Goal: Task Accomplishment & Management: Manage account settings

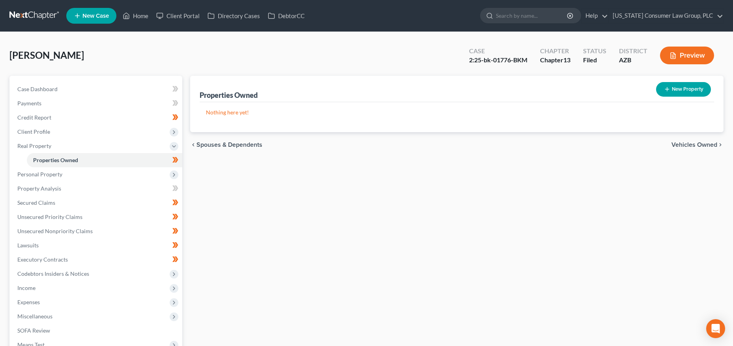
click at [39, 14] on link at bounding box center [34, 16] width 51 height 14
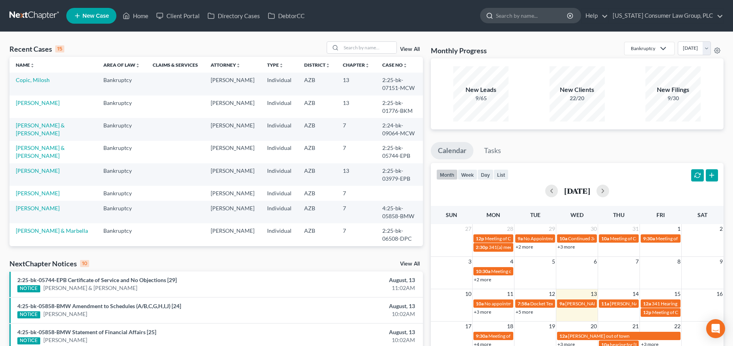
click at [542, 16] on input "search" at bounding box center [532, 15] width 72 height 15
type input "butcher"
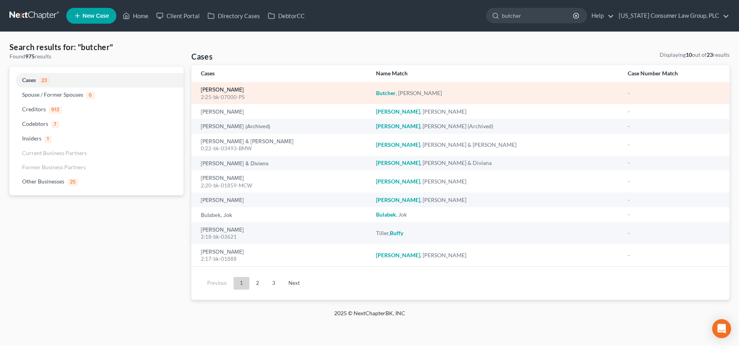
click at [223, 91] on link "[PERSON_NAME]" at bounding box center [222, 90] width 43 height 6
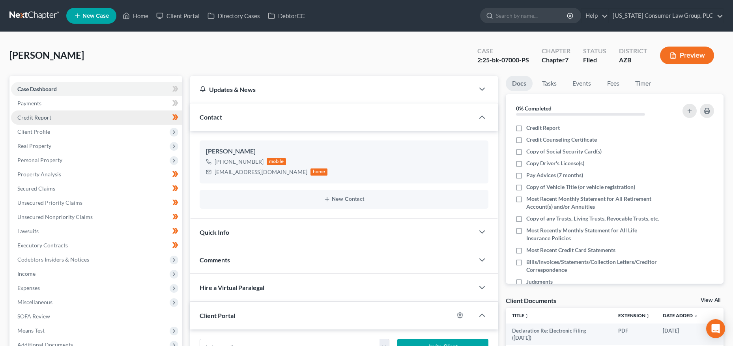
click at [27, 116] on span "Credit Report" at bounding box center [34, 117] width 34 height 7
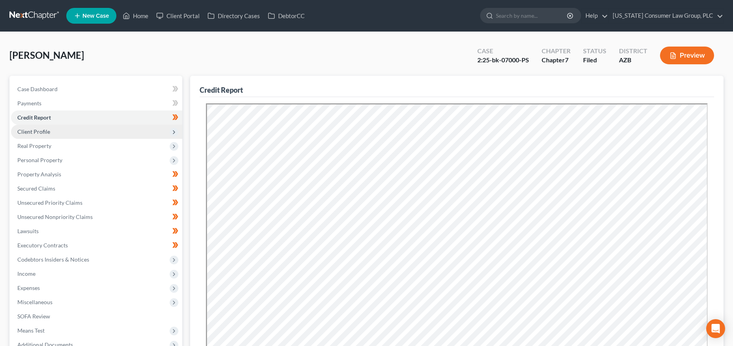
click at [56, 134] on span "Client Profile" at bounding box center [96, 132] width 171 height 14
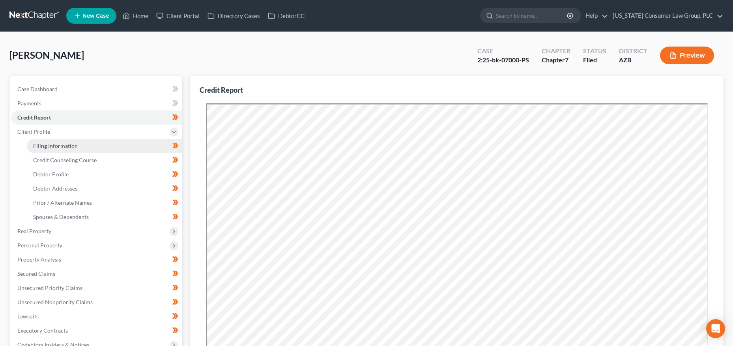
click at [55, 145] on span "Filing Information" at bounding box center [55, 145] width 45 height 7
select select "1"
select select "0"
select select "3"
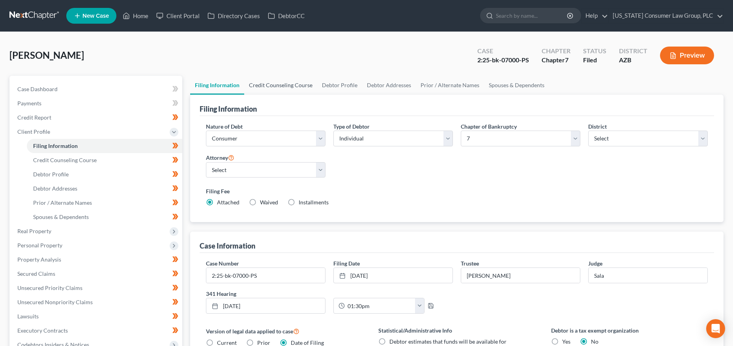
click at [280, 88] on link "Credit Counseling Course" at bounding box center [280, 85] width 73 height 19
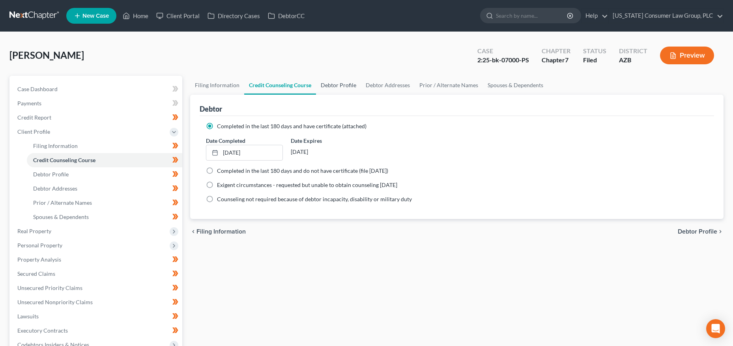
click at [347, 90] on link "Debtor Profile" at bounding box center [338, 85] width 45 height 19
select select "0"
select select "1"
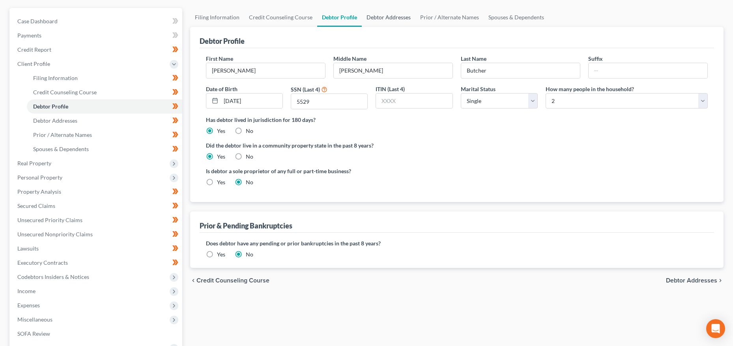
click at [397, 18] on link "Debtor Addresses" at bounding box center [389, 17] width 54 height 19
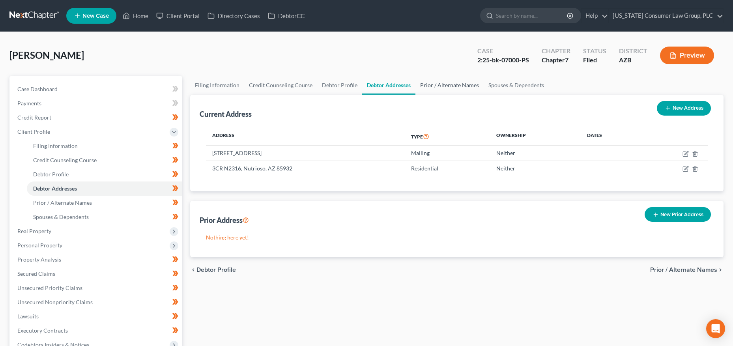
click at [451, 87] on link "Prior / Alternate Names" at bounding box center [450, 85] width 68 height 19
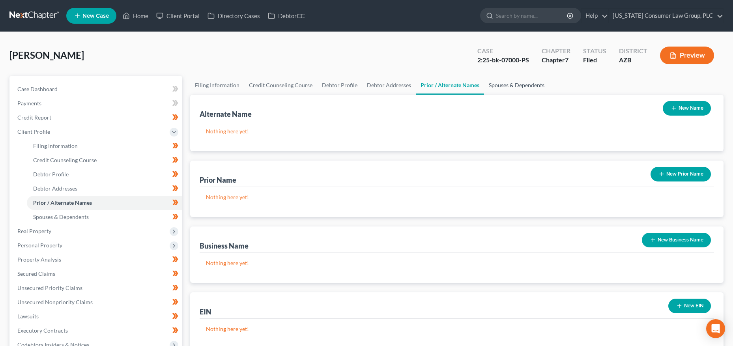
click at [498, 87] on link "Spouses & Dependents" at bounding box center [516, 85] width 65 height 19
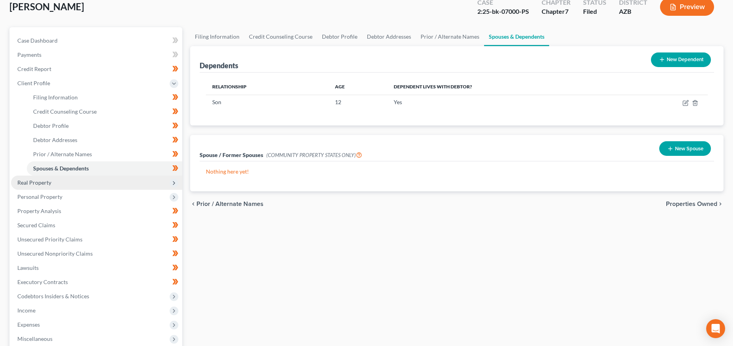
scroll to position [49, 0]
click at [30, 179] on span "Real Property" at bounding box center [34, 181] width 34 height 7
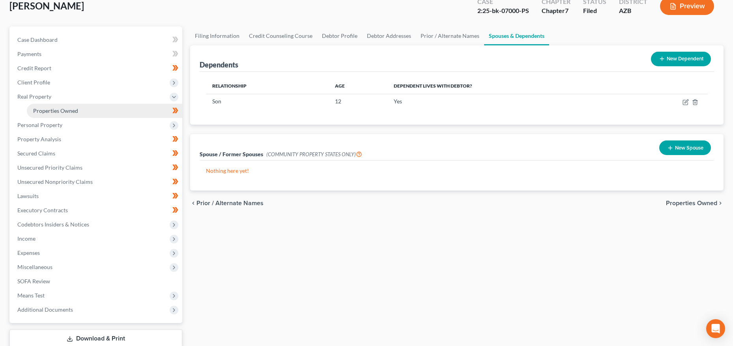
click at [50, 110] on span "Properties Owned" at bounding box center [55, 110] width 45 height 7
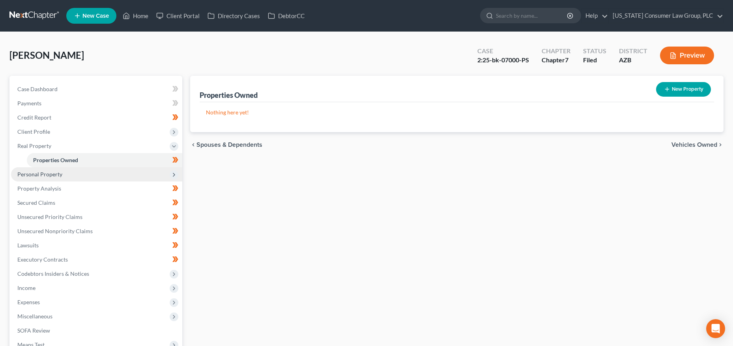
click at [37, 170] on span "Personal Property" at bounding box center [96, 174] width 171 height 14
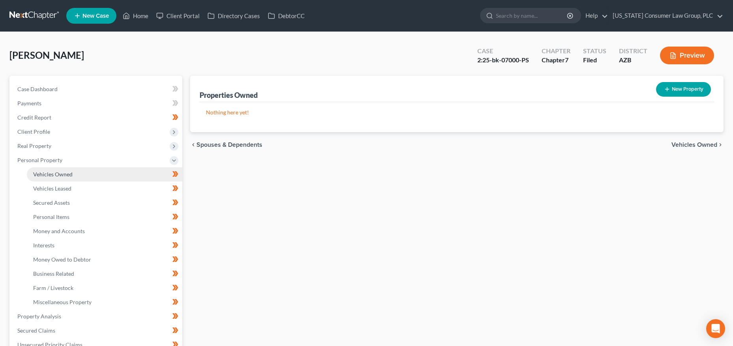
click at [43, 177] on span "Vehicles Owned" at bounding box center [52, 174] width 39 height 7
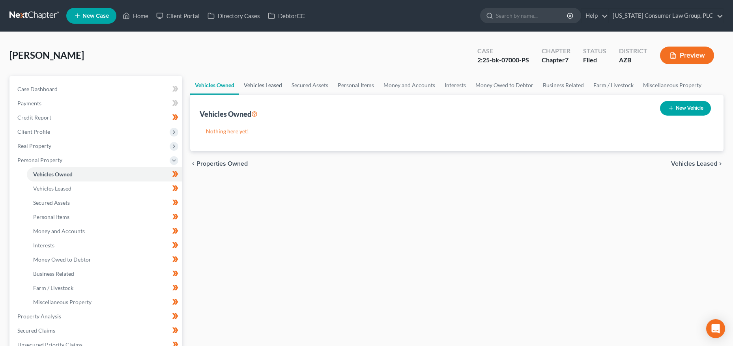
click at [276, 84] on link "Vehicles Leased" at bounding box center [263, 85] width 48 height 19
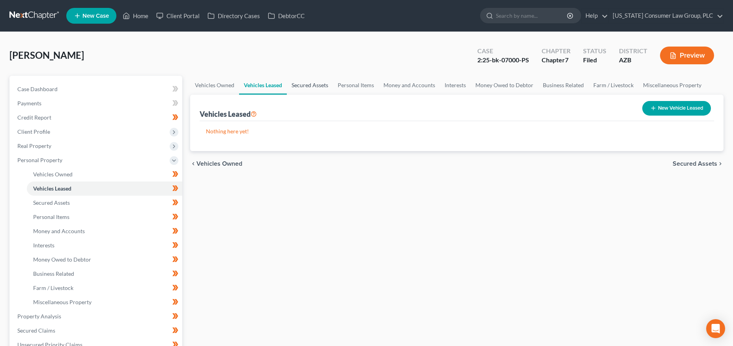
click at [303, 88] on link "Secured Assets" at bounding box center [310, 85] width 46 height 19
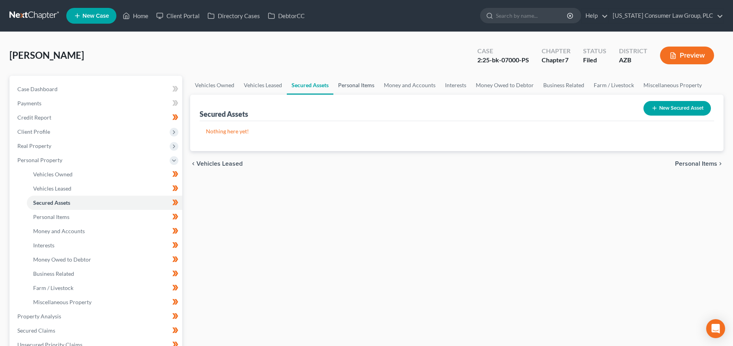
click at [352, 86] on link "Personal Items" at bounding box center [356, 85] width 46 height 19
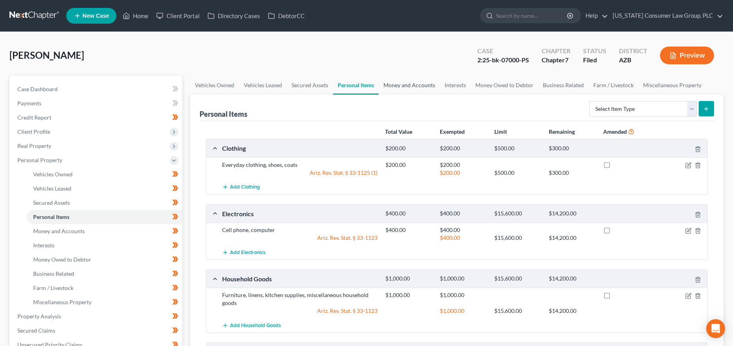
click at [401, 77] on link "Money and Accounts" at bounding box center [409, 85] width 61 height 19
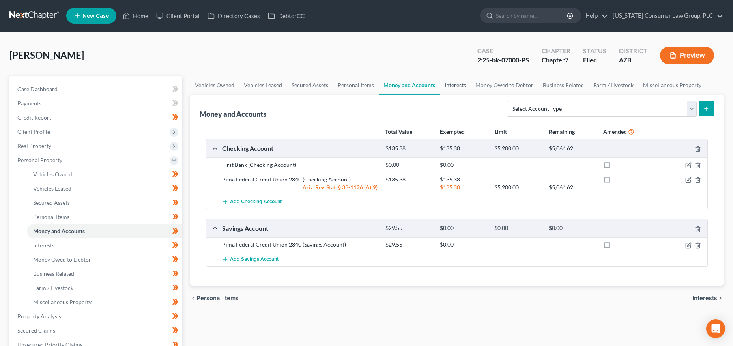
click at [457, 87] on link "Interests" at bounding box center [455, 85] width 31 height 19
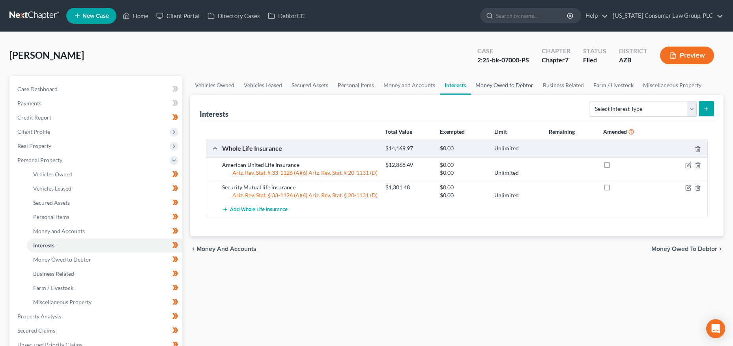
click at [481, 85] on link "Money Owed to Debtor" at bounding box center [504, 85] width 67 height 19
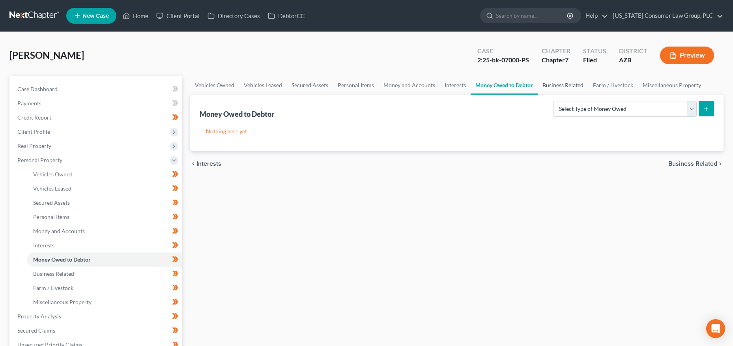
click at [562, 88] on link "Business Related" at bounding box center [563, 85] width 51 height 19
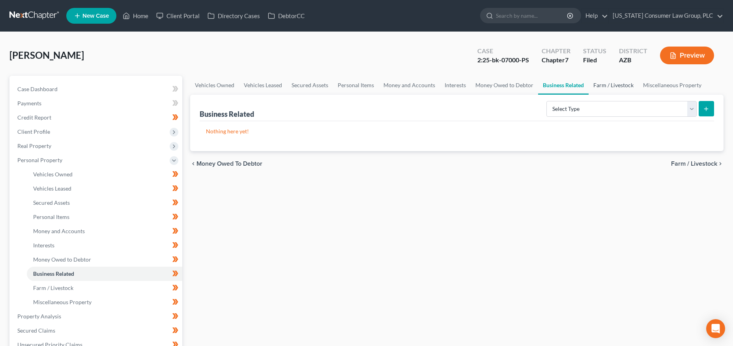
click at [601, 86] on link "Farm / Livestock" at bounding box center [614, 85] width 50 height 19
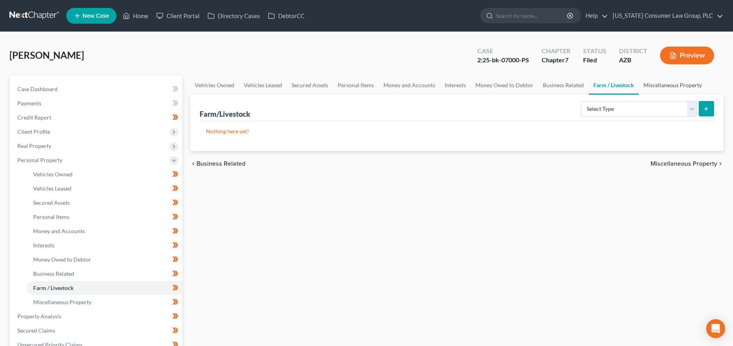
click at [647, 85] on link "Miscellaneous Property" at bounding box center [673, 85] width 68 height 19
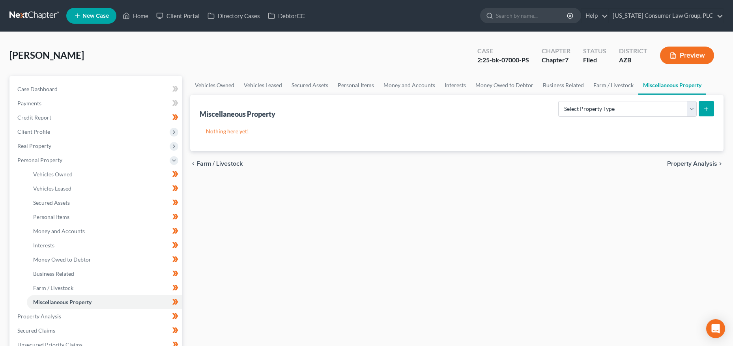
click at [684, 55] on button "Preview" at bounding box center [687, 56] width 54 height 18
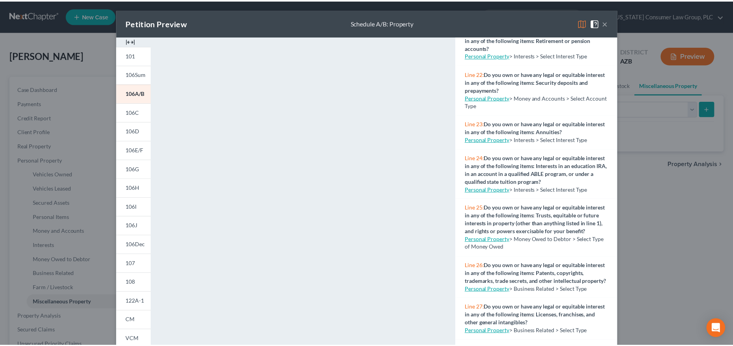
scroll to position [996, 0]
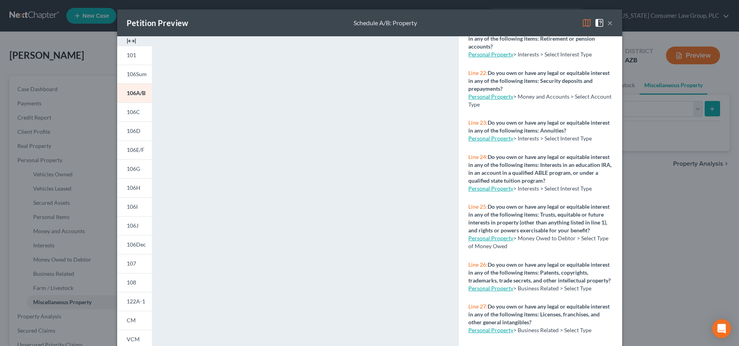
click at [607, 23] on button "×" at bounding box center [610, 22] width 6 height 9
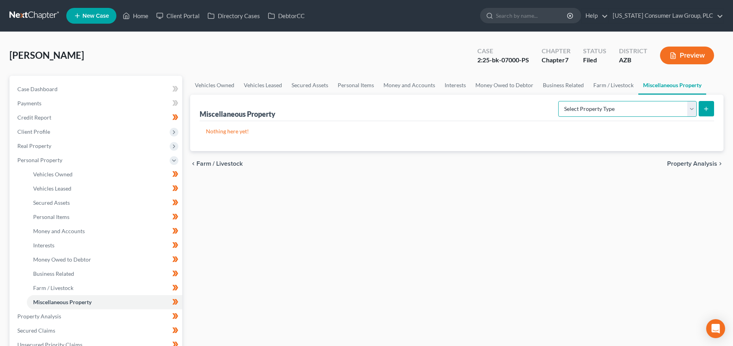
click at [579, 104] on select "Select Property Type Assigned for Creditor Benefit Within 1 Year (SOFA: 12) Hol…" at bounding box center [627, 109] width 139 height 16
click at [453, 86] on link "Interests" at bounding box center [455, 85] width 31 height 19
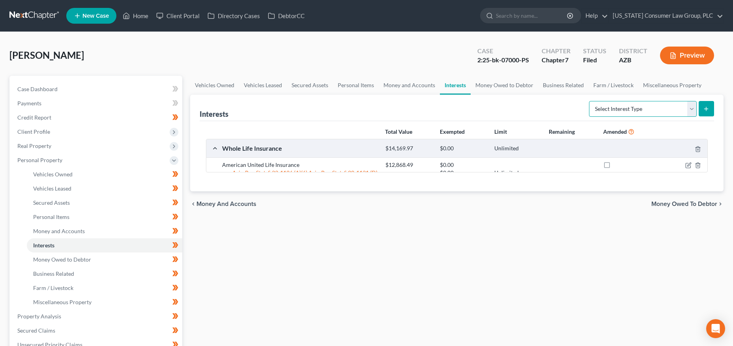
click at [636, 111] on select "Select Interest Type 401K (A/B: 21) Annuity (A/B: 23) Bond (A/B: 18) Education …" at bounding box center [643, 109] width 108 height 16
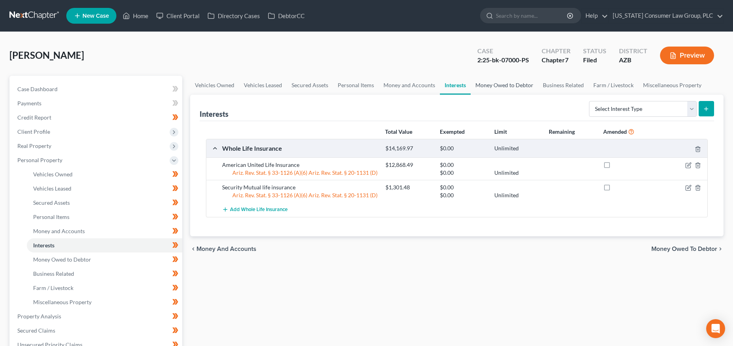
click at [503, 82] on link "Money Owed to Debtor" at bounding box center [504, 85] width 67 height 19
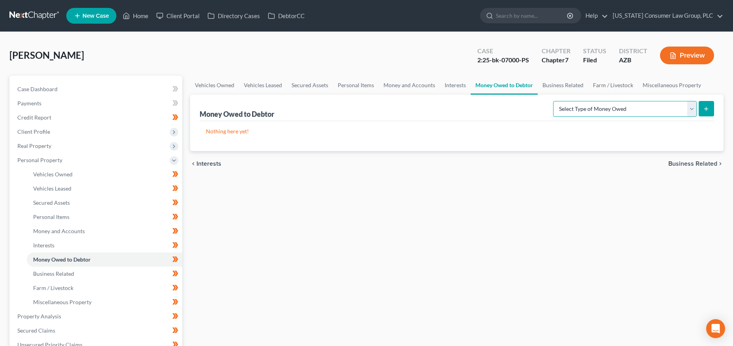
click at [581, 105] on select "Select Type of Money Owed Accounts Receivable (A/B: 38) Alimony (A/B: 29) Child…" at bounding box center [625, 109] width 144 height 16
click at [45, 315] on span "Property Analysis" at bounding box center [39, 316] width 44 height 7
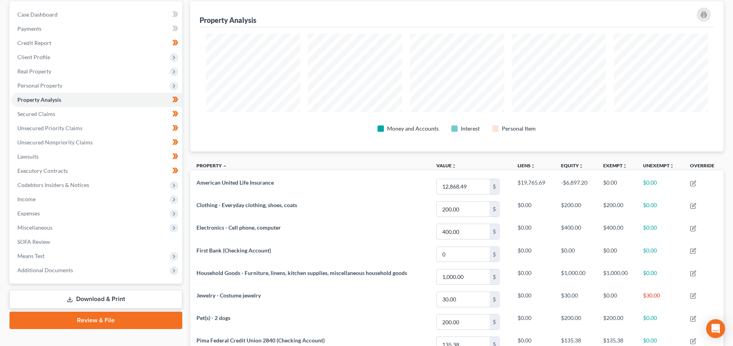
scroll to position [127, 0]
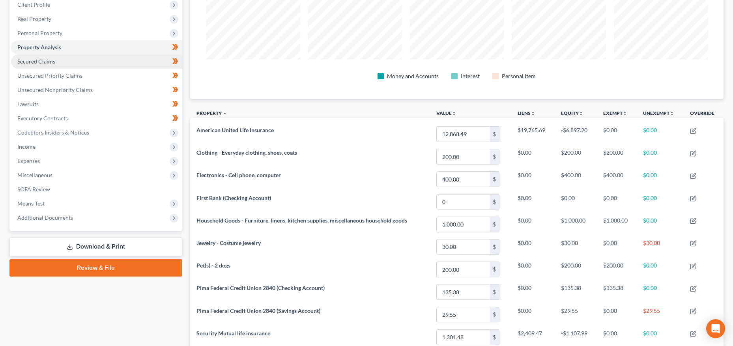
click at [46, 61] on span "Secured Claims" at bounding box center [36, 61] width 38 height 7
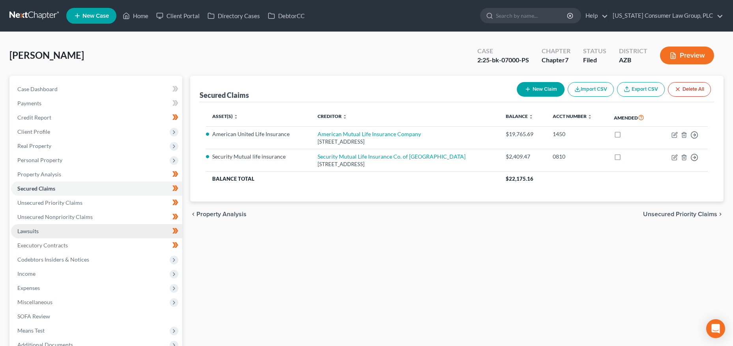
click at [26, 229] on span "Lawsuits" at bounding box center [27, 231] width 21 height 7
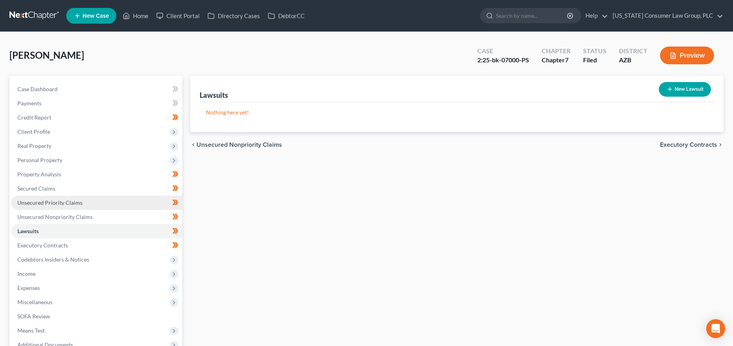
click at [39, 203] on span "Unsecured Priority Claims" at bounding box center [49, 202] width 65 height 7
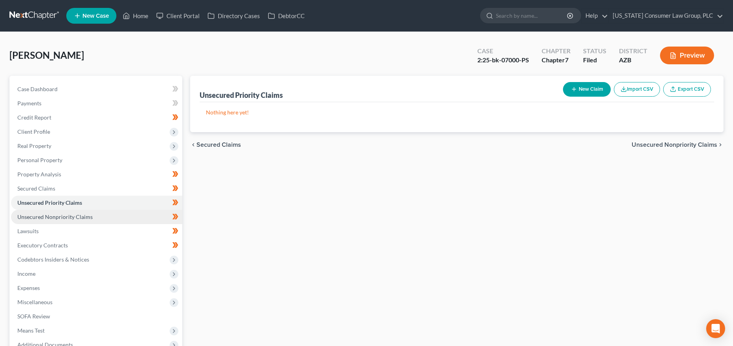
click at [42, 217] on span "Unsecured Nonpriority Claims" at bounding box center [54, 217] width 75 height 7
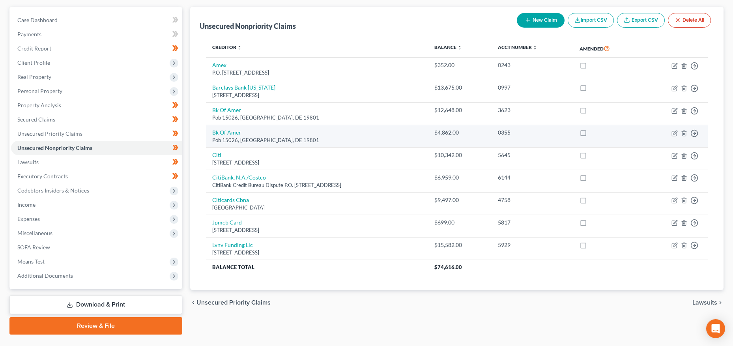
scroll to position [18, 0]
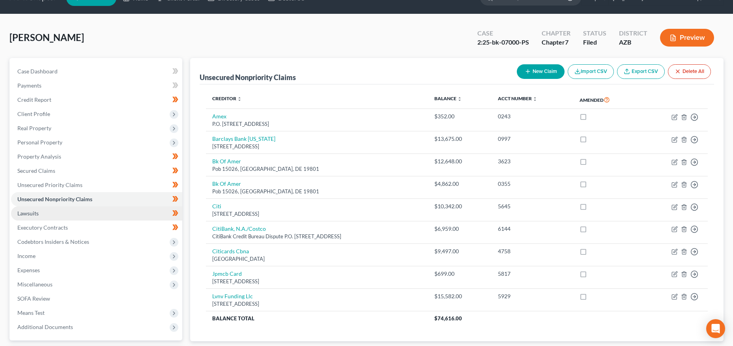
click at [50, 215] on link "Lawsuits" at bounding box center [96, 213] width 171 height 14
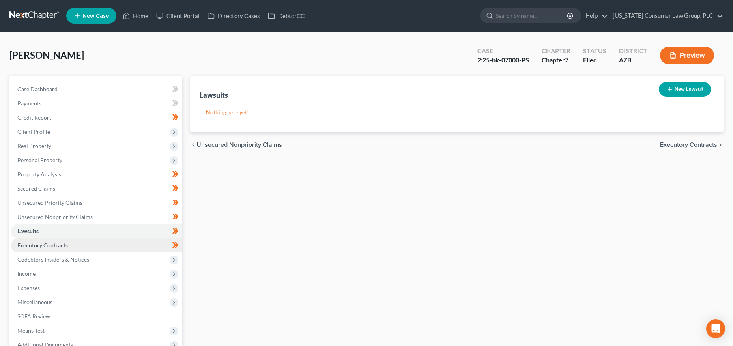
click at [69, 243] on link "Executory Contracts" at bounding box center [96, 245] width 171 height 14
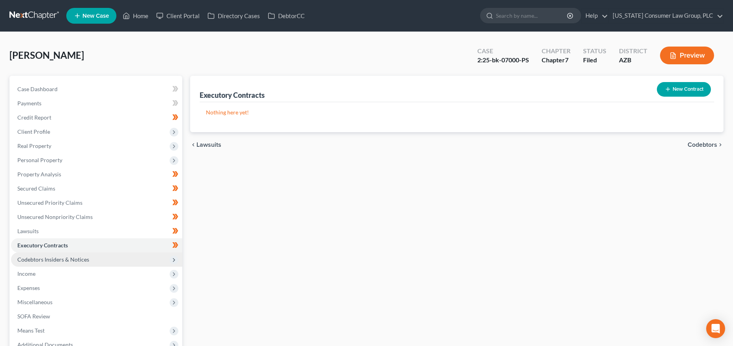
click at [67, 256] on span "Codebtors Insiders & Notices" at bounding box center [53, 259] width 72 height 7
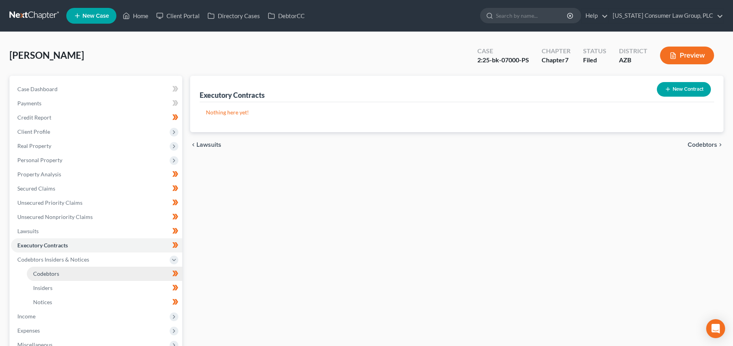
click at [63, 271] on link "Codebtors" at bounding box center [104, 274] width 155 height 14
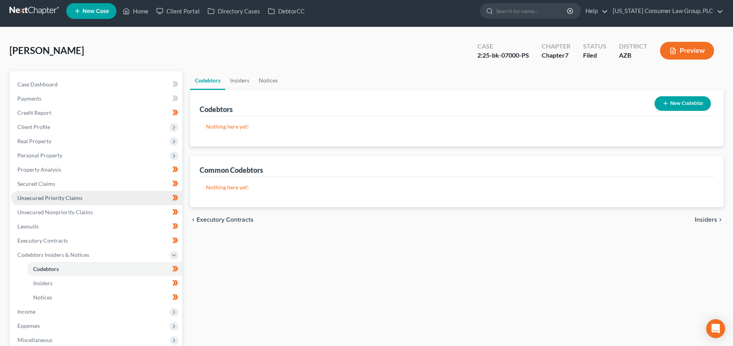
scroll to position [5, 0]
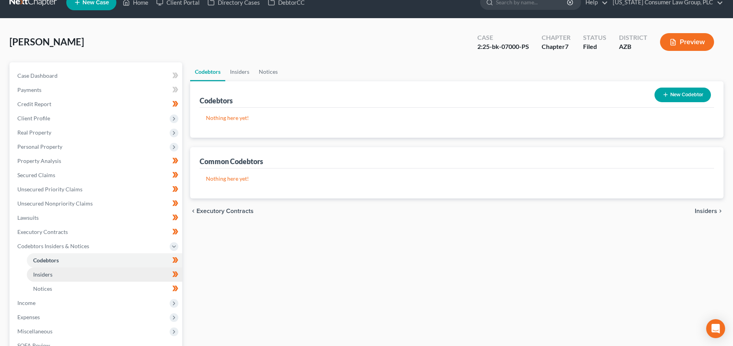
click at [46, 279] on link "Insiders" at bounding box center [104, 275] width 155 height 14
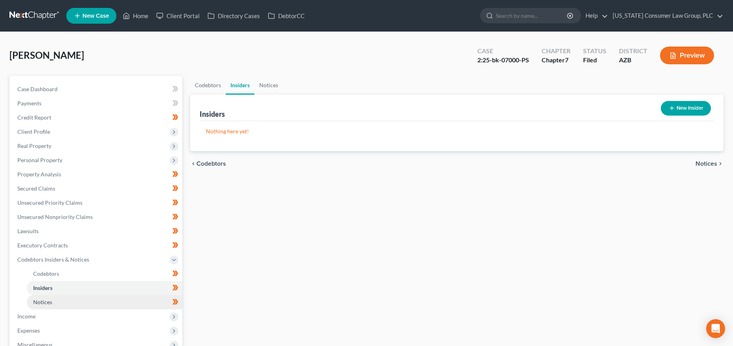
click at [45, 301] on span "Notices" at bounding box center [42, 302] width 19 height 7
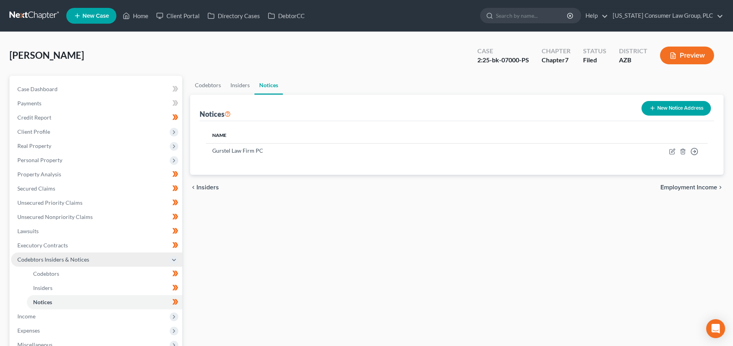
scroll to position [129, 0]
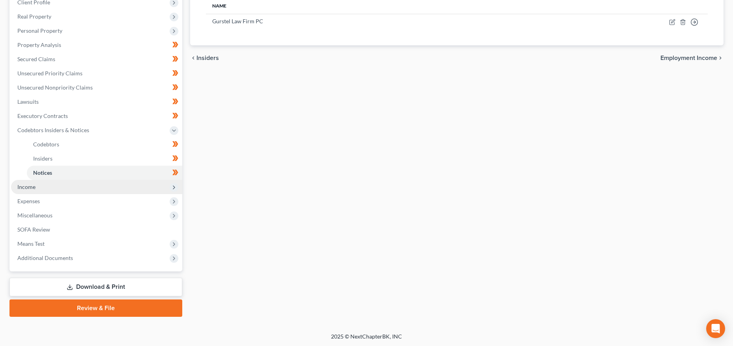
click at [32, 184] on span "Income" at bounding box center [26, 187] width 18 height 7
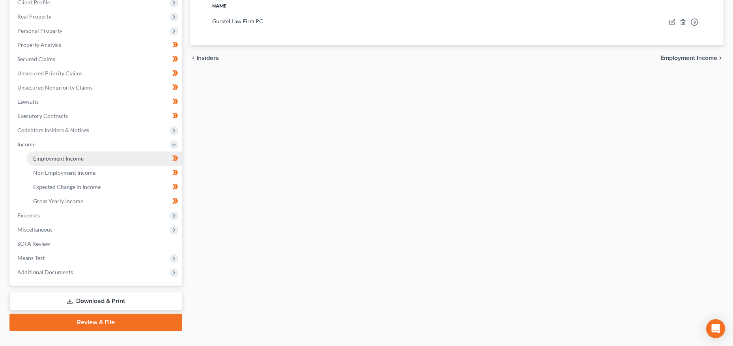
click at [56, 160] on span "Employment Income" at bounding box center [58, 158] width 51 height 7
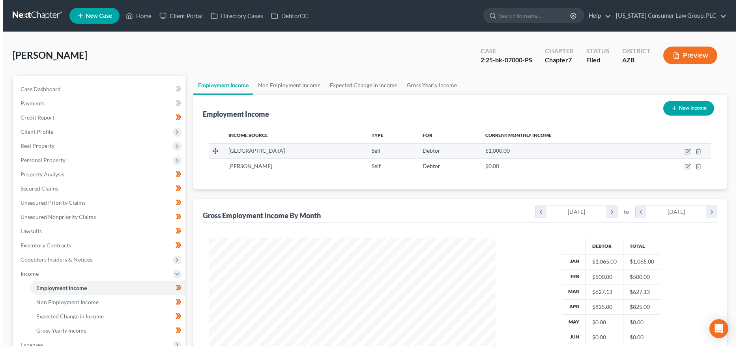
scroll to position [143, 302]
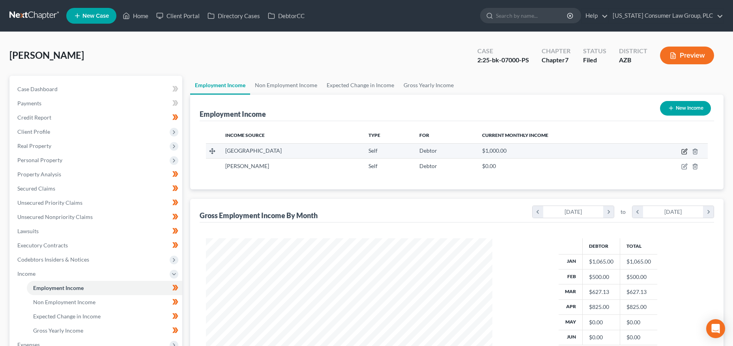
click at [687, 151] on icon "button" at bounding box center [684, 152] width 5 height 5
select select "1"
select select "3"
select select "1"
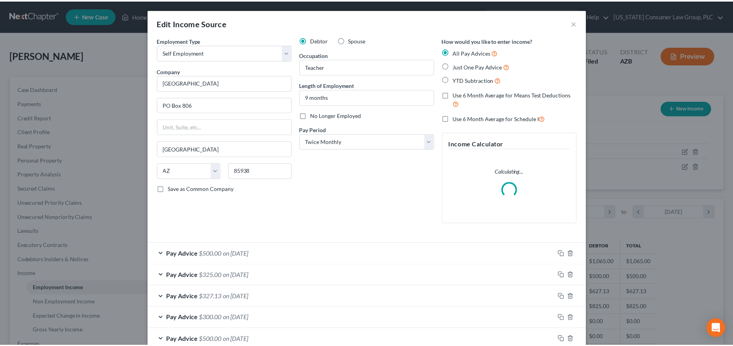
scroll to position [144, 305]
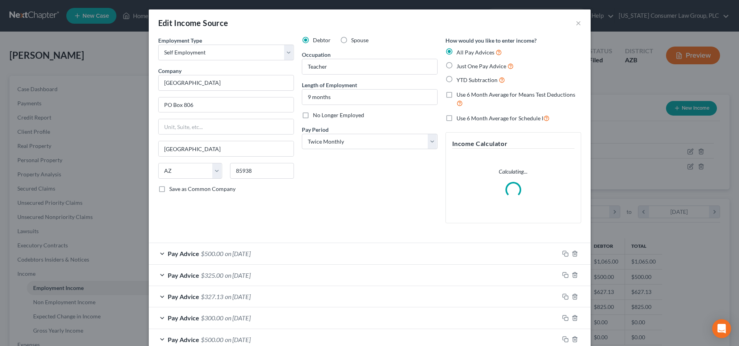
click at [579, 22] on div "Edit Income Source ×" at bounding box center [370, 22] width 442 height 27
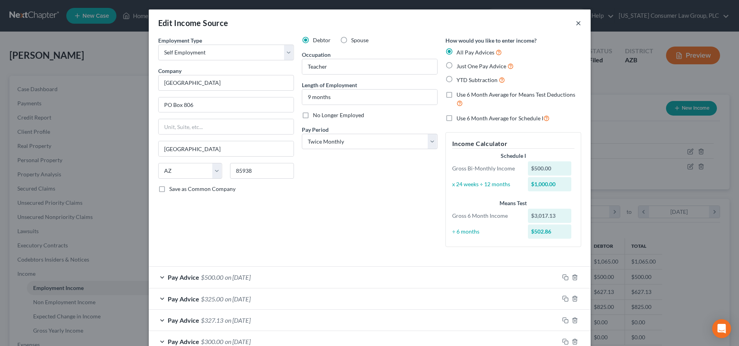
click at [576, 24] on button "×" at bounding box center [579, 22] width 6 height 9
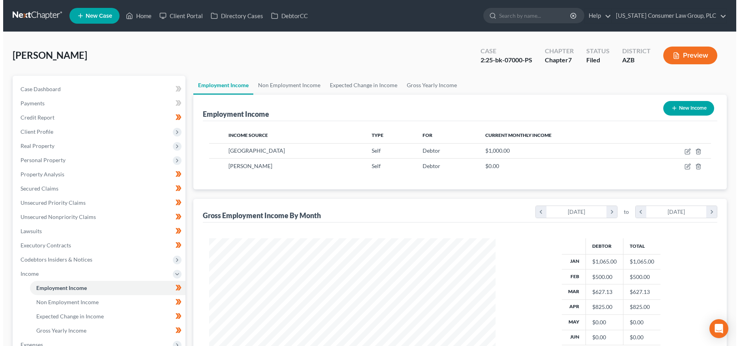
scroll to position [394517, 394357]
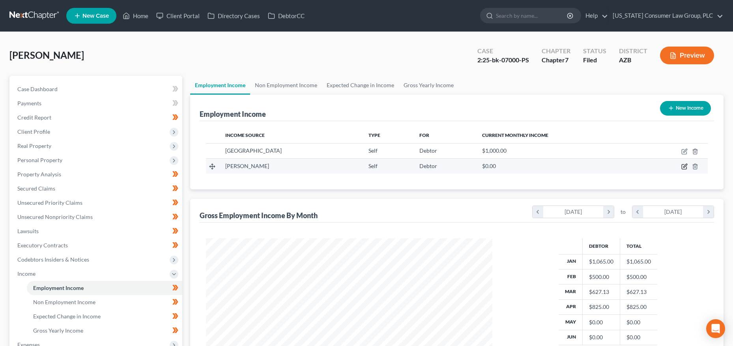
click at [687, 166] on icon "button" at bounding box center [685, 166] width 6 height 6
select select "1"
select select "3"
select select "0"
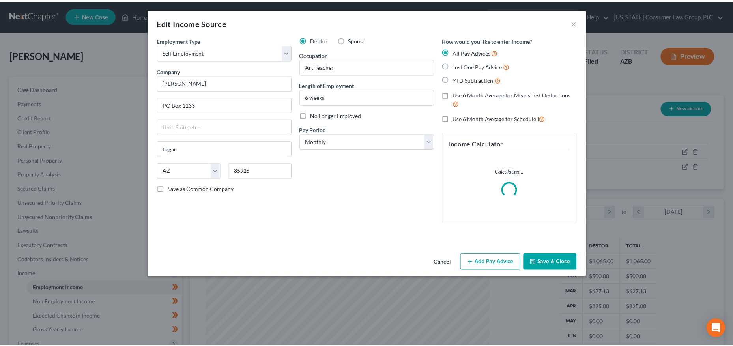
scroll to position [144, 305]
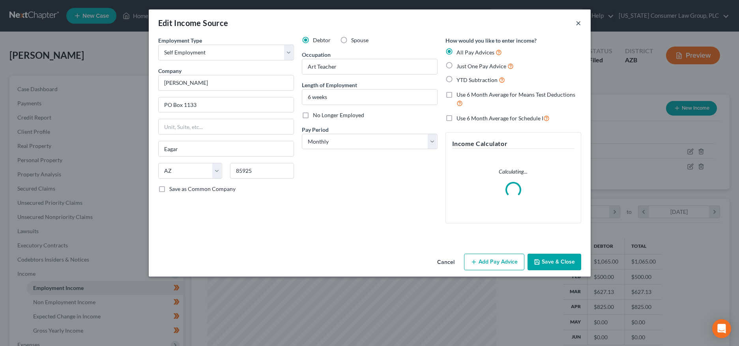
click at [580, 25] on button "×" at bounding box center [579, 22] width 6 height 9
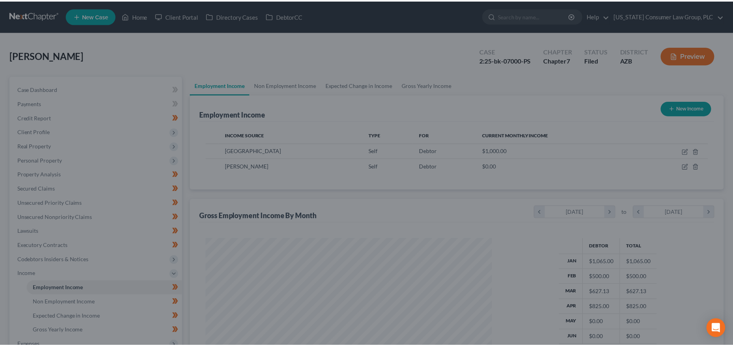
scroll to position [394517, 394357]
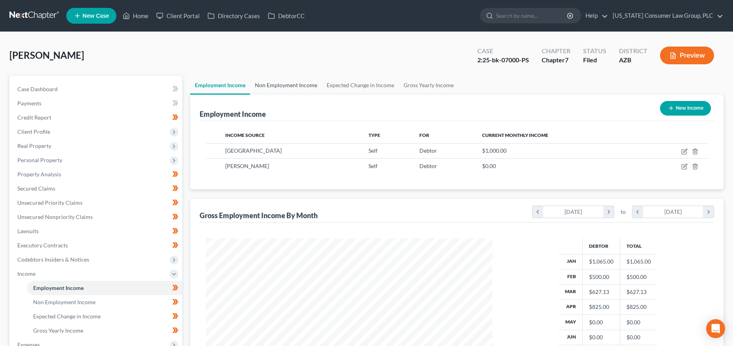
click at [294, 85] on link "Non Employment Income" at bounding box center [286, 85] width 72 height 19
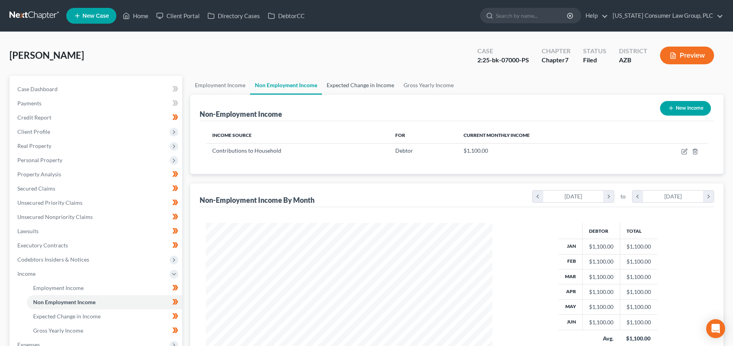
scroll to position [143, 302]
click at [353, 86] on link "Expected Change in Income" at bounding box center [360, 85] width 77 height 19
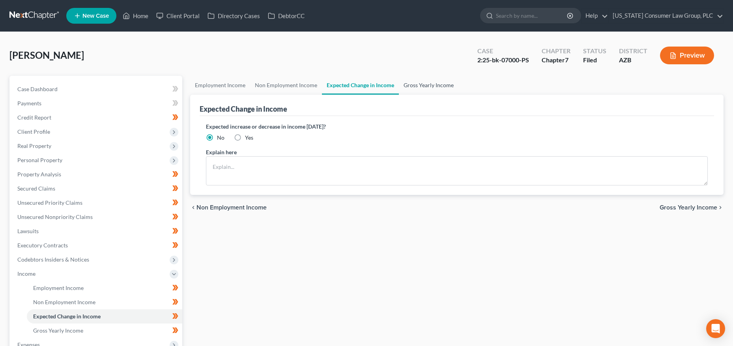
click at [406, 84] on link "Gross Yearly Income" at bounding box center [429, 85] width 60 height 19
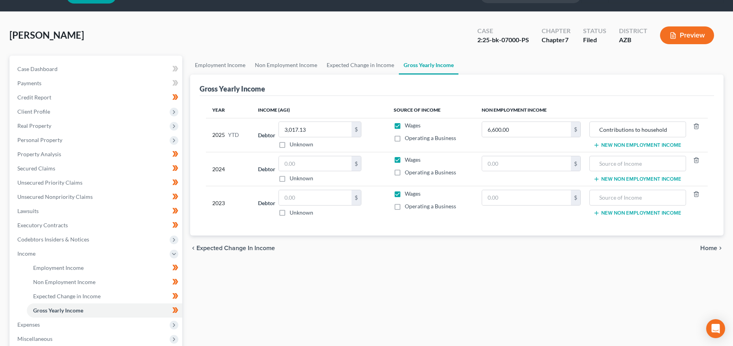
scroll to position [144, 0]
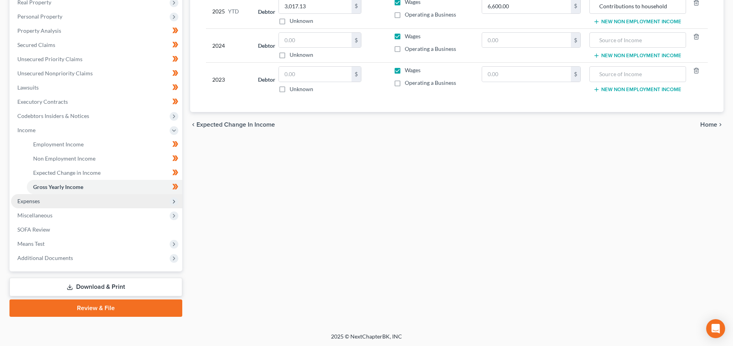
click at [33, 204] on span "Expenses" at bounding box center [28, 201] width 22 height 7
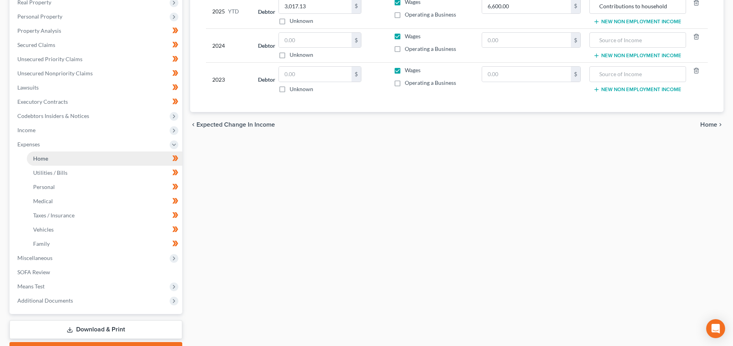
click at [47, 160] on span "Home" at bounding box center [40, 158] width 15 height 7
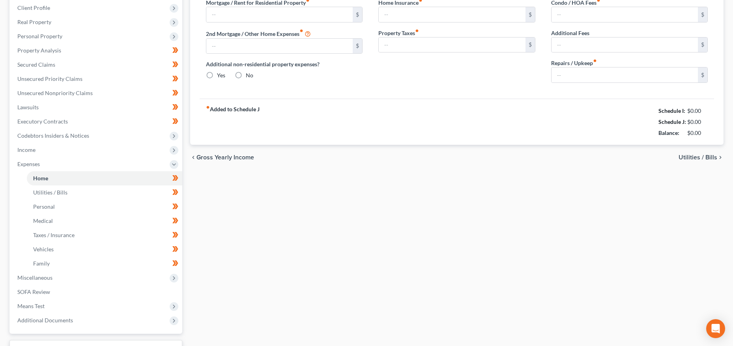
type input "0.00"
radio input "true"
type input "0.00"
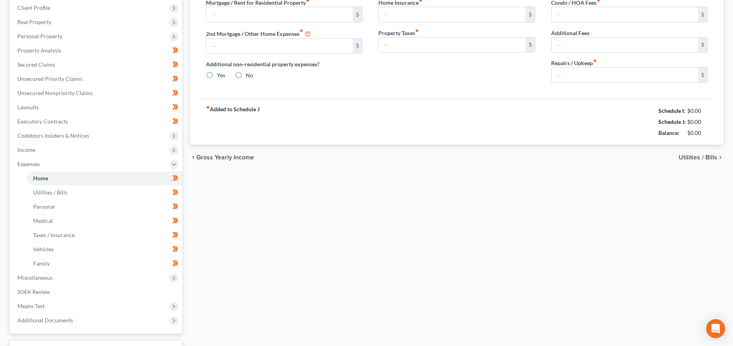
type input "0.00"
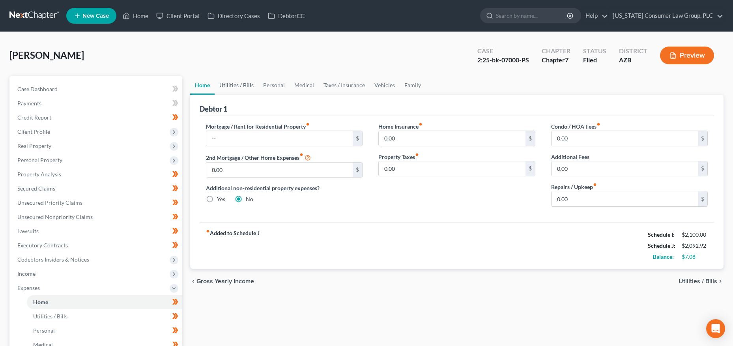
click at [242, 82] on link "Utilities / Bills" at bounding box center [237, 85] width 44 height 19
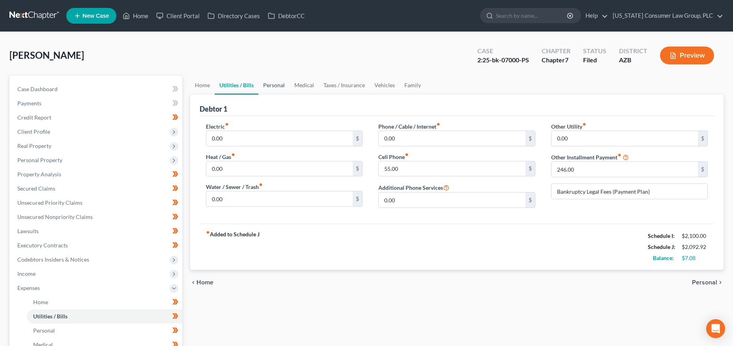
click at [279, 85] on link "Personal" at bounding box center [274, 85] width 31 height 19
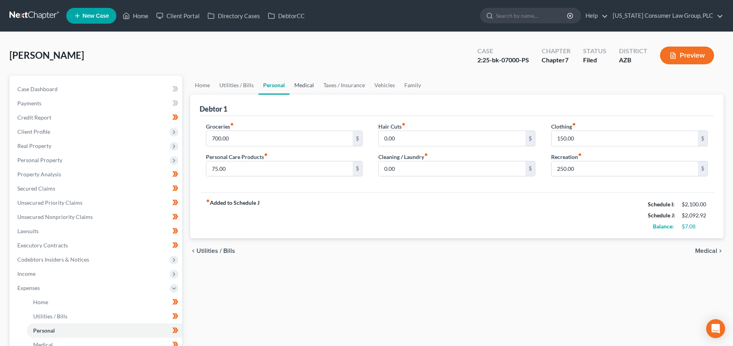
click at [300, 86] on link "Medical" at bounding box center [304, 85] width 29 height 19
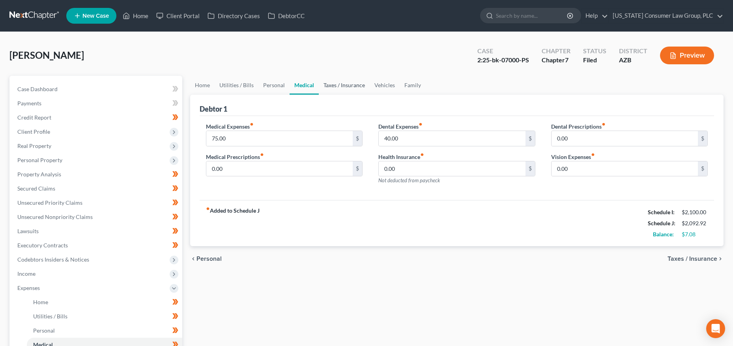
click at [334, 85] on link "Taxes / Insurance" at bounding box center [344, 85] width 51 height 19
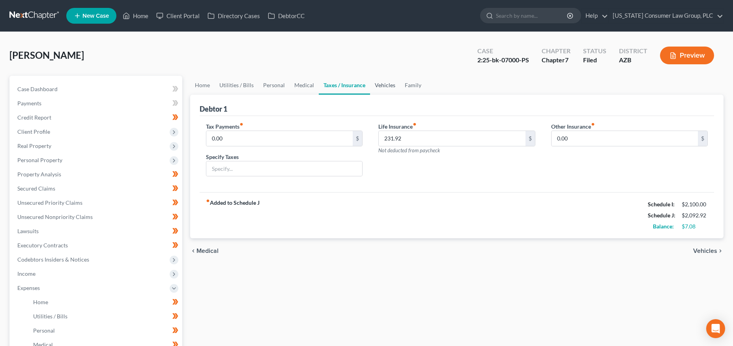
drag, startPoint x: 374, startPoint y: 84, endPoint x: 394, endPoint y: 85, distance: 20.1
click at [374, 84] on link "Vehicles" at bounding box center [385, 85] width 30 height 19
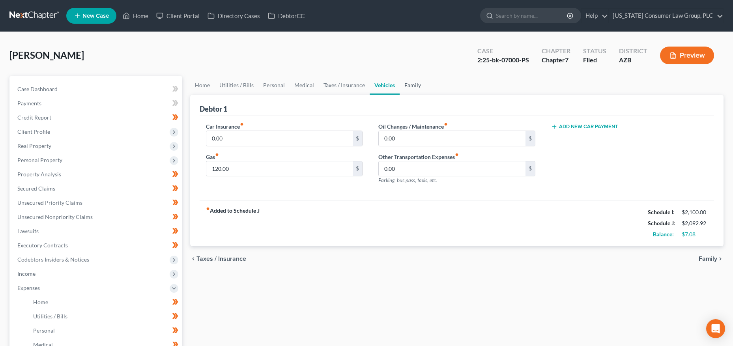
click at [409, 84] on link "Family" at bounding box center [413, 85] width 26 height 19
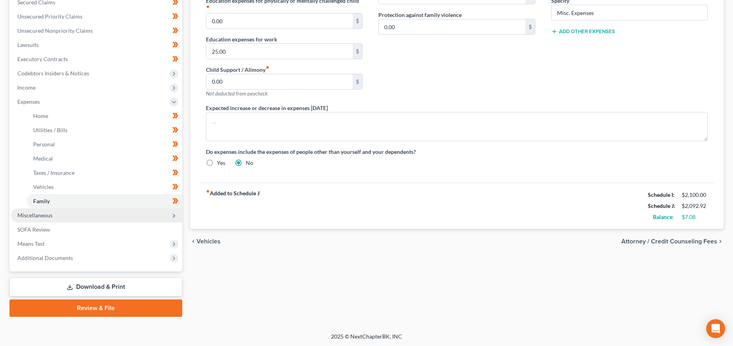
click at [59, 213] on span "Miscellaneous" at bounding box center [96, 215] width 171 height 14
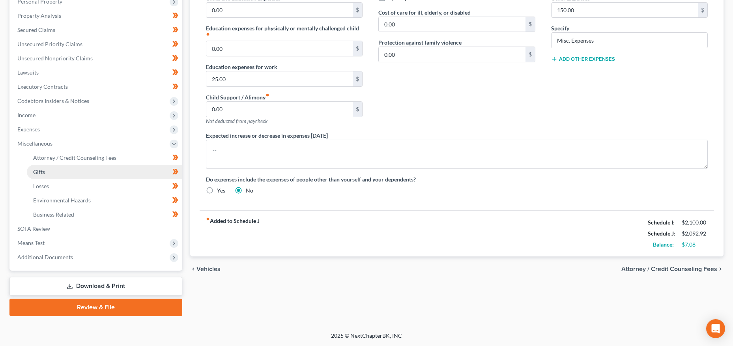
scroll to position [158, 0]
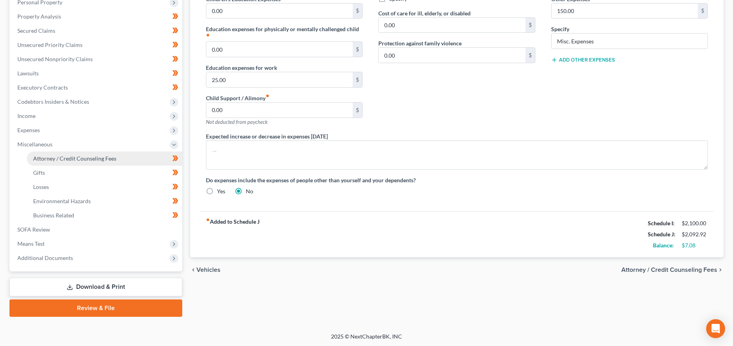
click at [81, 158] on span "Attorney / Credit Counseling Fees" at bounding box center [74, 158] width 83 height 7
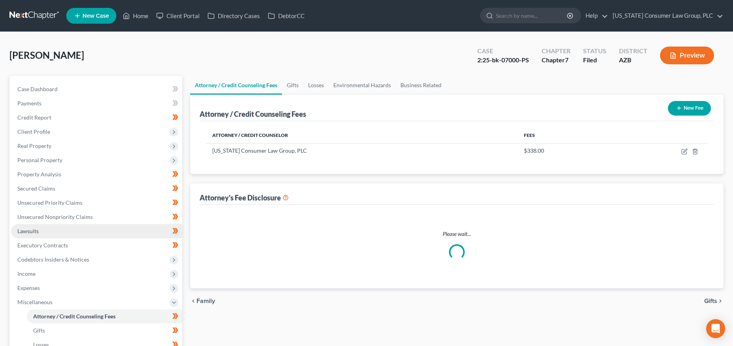
select select "14"
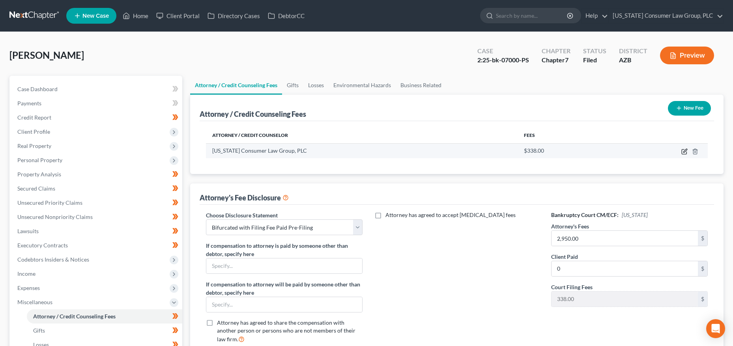
click at [683, 150] on icon "button" at bounding box center [685, 151] width 6 height 6
select select "3"
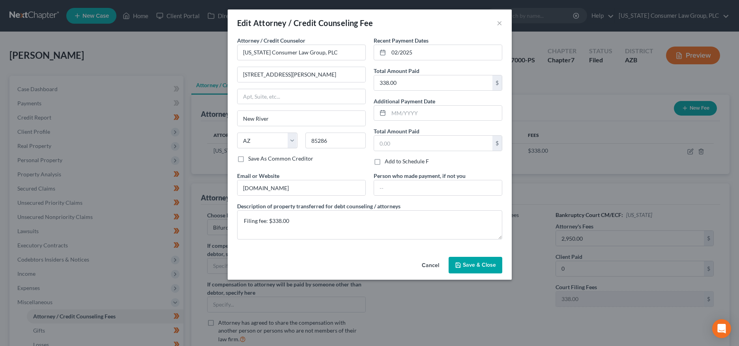
click at [470, 265] on span "Save & Close" at bounding box center [479, 265] width 33 height 7
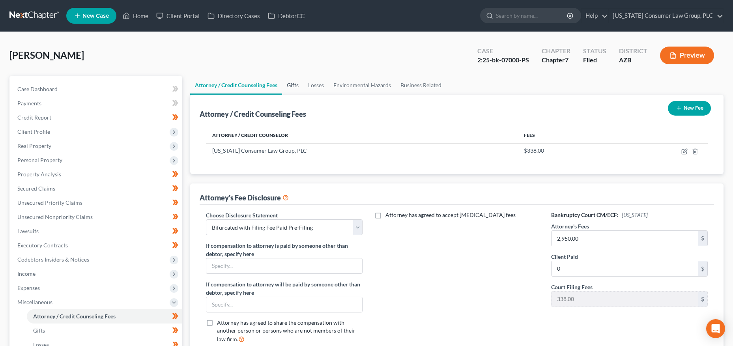
click at [290, 88] on link "Gifts" at bounding box center [292, 85] width 21 height 19
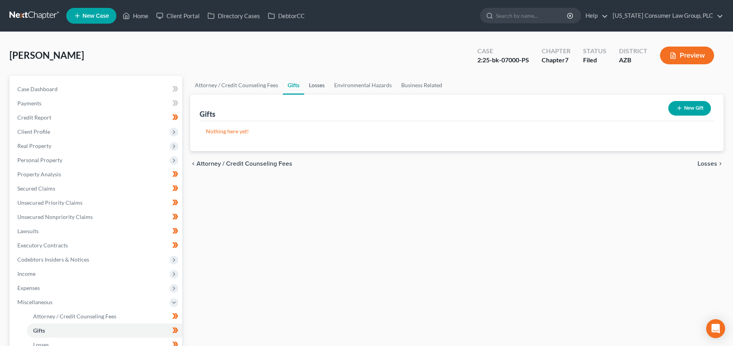
click at [316, 79] on link "Losses" at bounding box center [316, 85] width 25 height 19
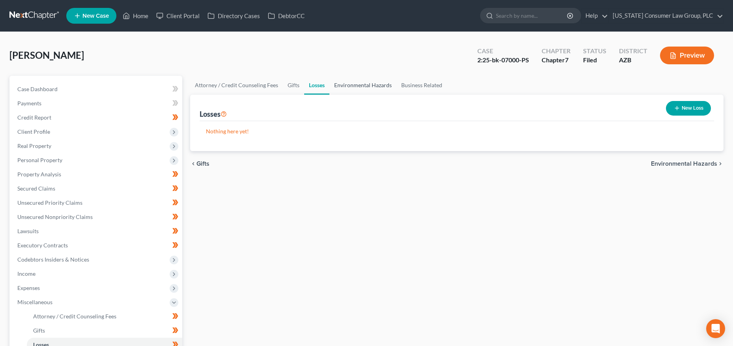
click at [368, 84] on link "Environmental Hazards" at bounding box center [363, 85] width 67 height 19
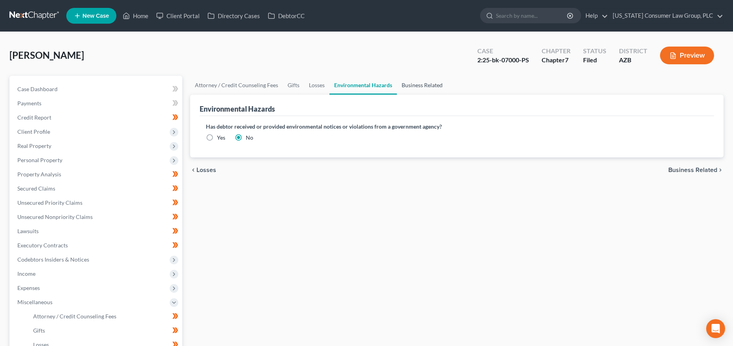
click at [417, 84] on link "Business Related" at bounding box center [422, 85] width 51 height 19
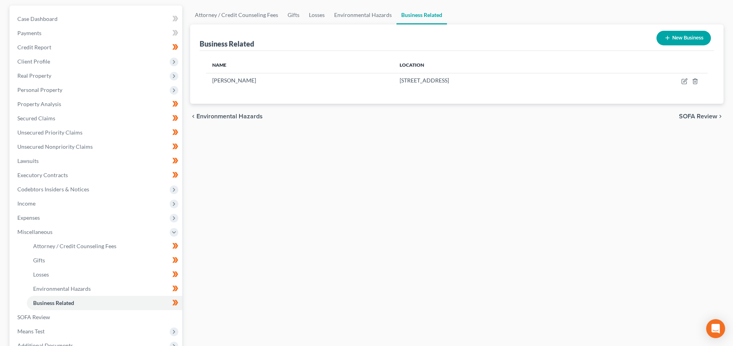
scroll to position [158, 0]
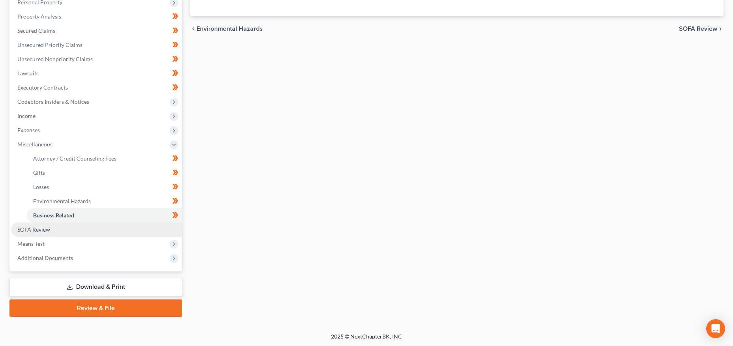
click at [41, 234] on link "SOFA Review" at bounding box center [96, 230] width 171 height 14
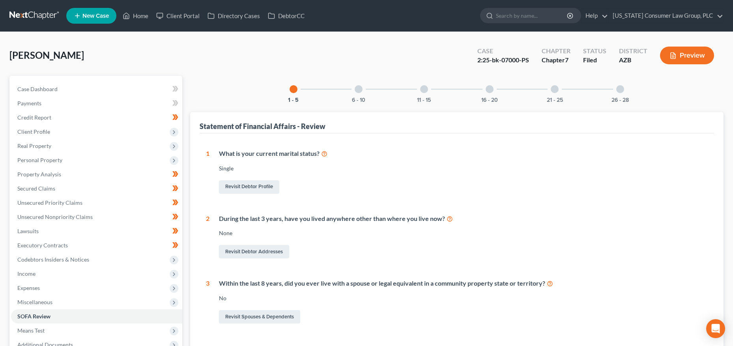
click at [358, 95] on div "6 - 10" at bounding box center [358, 89] width 27 height 27
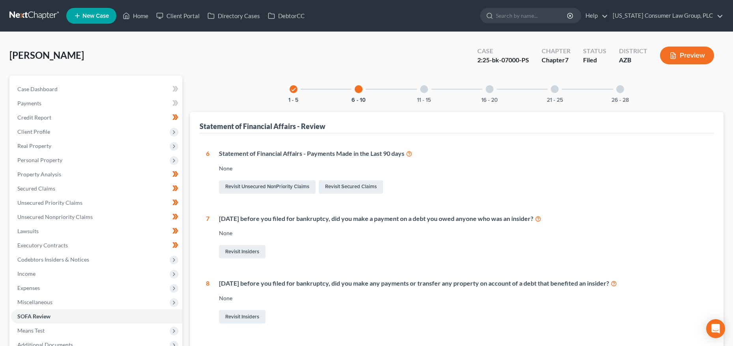
click at [429, 95] on div "11 - 15" at bounding box center [424, 89] width 27 height 27
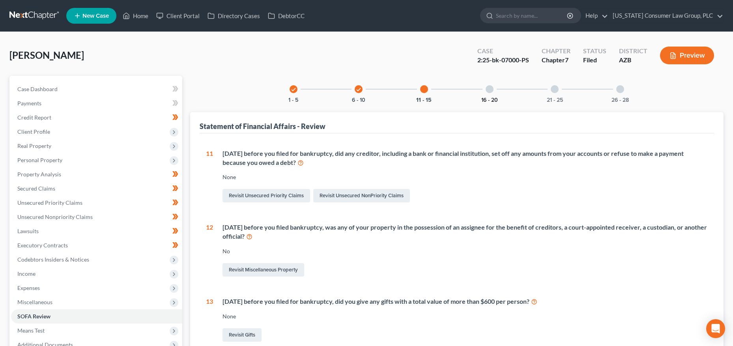
click at [489, 99] on button "16 - 20" at bounding box center [489, 100] width 17 height 6
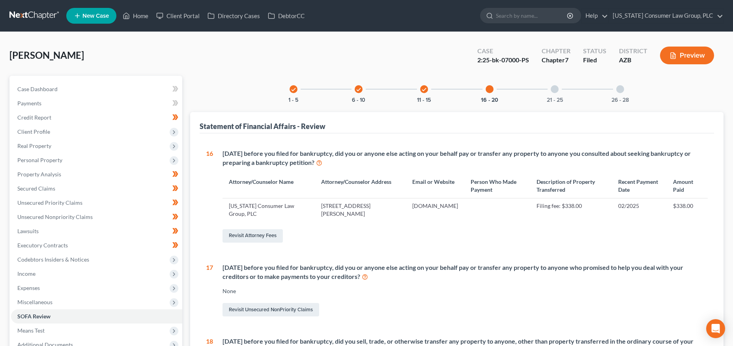
click at [555, 89] on div at bounding box center [555, 89] width 8 height 8
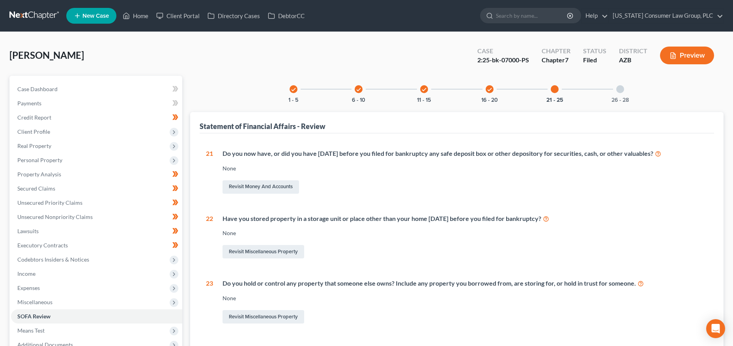
drag, startPoint x: 621, startPoint y: 93, endPoint x: 586, endPoint y: 112, distance: 39.4
click at [621, 93] on div "26 - 28" at bounding box center [620, 89] width 27 height 27
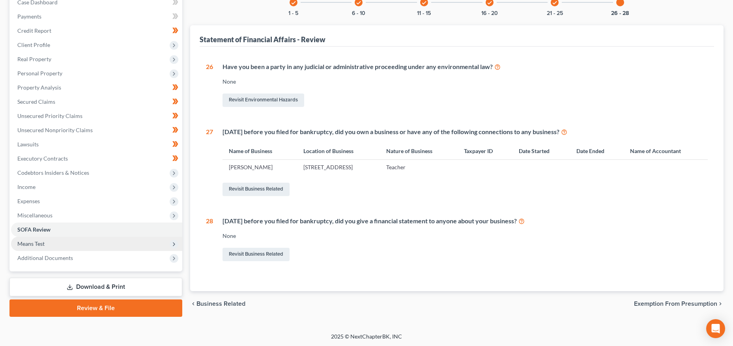
click at [47, 246] on span "Means Test" at bounding box center [96, 244] width 171 height 14
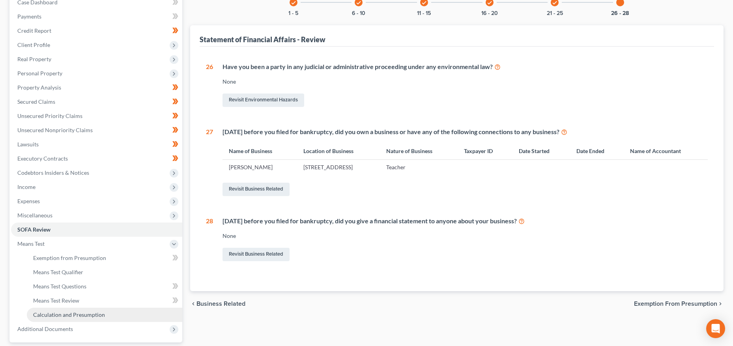
click at [42, 312] on span "Calculation and Presumption" at bounding box center [69, 314] width 72 height 7
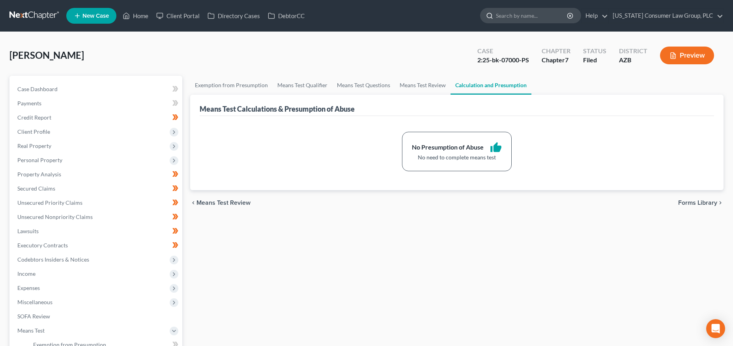
click at [517, 18] on input "search" at bounding box center [532, 15] width 72 height 15
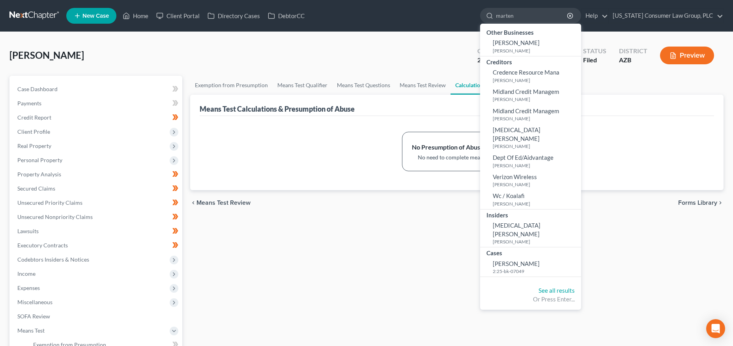
type input "marten"
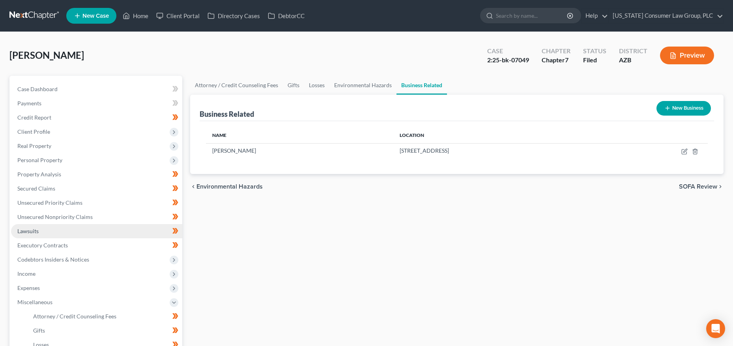
scroll to position [158, 0]
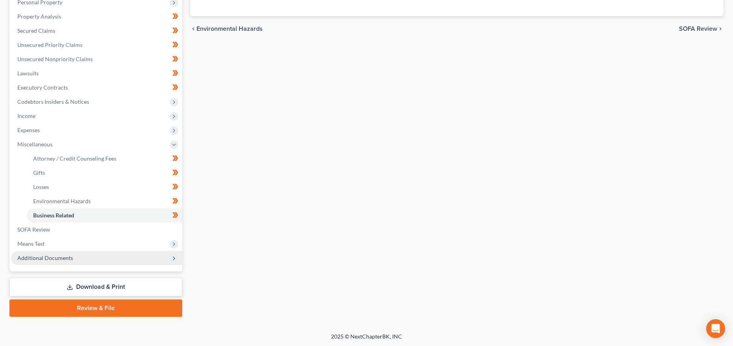
click at [56, 259] on span "Additional Documents" at bounding box center [45, 258] width 56 height 7
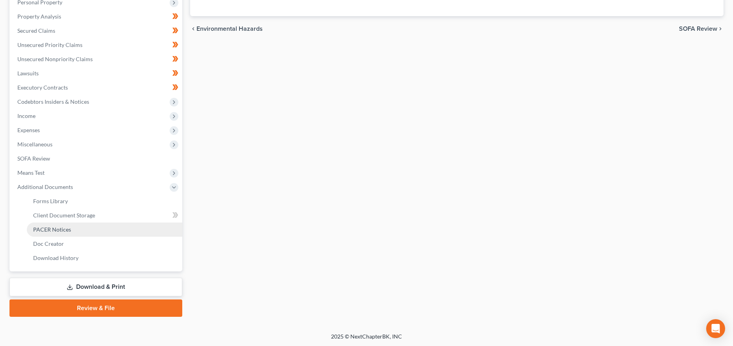
drag, startPoint x: 60, startPoint y: 230, endPoint x: 83, endPoint y: 225, distance: 24.3
click at [60, 230] on span "PACER Notices" at bounding box center [52, 229] width 38 height 7
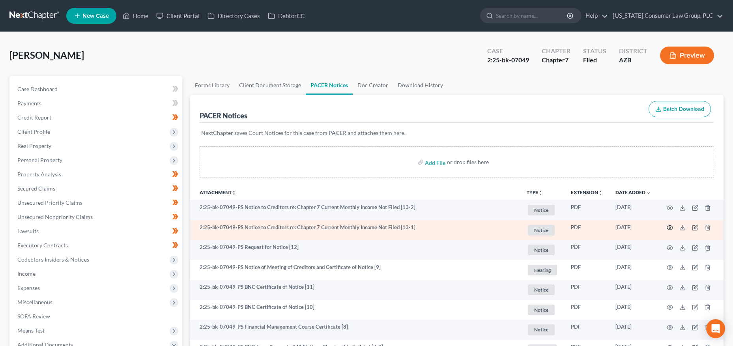
click at [669, 226] on icon "button" at bounding box center [670, 228] width 6 height 6
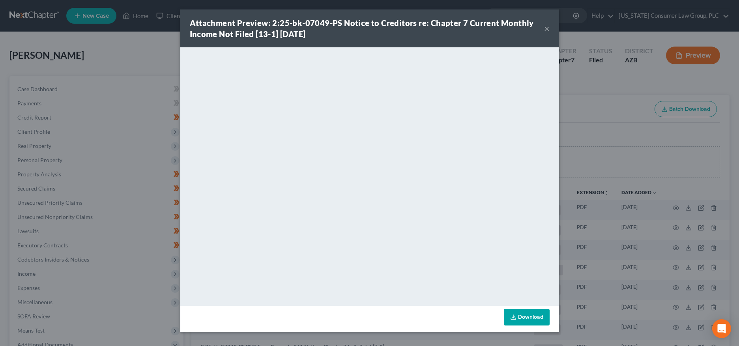
click at [549, 26] on button "×" at bounding box center [547, 28] width 6 height 9
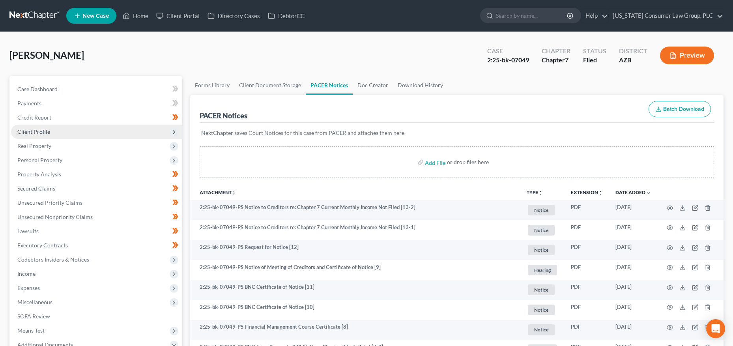
click at [43, 133] on span "Client Profile" at bounding box center [33, 131] width 33 height 7
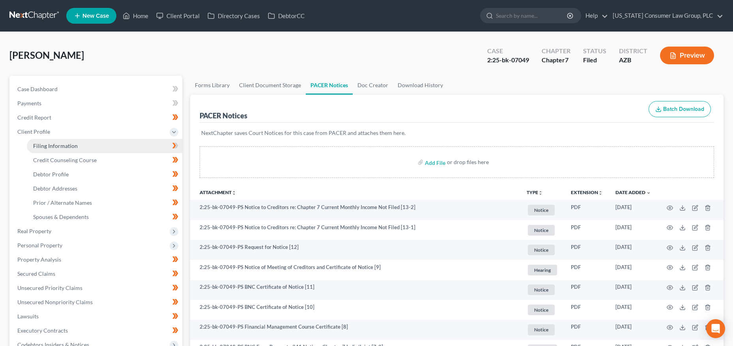
click at [45, 146] on span "Filing Information" at bounding box center [55, 145] width 45 height 7
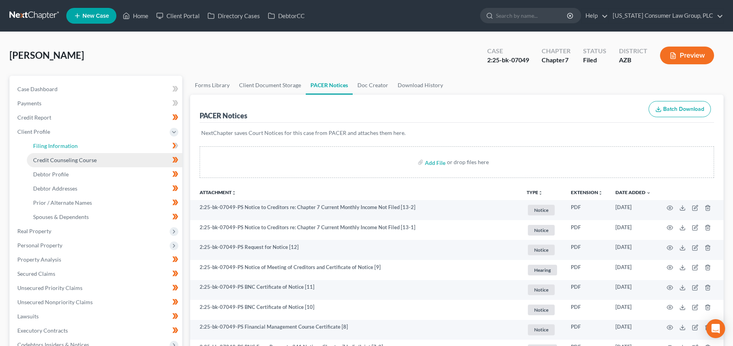
select select "1"
select select "0"
select select "4"
select select "0"
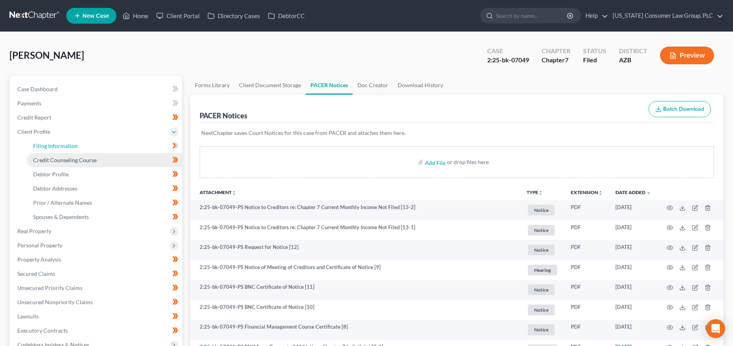
select select "3"
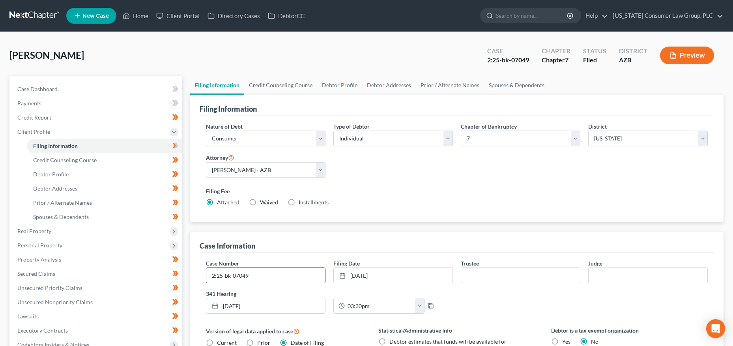
click at [269, 276] on input "2:25-bk-07049" at bounding box center [265, 275] width 119 height 15
type input "2:25-bk-07049-PS"
click at [604, 272] on input "text" at bounding box center [648, 275] width 119 height 15
type input "Sala"
click at [275, 82] on link "Credit Counseling Course" at bounding box center [280, 85] width 73 height 19
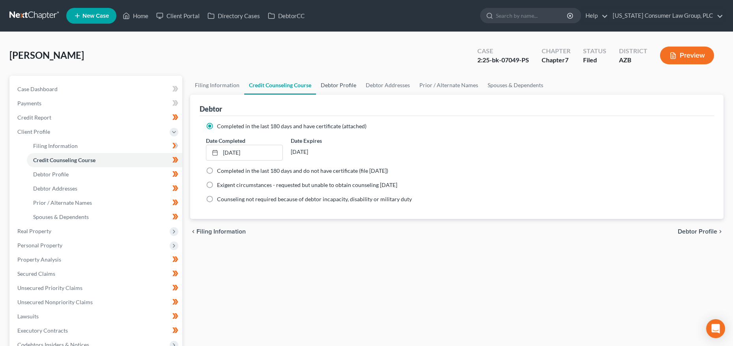
click at [318, 84] on link "Debtor Profile" at bounding box center [338, 85] width 45 height 19
select select "0"
select select "2"
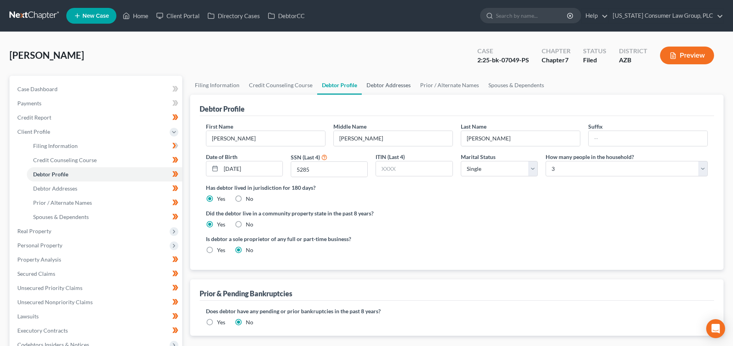
click at [401, 86] on link "Debtor Addresses" at bounding box center [389, 85] width 54 height 19
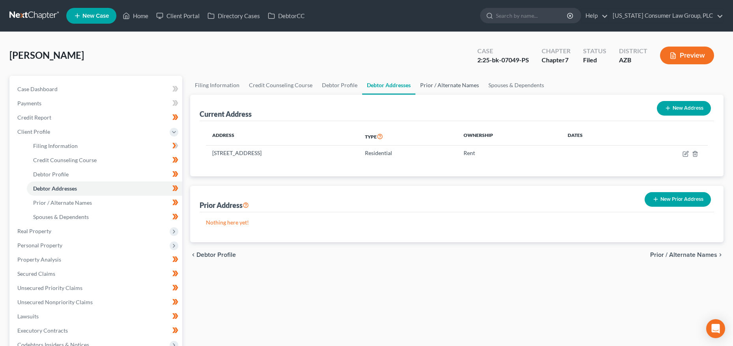
click at [435, 90] on link "Prior / Alternate Names" at bounding box center [450, 85] width 68 height 19
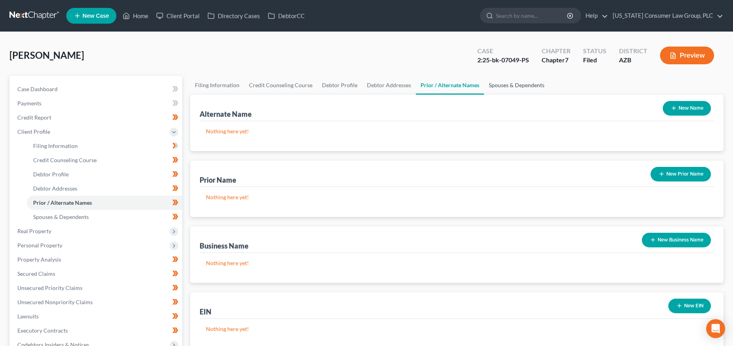
click at [498, 91] on link "Spouses & Dependents" at bounding box center [516, 85] width 65 height 19
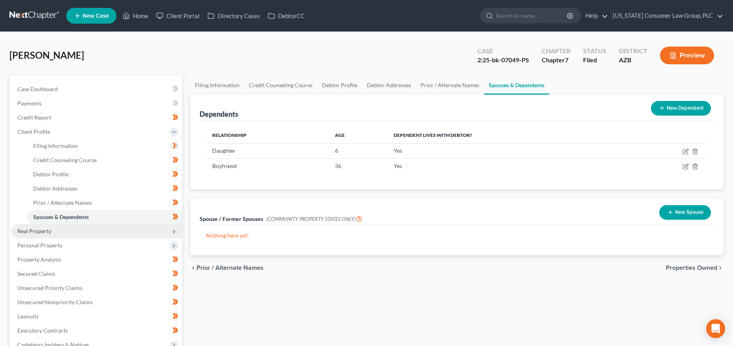
click at [51, 232] on span "Real Property" at bounding box center [34, 231] width 34 height 7
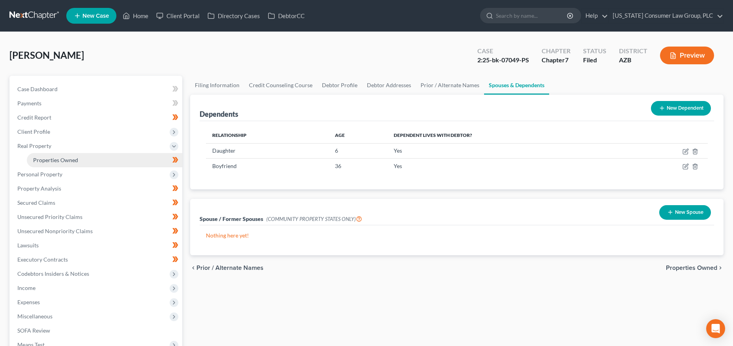
click at [72, 161] on span "Properties Owned" at bounding box center [55, 160] width 45 height 7
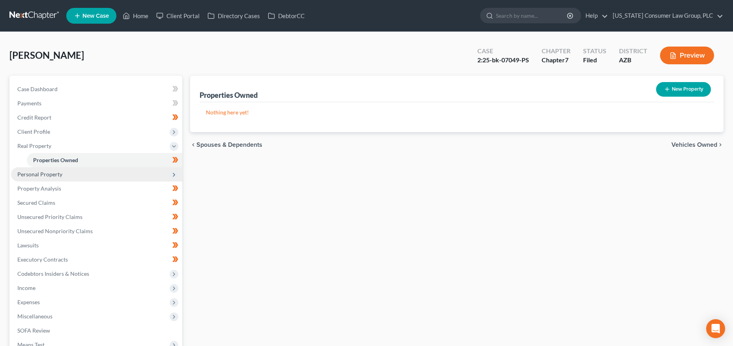
click at [64, 176] on span "Personal Property" at bounding box center [96, 174] width 171 height 14
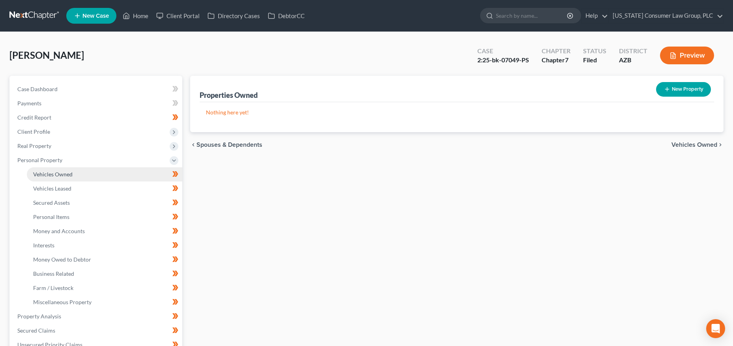
click at [64, 178] on link "Vehicles Owned" at bounding box center [104, 174] width 155 height 14
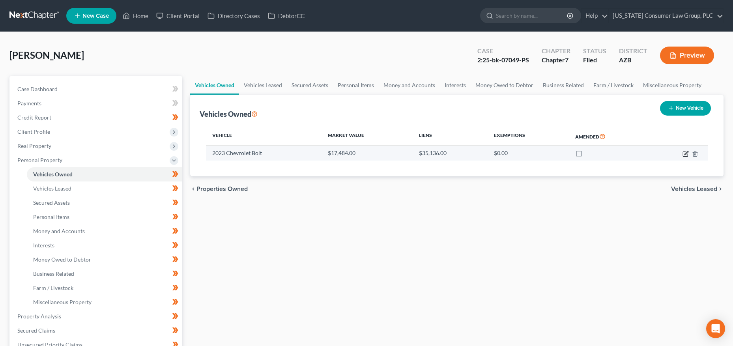
click at [684, 152] on icon "button" at bounding box center [686, 154] width 6 height 6
select select "0"
select select "3"
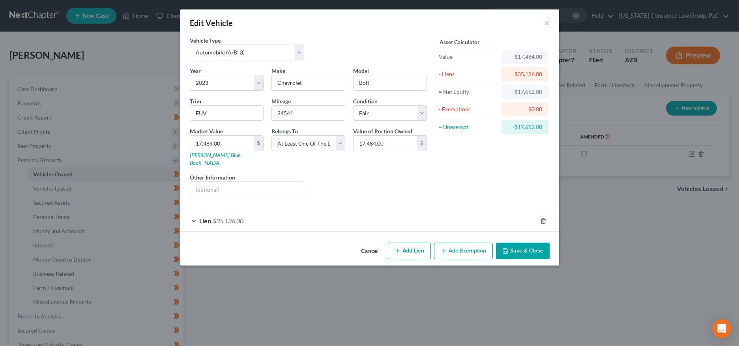
click at [520, 243] on button "Save & Close" at bounding box center [523, 251] width 54 height 17
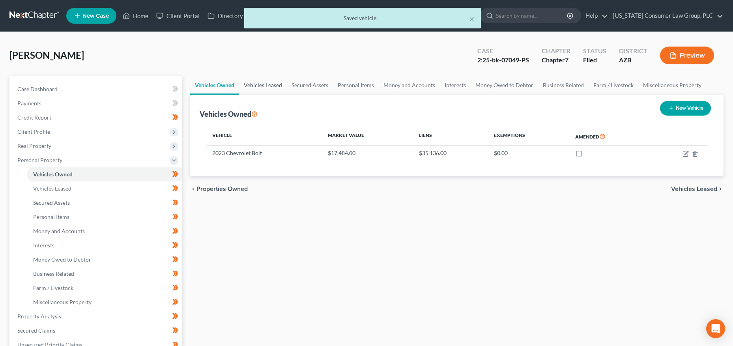
click at [275, 82] on link "Vehicles Leased" at bounding box center [263, 85] width 48 height 19
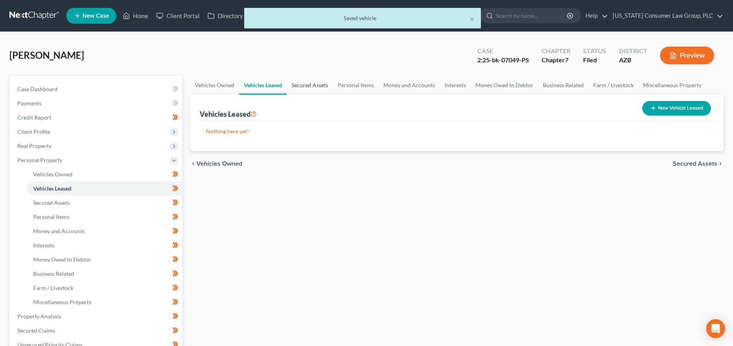
drag, startPoint x: 304, startPoint y: 84, endPoint x: 324, endPoint y: 86, distance: 19.9
click at [304, 84] on link "Secured Assets" at bounding box center [310, 85] width 46 height 19
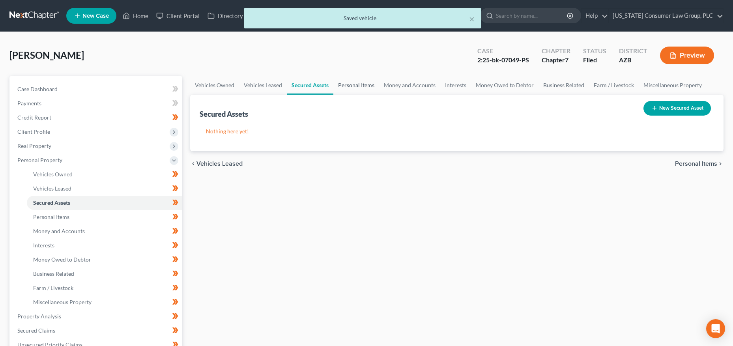
click at [350, 85] on link "Personal Items" at bounding box center [356, 85] width 46 height 19
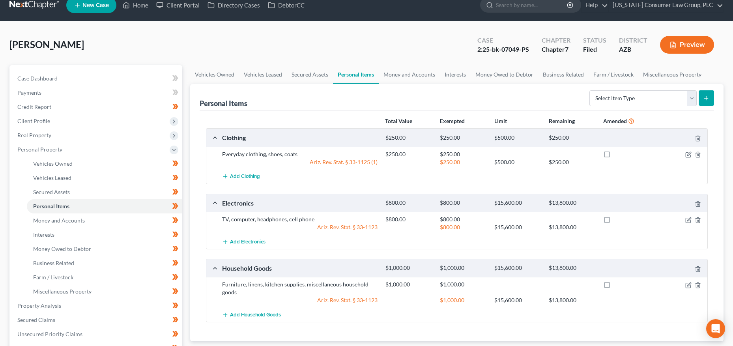
scroll to position [10, 0]
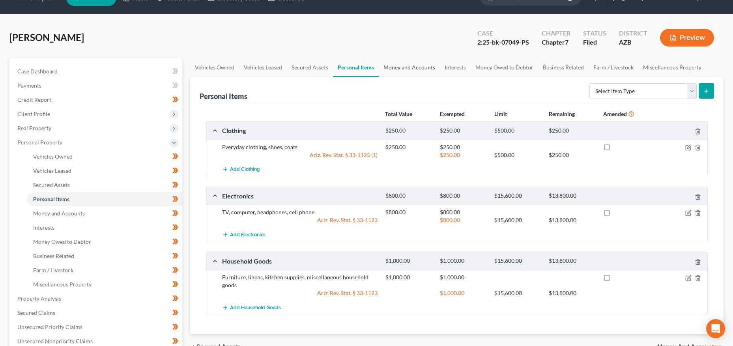
click at [402, 69] on link "Money and Accounts" at bounding box center [409, 67] width 61 height 19
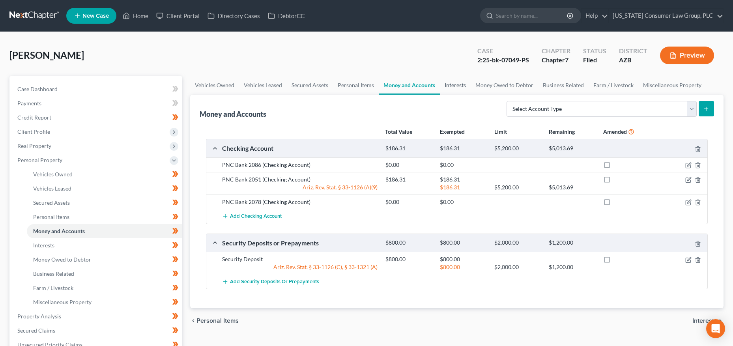
click at [465, 77] on link "Interests" at bounding box center [455, 85] width 31 height 19
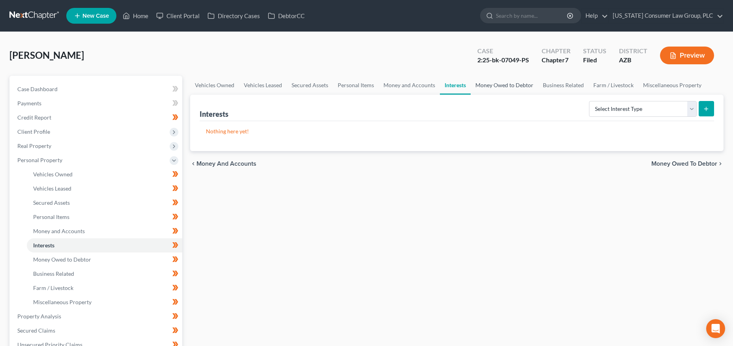
click at [494, 83] on link "Money Owed to Debtor" at bounding box center [504, 85] width 67 height 19
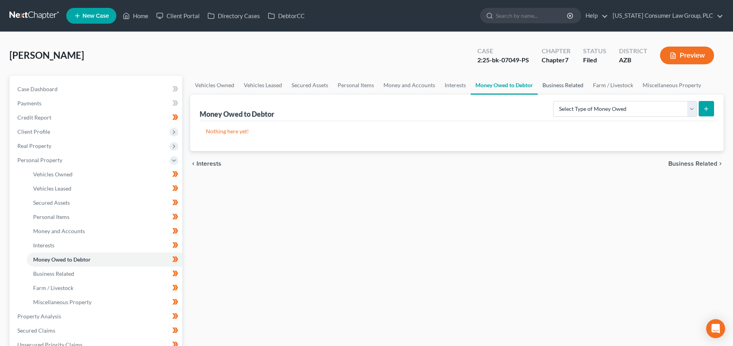
drag, startPoint x: 539, startPoint y: 86, endPoint x: 521, endPoint y: 87, distance: 18.6
click at [539, 86] on link "Business Related" at bounding box center [563, 85] width 51 height 19
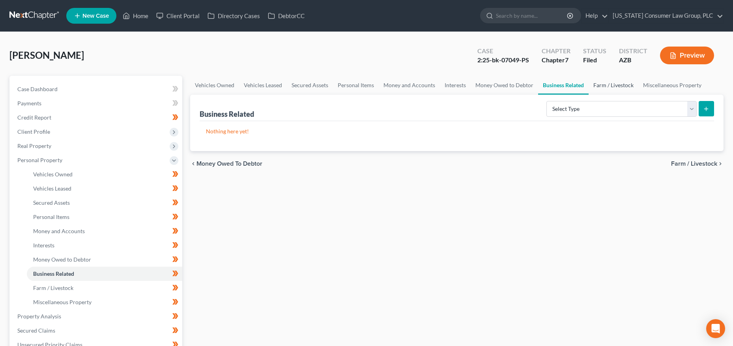
click at [591, 82] on link "Farm / Livestock" at bounding box center [614, 85] width 50 height 19
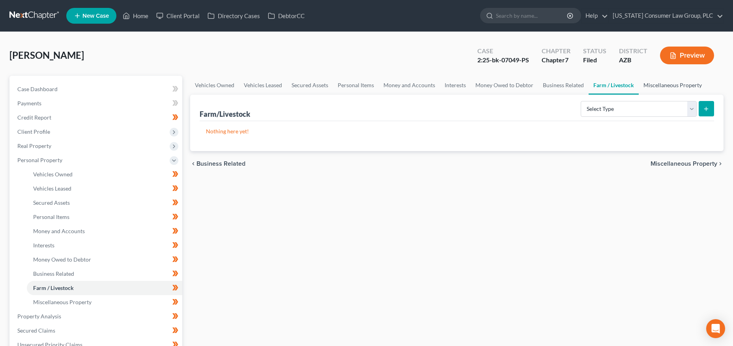
drag, startPoint x: 650, startPoint y: 84, endPoint x: 618, endPoint y: 85, distance: 32.4
click at [650, 84] on link "Miscellaneous Property" at bounding box center [673, 85] width 68 height 19
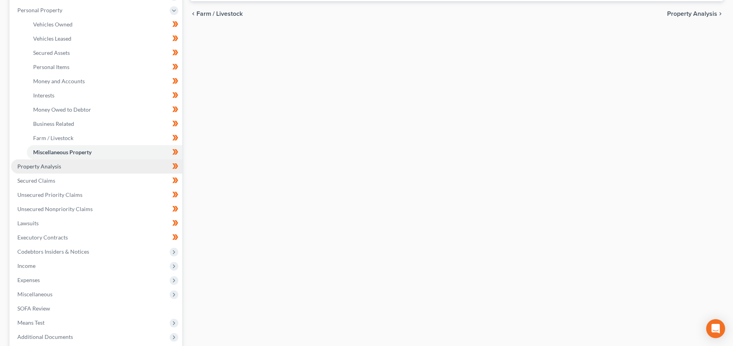
click at [54, 165] on span "Property Analysis" at bounding box center [39, 166] width 44 height 7
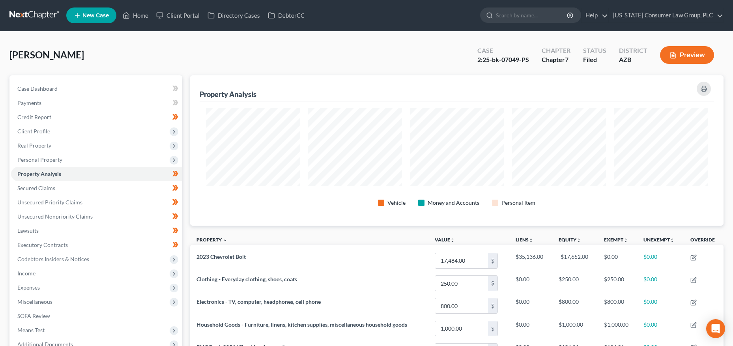
scroll to position [394509, 394126]
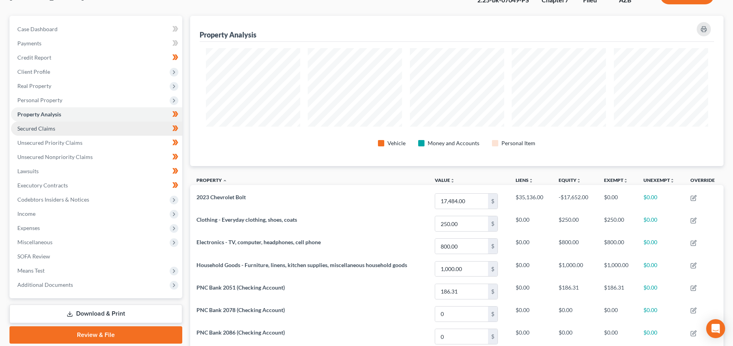
click at [19, 129] on span "Secured Claims" at bounding box center [36, 128] width 38 height 7
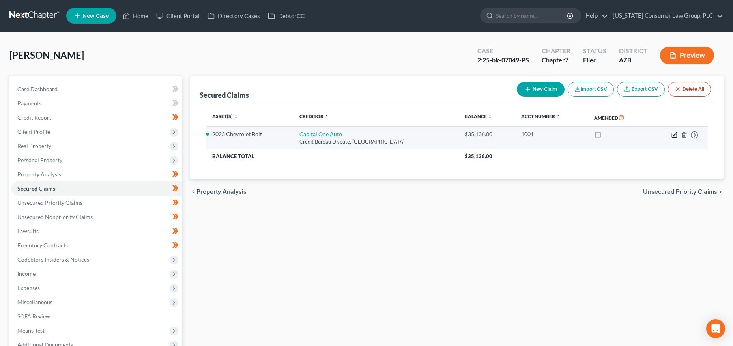
click at [672, 135] on icon "button" at bounding box center [675, 135] width 6 height 6
select select "45"
select select "0"
select select "3"
select select "0"
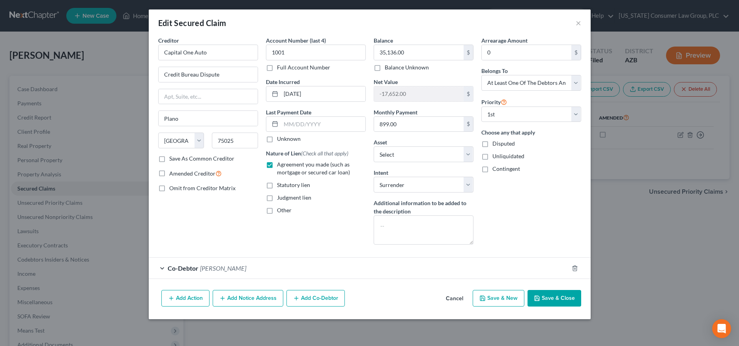
click at [555, 298] on button "Save & Close" at bounding box center [555, 298] width 54 height 17
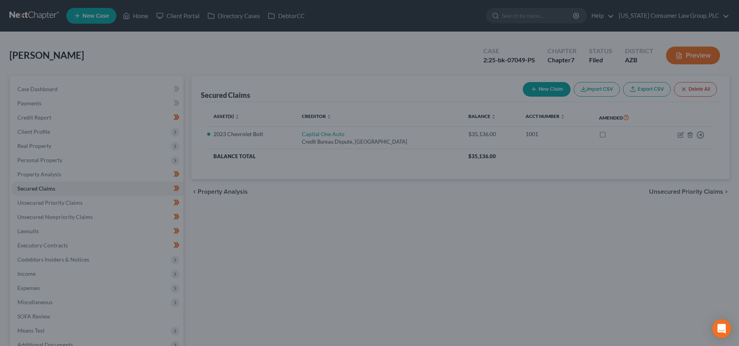
select select "2"
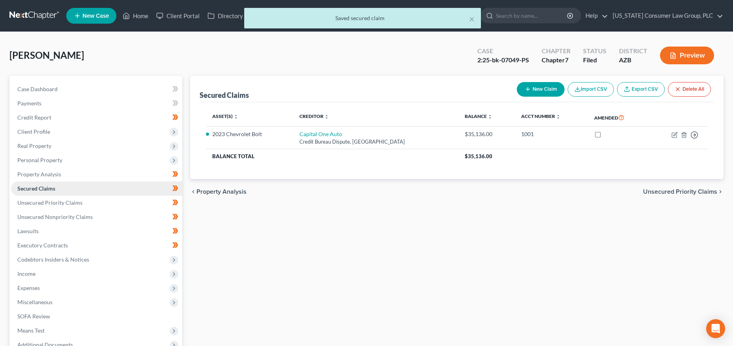
click at [52, 194] on link "Secured Claims" at bounding box center [96, 189] width 171 height 14
click at [54, 204] on span "Unsecured Priority Claims" at bounding box center [49, 202] width 65 height 7
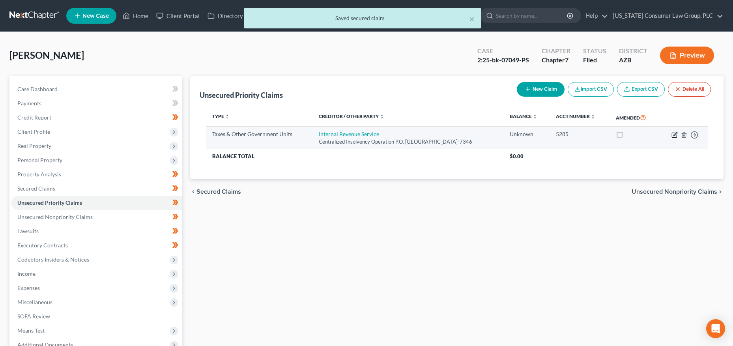
click at [675, 133] on icon "button" at bounding box center [675, 135] width 6 height 6
select select "0"
select select "39"
select select "0"
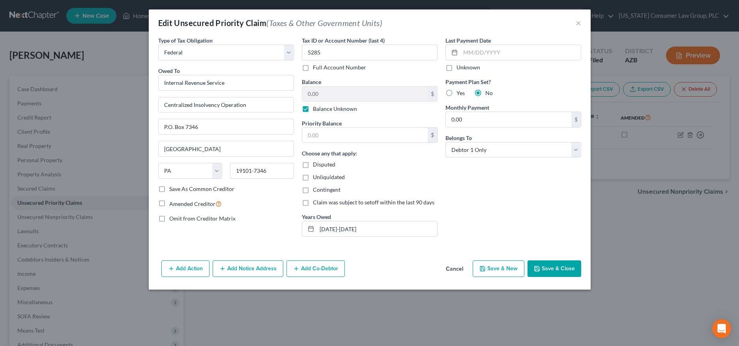
click at [561, 266] on button "Save & Close" at bounding box center [555, 268] width 54 height 17
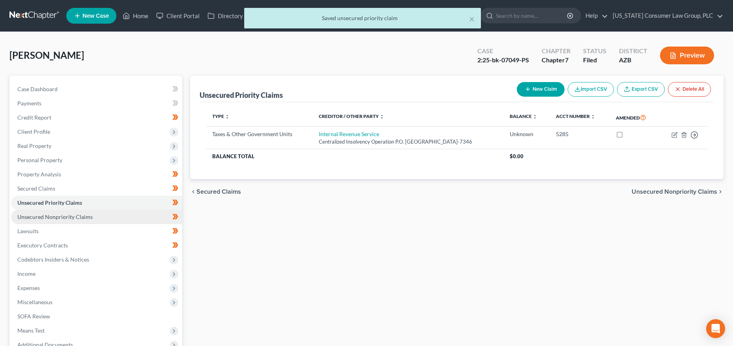
click at [44, 218] on span "Unsecured Nonpriority Claims" at bounding box center [54, 217] width 75 height 7
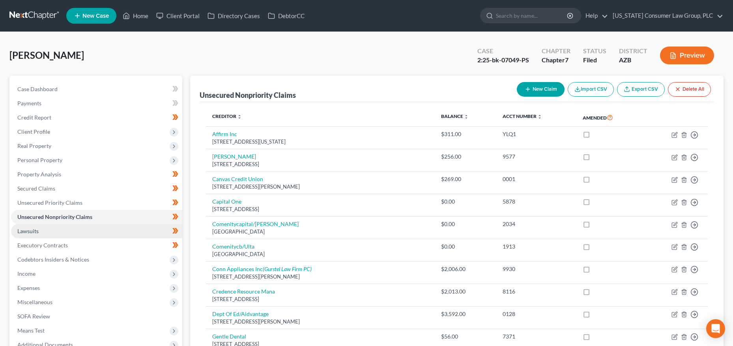
click at [41, 226] on link "Lawsuits" at bounding box center [96, 231] width 171 height 14
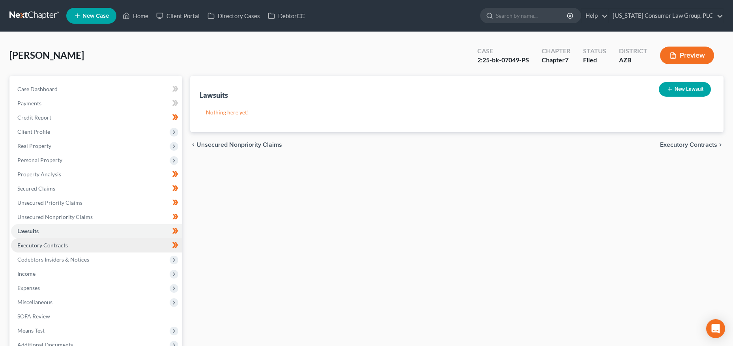
click at [45, 245] on span "Executory Contracts" at bounding box center [42, 245] width 51 height 7
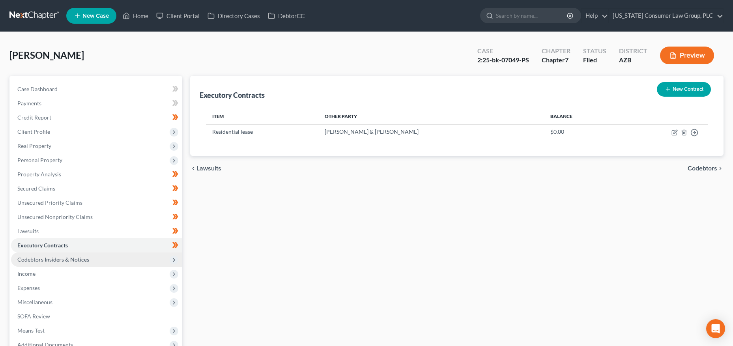
click at [49, 255] on span "Codebtors Insiders & Notices" at bounding box center [96, 260] width 171 height 14
drag, startPoint x: 49, startPoint y: 273, endPoint x: 54, endPoint y: 264, distance: 11.3
click at [49, 273] on span "Codebtors" at bounding box center [46, 273] width 26 height 7
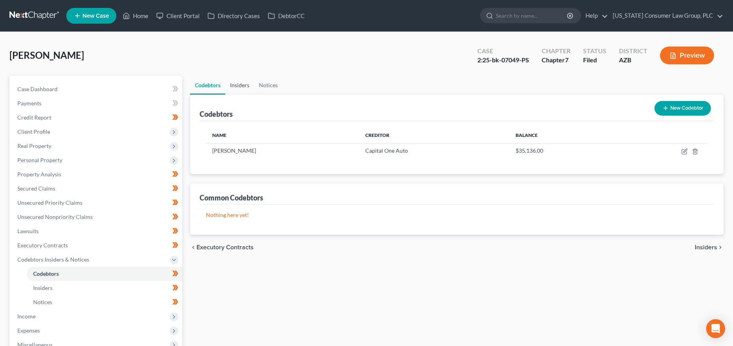
click at [236, 84] on link "Insiders" at bounding box center [239, 85] width 29 height 19
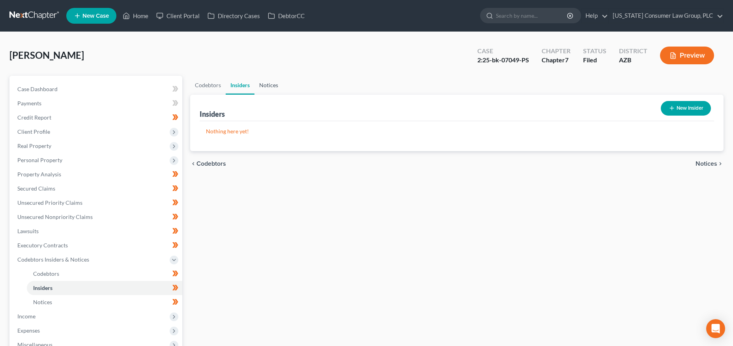
click at [268, 82] on link "Notices" at bounding box center [269, 85] width 28 height 19
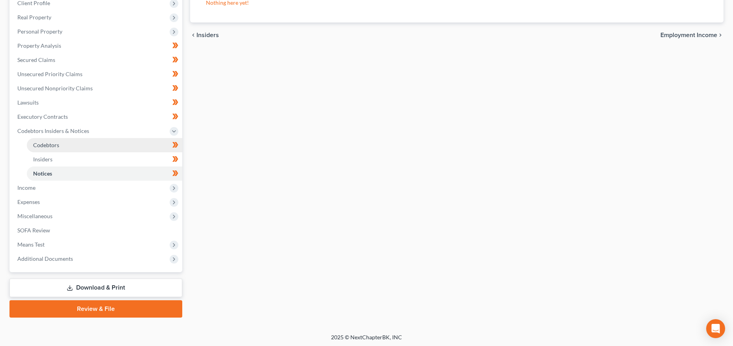
scroll to position [129, 0]
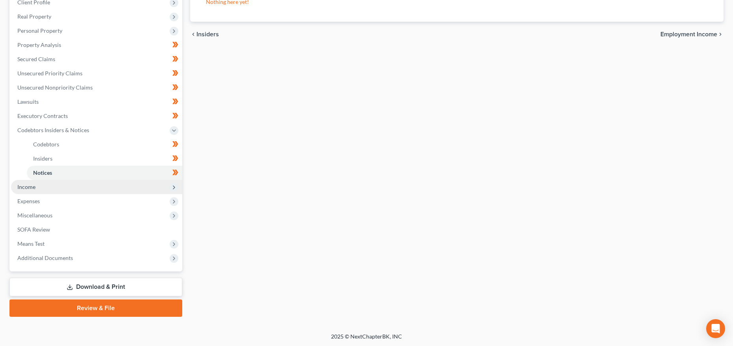
click at [37, 183] on span "Income" at bounding box center [96, 187] width 171 height 14
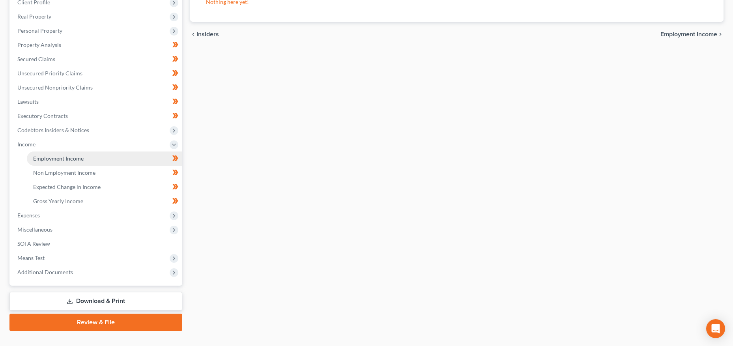
click at [80, 159] on span "Employment Income" at bounding box center [58, 158] width 51 height 7
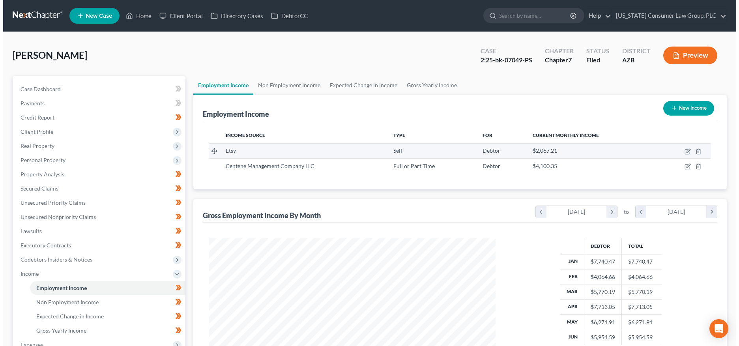
scroll to position [143, 302]
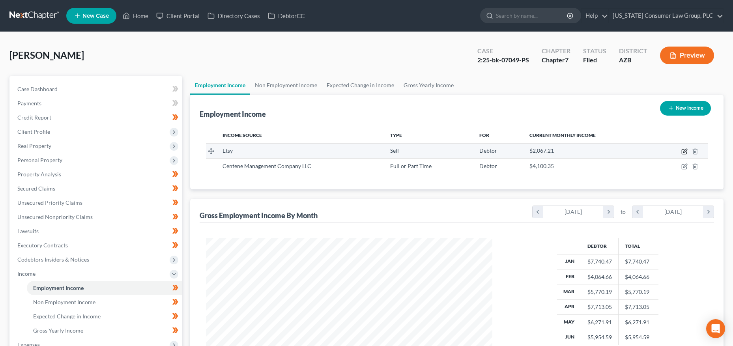
click at [684, 150] on icon "button" at bounding box center [685, 151] width 6 height 6
select select "1"
select select "35"
select select "0"
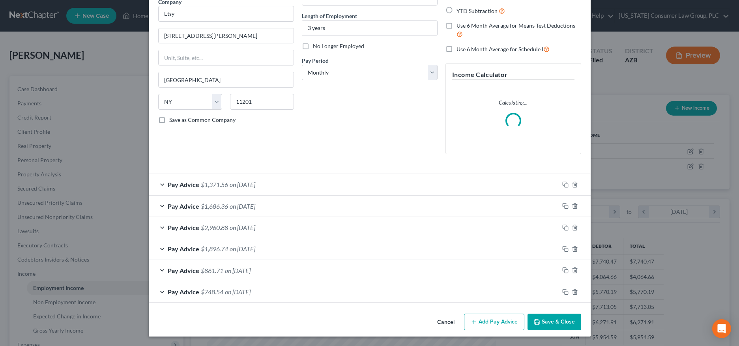
scroll to position [67, 0]
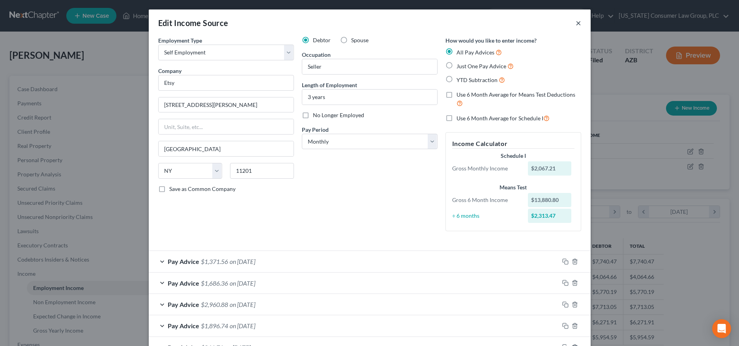
click at [576, 24] on button "×" at bounding box center [579, 22] width 6 height 9
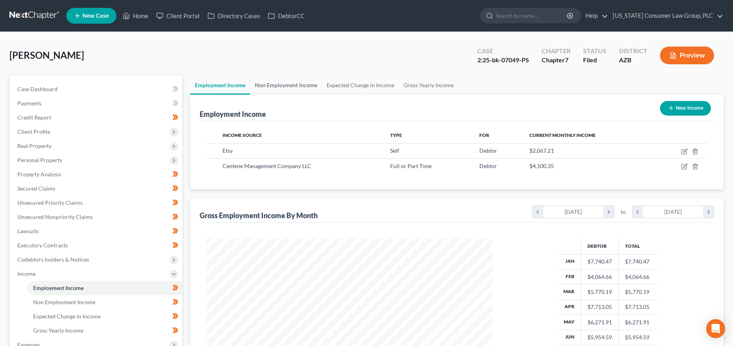
click at [288, 85] on link "Non Employment Income" at bounding box center [286, 85] width 72 height 19
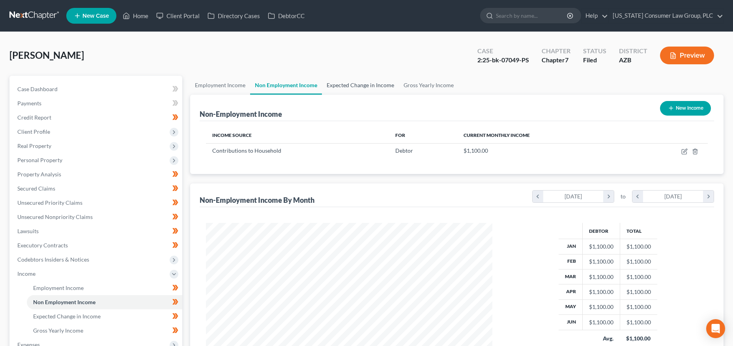
click at [343, 87] on link "Expected Change in Income" at bounding box center [360, 85] width 77 height 19
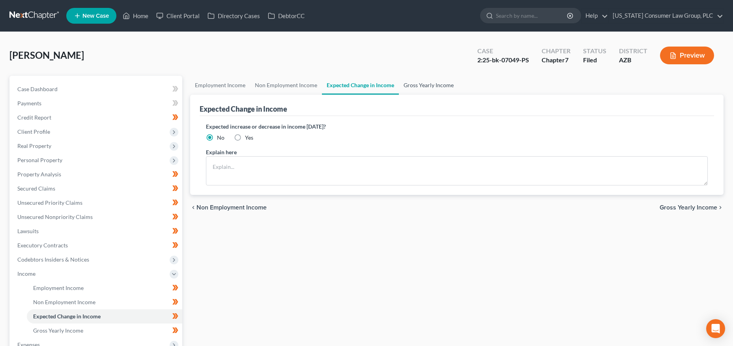
click at [424, 86] on link "Gross Yearly Income" at bounding box center [429, 85] width 60 height 19
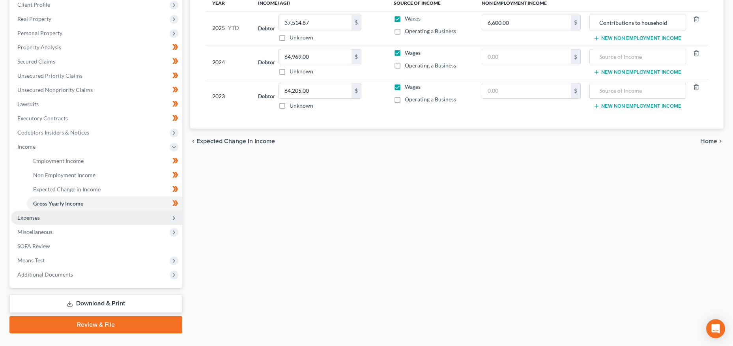
click at [59, 220] on span "Expenses" at bounding box center [96, 218] width 171 height 14
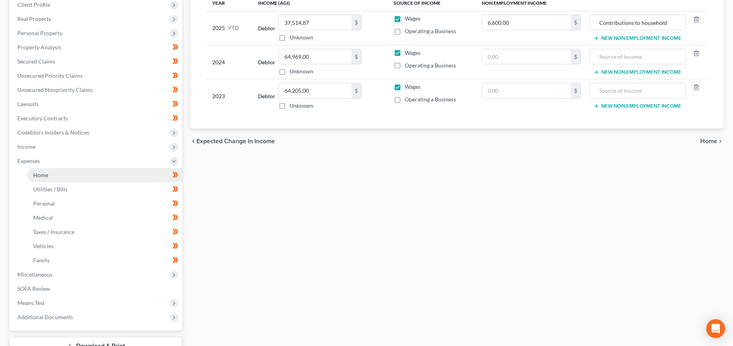
click at [59, 176] on link "Home" at bounding box center [104, 175] width 155 height 14
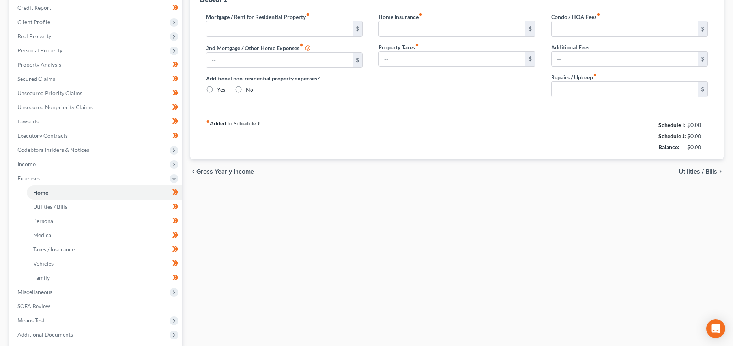
type input "1,300.00"
type input "0.00"
radio input "true"
type input "0.00"
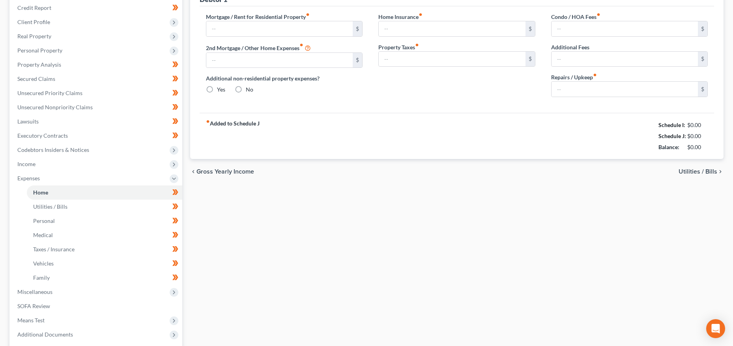
type input "0.00"
type input "75.00"
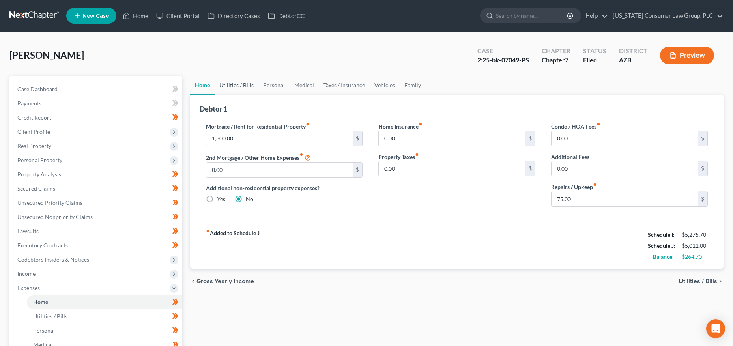
click at [236, 82] on link "Utilities / Bills" at bounding box center [237, 85] width 44 height 19
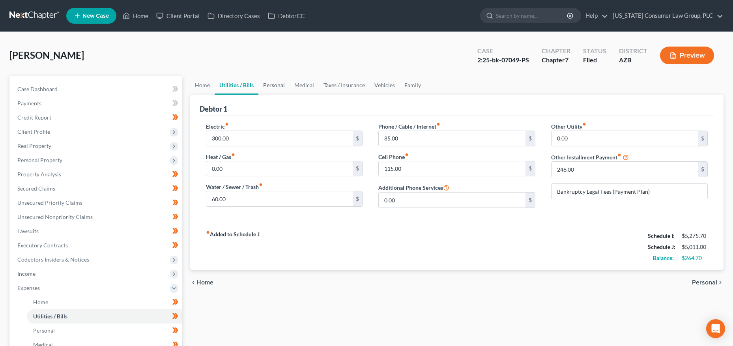
click at [281, 83] on link "Personal" at bounding box center [274, 85] width 31 height 19
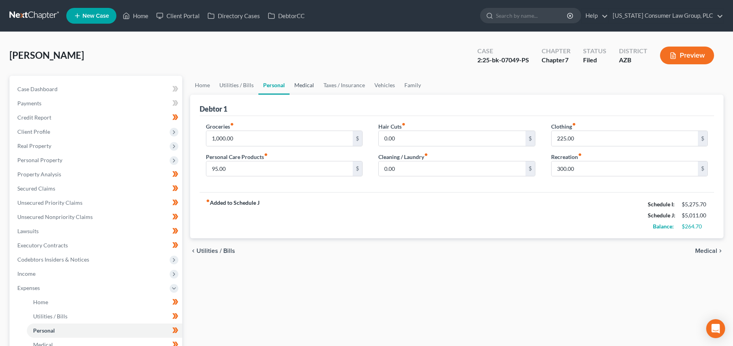
click at [306, 83] on link "Medical" at bounding box center [304, 85] width 29 height 19
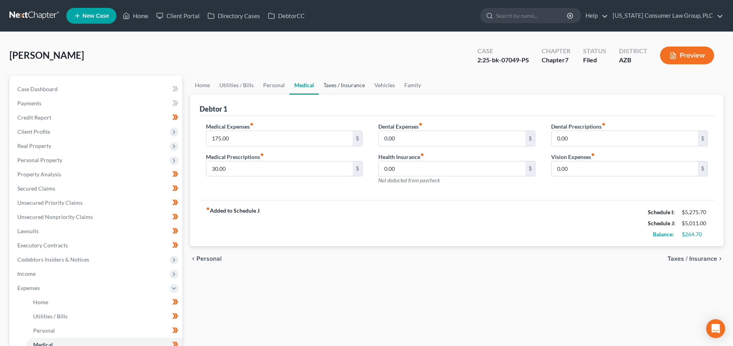
drag, startPoint x: 333, startPoint y: 83, endPoint x: 341, endPoint y: 84, distance: 8.7
click at [333, 83] on link "Taxes / Insurance" at bounding box center [344, 85] width 51 height 19
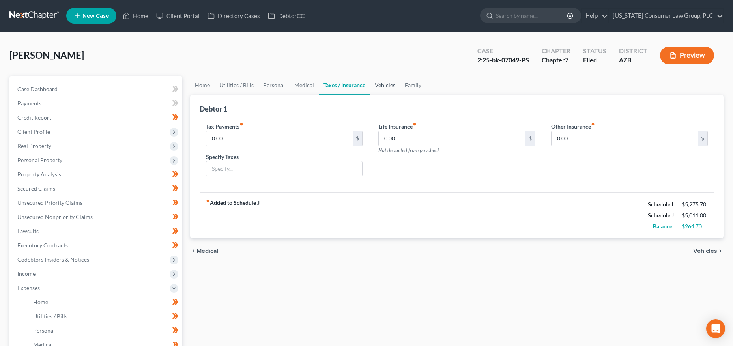
click at [380, 84] on link "Vehicles" at bounding box center [385, 85] width 30 height 19
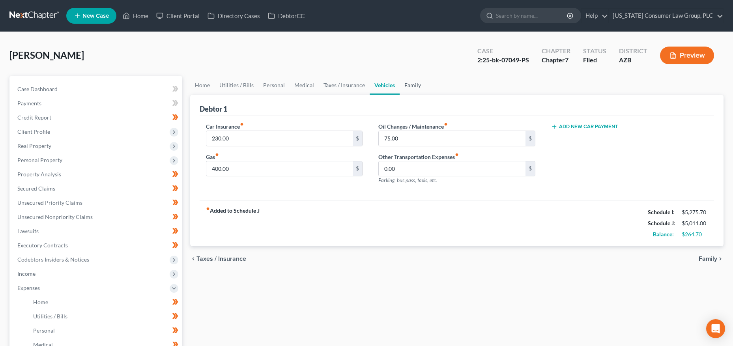
click at [415, 83] on link "Family" at bounding box center [413, 85] width 26 height 19
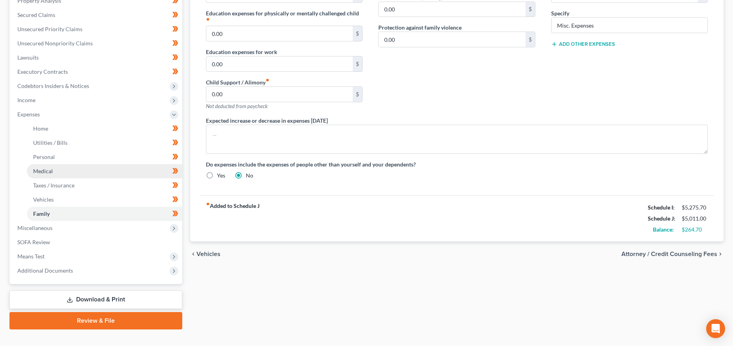
scroll to position [186, 0]
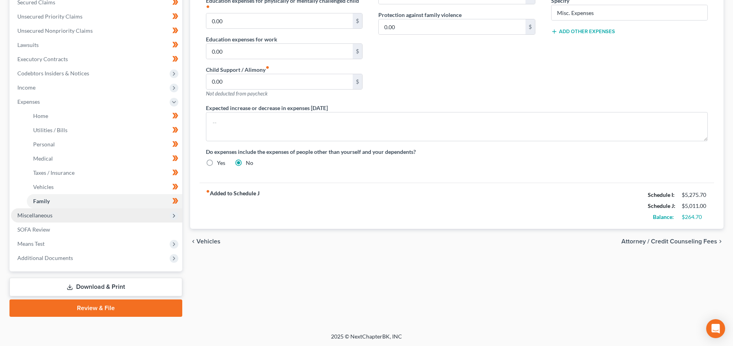
click at [28, 218] on span "Miscellaneous" at bounding box center [34, 215] width 35 height 7
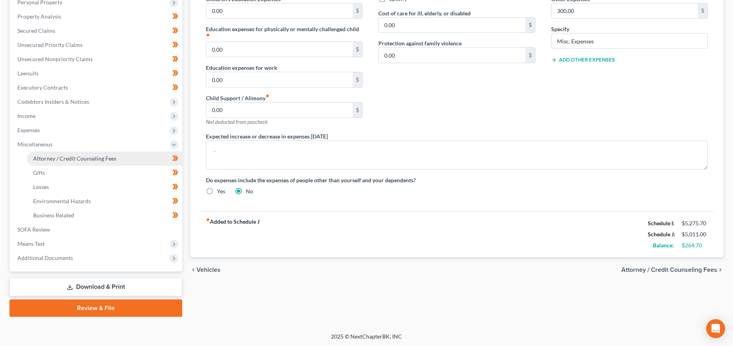
click at [60, 155] on span "Attorney / Credit Counseling Fees" at bounding box center [74, 158] width 83 height 7
select select "14"
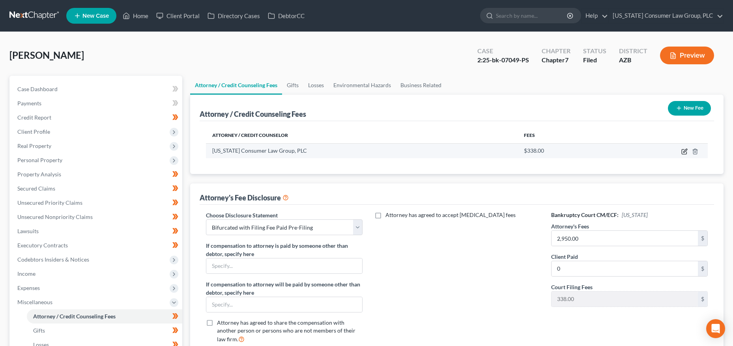
click at [685, 151] on icon "button" at bounding box center [685, 151] width 6 height 6
select select "3"
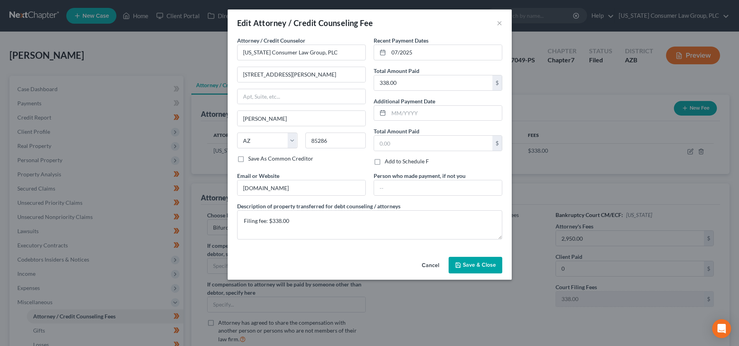
click at [466, 268] on span "Save & Close" at bounding box center [479, 265] width 33 height 7
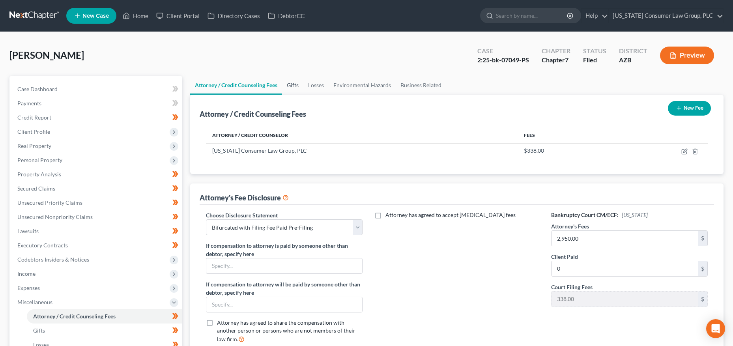
click at [298, 87] on link "Gifts" at bounding box center [292, 85] width 21 height 19
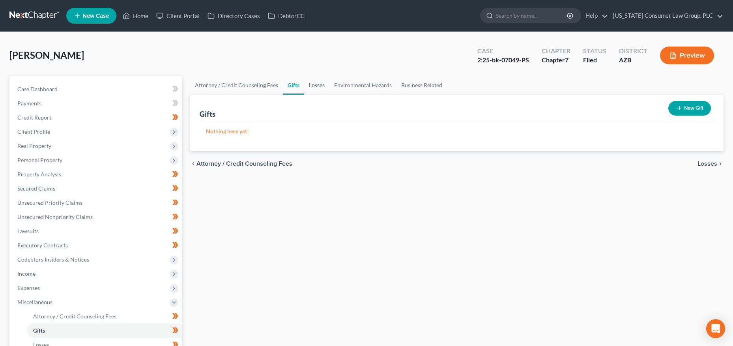
click at [318, 85] on link "Losses" at bounding box center [316, 85] width 25 height 19
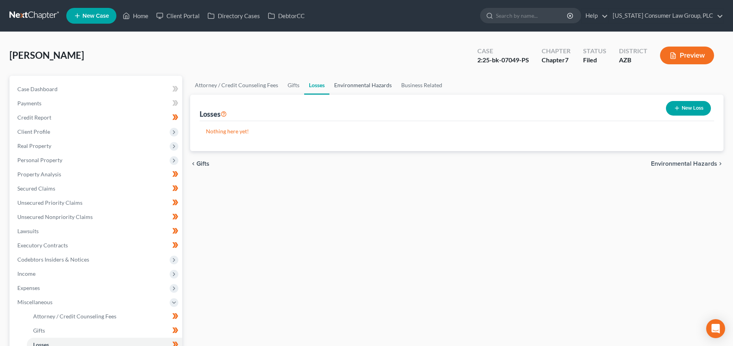
click at [352, 85] on link "Environmental Hazards" at bounding box center [363, 85] width 67 height 19
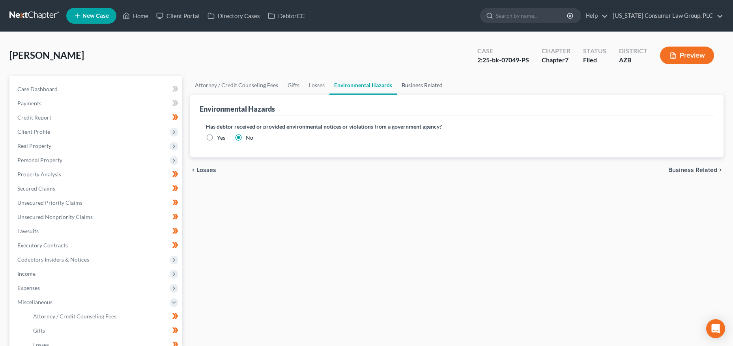
drag, startPoint x: 424, startPoint y: 85, endPoint x: 392, endPoint y: 88, distance: 32.5
click at [424, 85] on link "Business Related" at bounding box center [422, 85] width 51 height 19
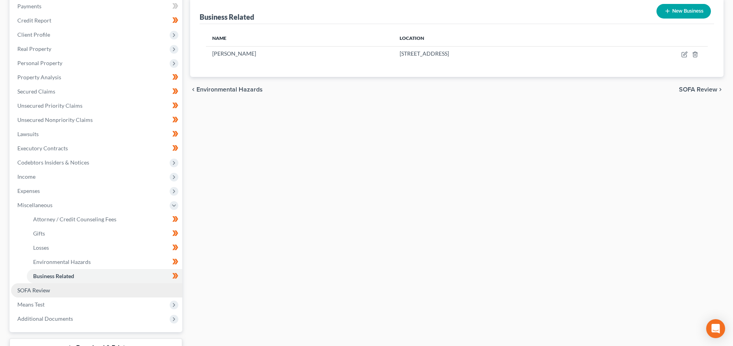
click at [34, 288] on span "SOFA Review" at bounding box center [33, 290] width 33 height 7
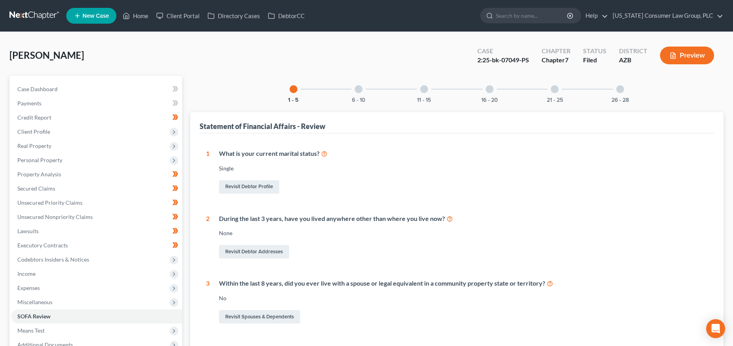
click at [364, 89] on div "6 - 10" at bounding box center [358, 89] width 27 height 27
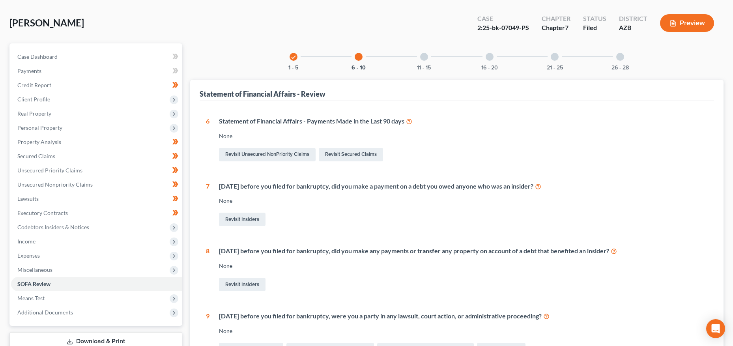
scroll to position [22, 0]
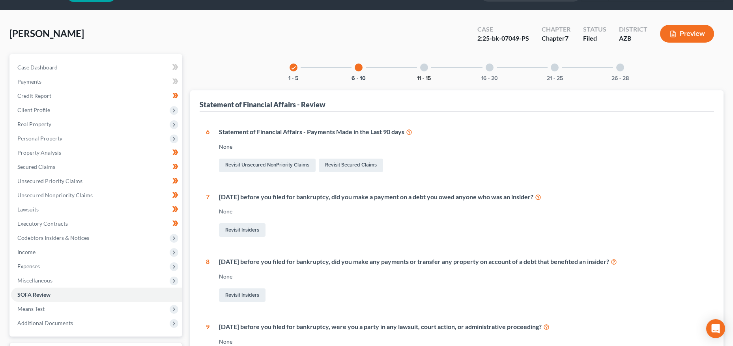
click at [422, 80] on button "11 - 15" at bounding box center [424, 79] width 14 height 6
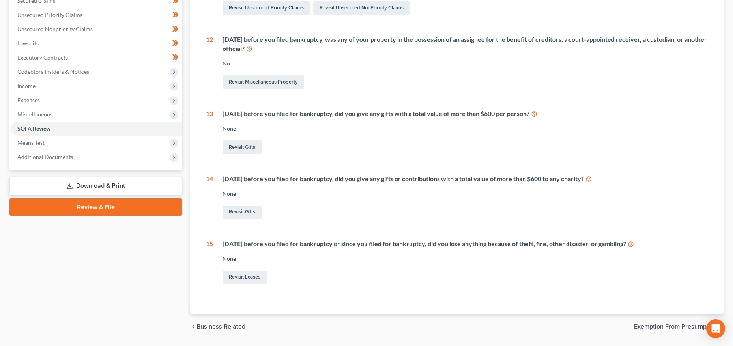
scroll to position [63, 0]
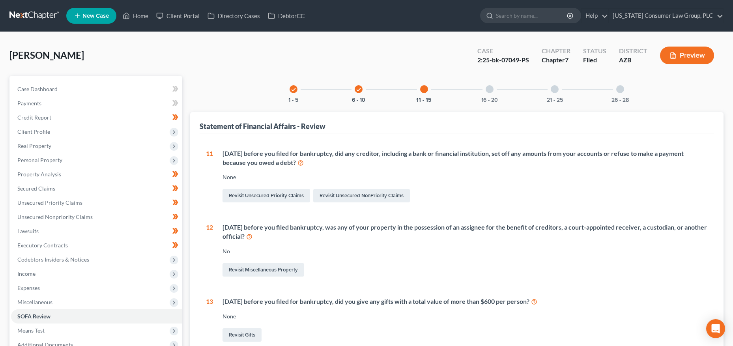
drag, startPoint x: 490, startPoint y: 89, endPoint x: 453, endPoint y: 101, distance: 38.6
click at [490, 89] on div at bounding box center [490, 89] width 8 height 8
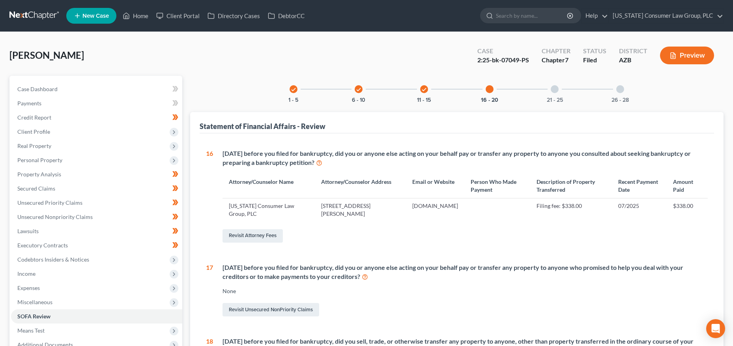
click at [549, 95] on div "21 - 25" at bounding box center [554, 89] width 27 height 27
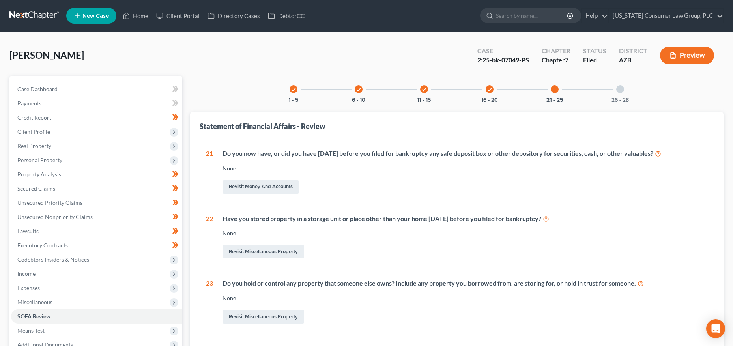
click at [630, 96] on div "26 - 28" at bounding box center [620, 89] width 27 height 27
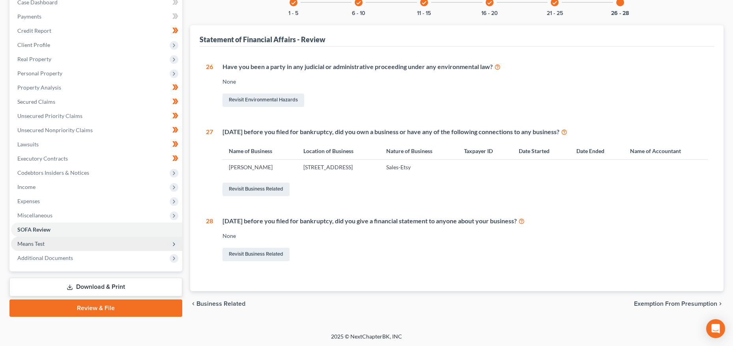
click at [51, 247] on span "Means Test" at bounding box center [96, 244] width 171 height 14
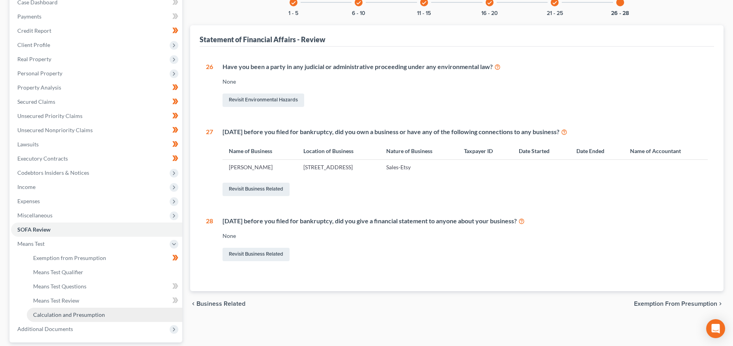
click at [59, 317] on span "Calculation and Presumption" at bounding box center [69, 314] width 72 height 7
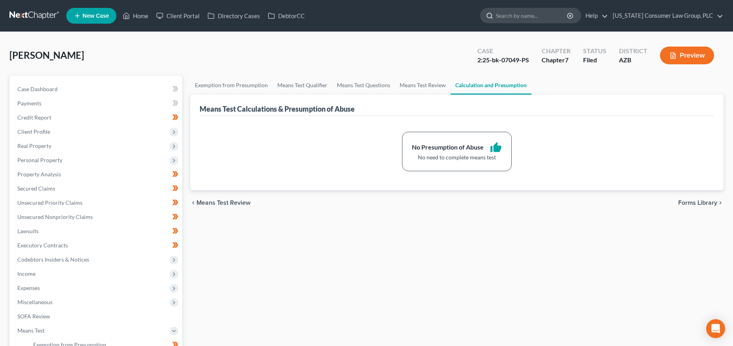
click at [532, 17] on input "search" at bounding box center [532, 15] width 72 height 15
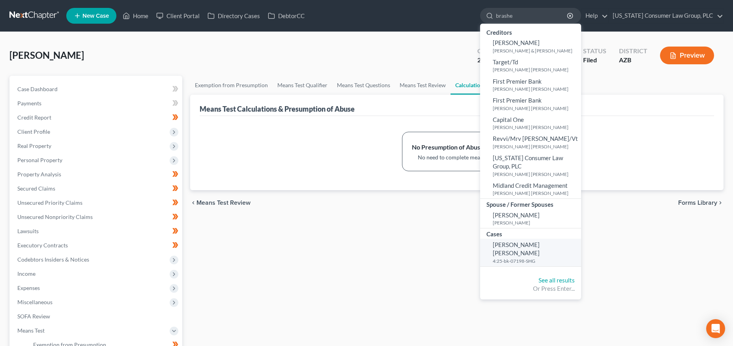
type input "brashe"
click at [526, 258] on small "4:25-bk-07198-SHG" at bounding box center [536, 261] width 86 height 7
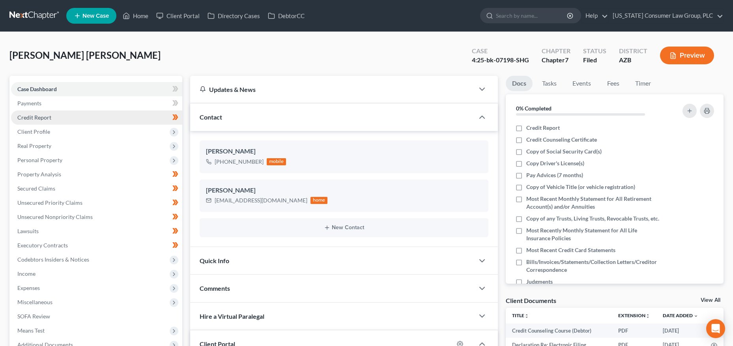
click at [49, 115] on span "Credit Report" at bounding box center [34, 117] width 34 height 7
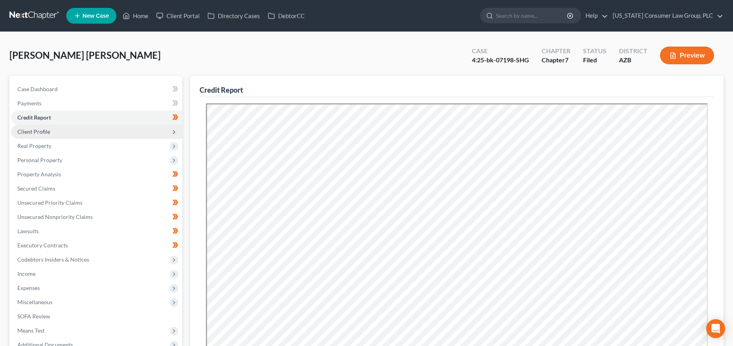
click at [26, 130] on span "Client Profile" at bounding box center [33, 131] width 33 height 7
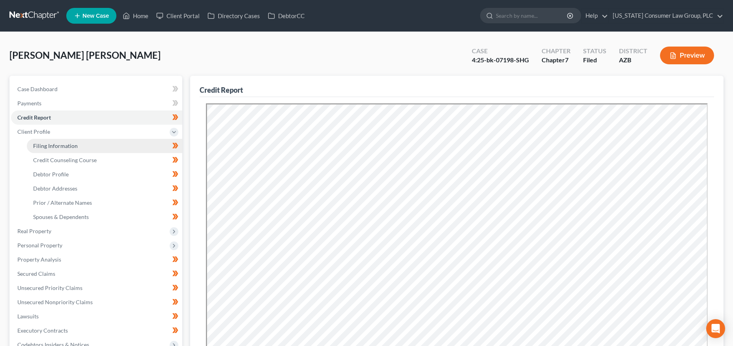
click at [45, 141] on link "Filing Information" at bounding box center [104, 146] width 155 height 14
select select "1"
select select "0"
select select "4"
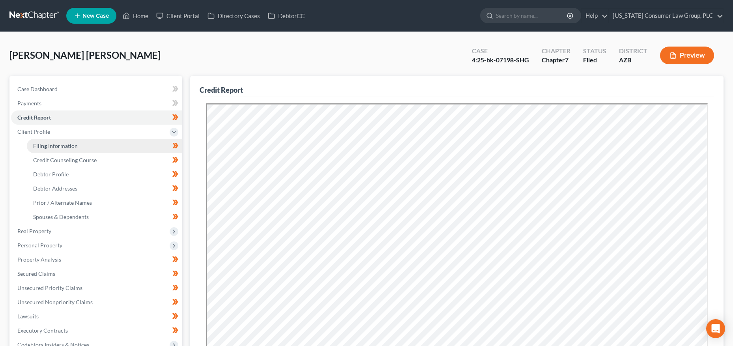
select select "0"
select select "3"
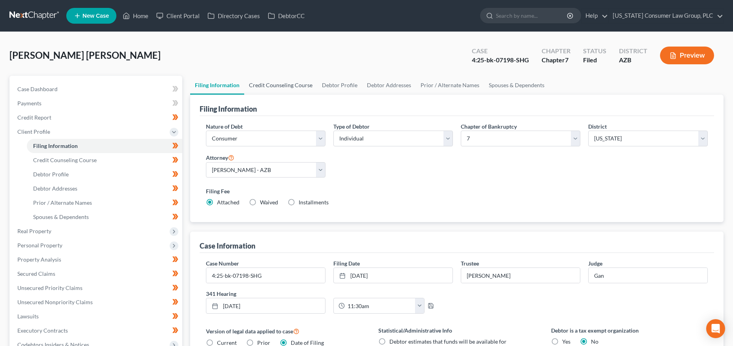
click at [275, 83] on link "Credit Counseling Course" at bounding box center [280, 85] width 73 height 19
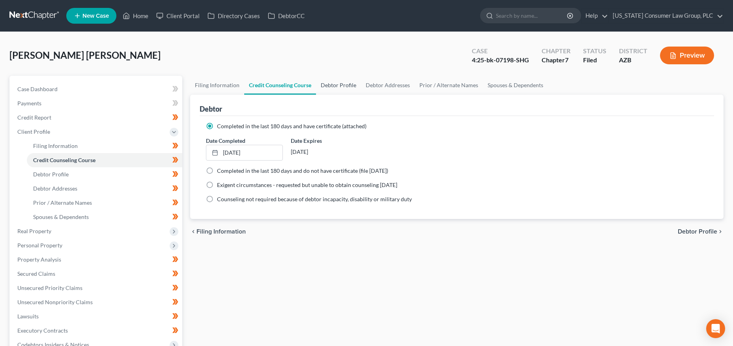
click at [343, 82] on link "Debtor Profile" at bounding box center [338, 85] width 45 height 19
select select "3"
select select "1"
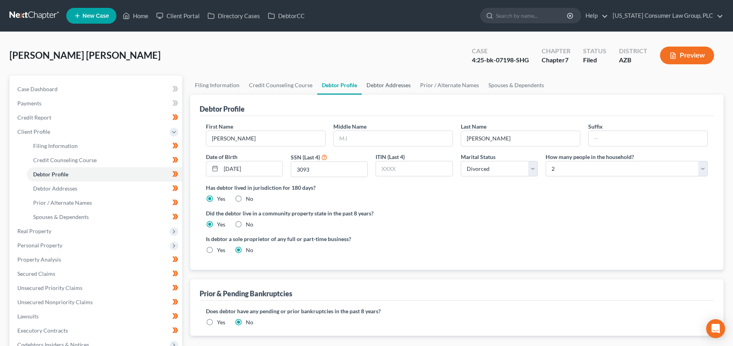
click at [402, 84] on link "Debtor Addresses" at bounding box center [389, 85] width 54 height 19
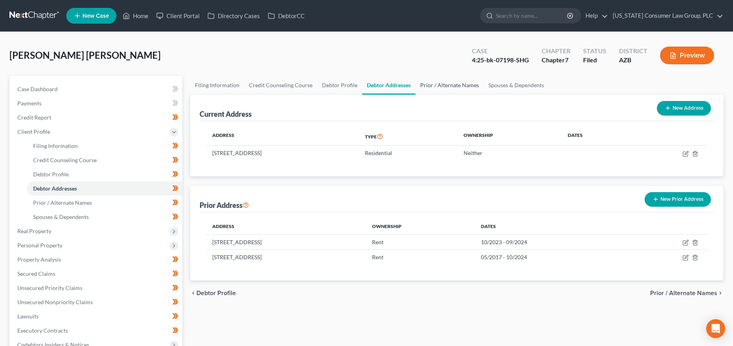
click at [437, 84] on link "Prior / Alternate Names" at bounding box center [450, 85] width 68 height 19
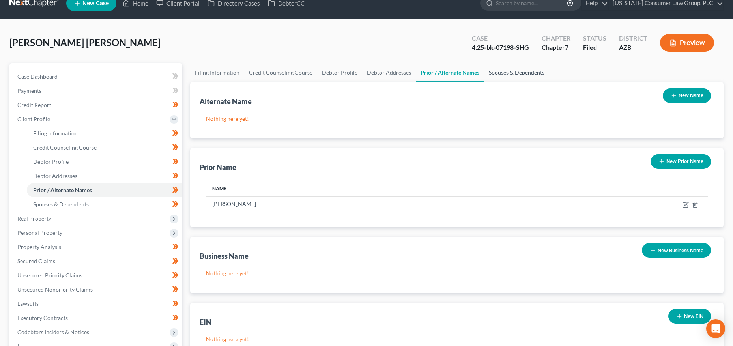
click at [521, 67] on link "Spouses & Dependents" at bounding box center [516, 72] width 65 height 19
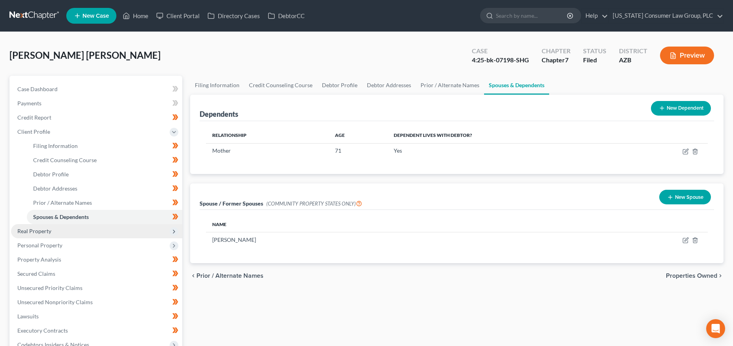
click at [77, 229] on span "Real Property" at bounding box center [96, 231] width 171 height 14
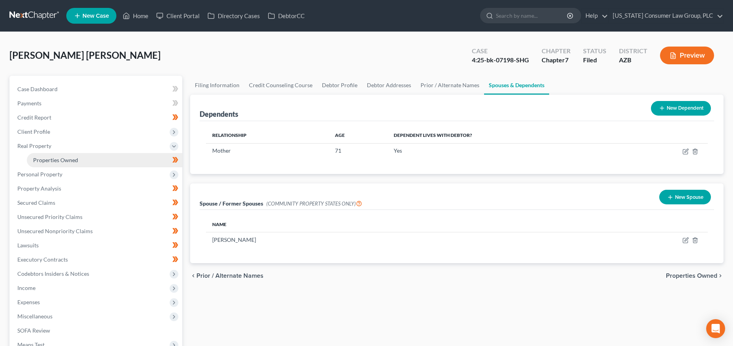
click at [95, 161] on link "Properties Owned" at bounding box center [104, 160] width 155 height 14
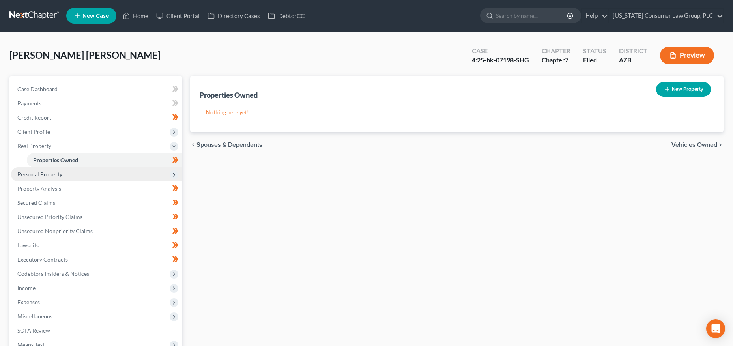
click at [86, 177] on span "Personal Property" at bounding box center [96, 174] width 171 height 14
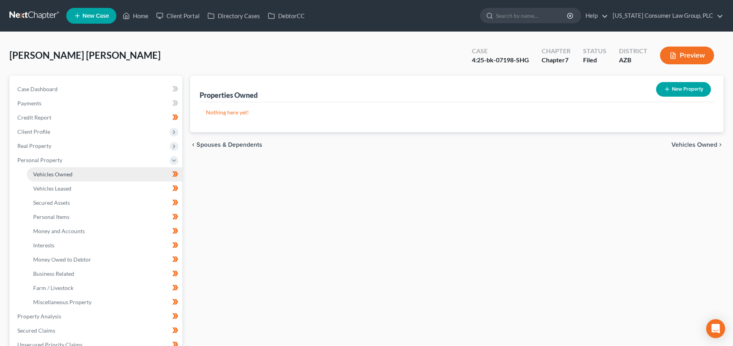
click at [89, 176] on link "Vehicles Owned" at bounding box center [104, 174] width 155 height 14
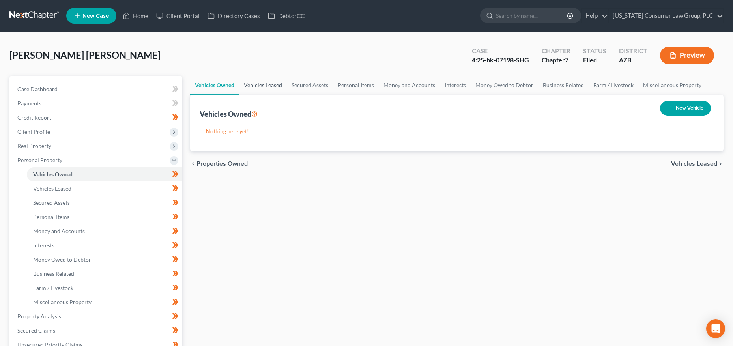
click at [275, 82] on link "Vehicles Leased" at bounding box center [263, 85] width 48 height 19
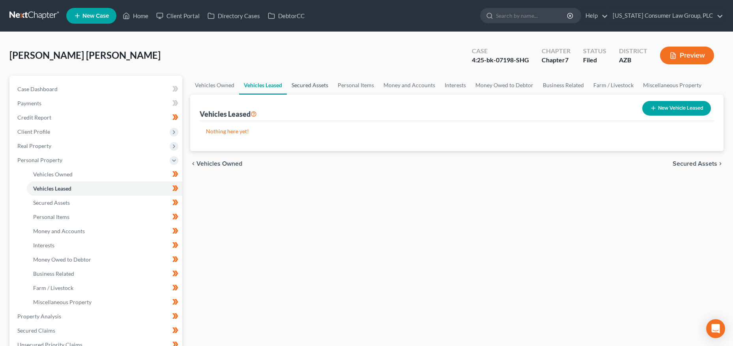
click at [314, 86] on link "Secured Assets" at bounding box center [310, 85] width 46 height 19
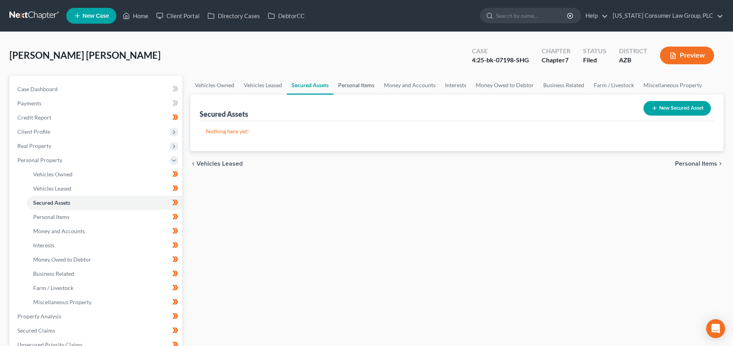
click at [356, 86] on link "Personal Items" at bounding box center [356, 85] width 46 height 19
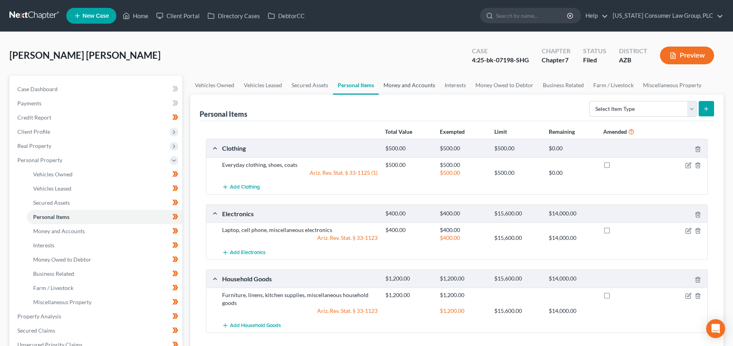
click at [409, 91] on link "Money and Accounts" at bounding box center [409, 85] width 61 height 19
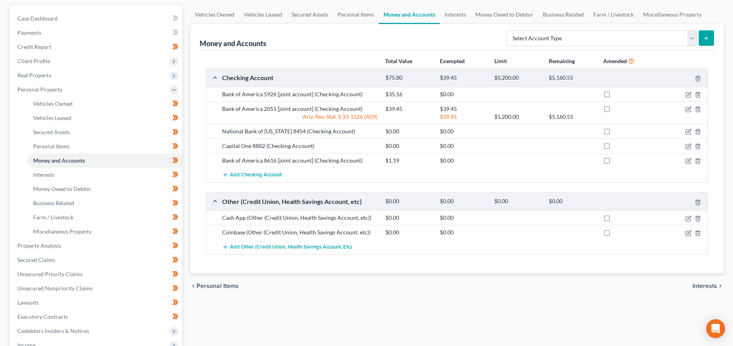
scroll to position [71, 0]
click at [457, 17] on link "Interests" at bounding box center [455, 14] width 31 height 19
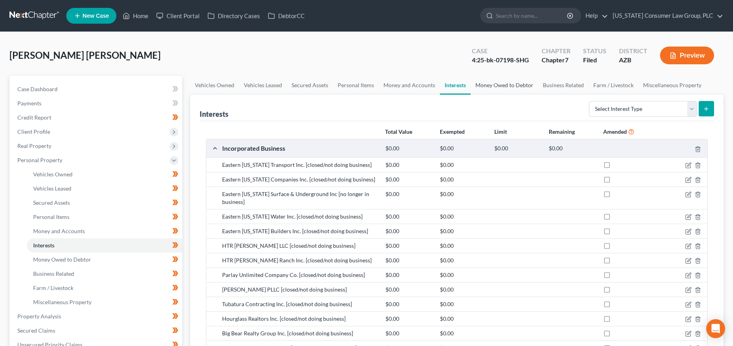
click at [496, 85] on link "Money Owed to Debtor" at bounding box center [504, 85] width 67 height 19
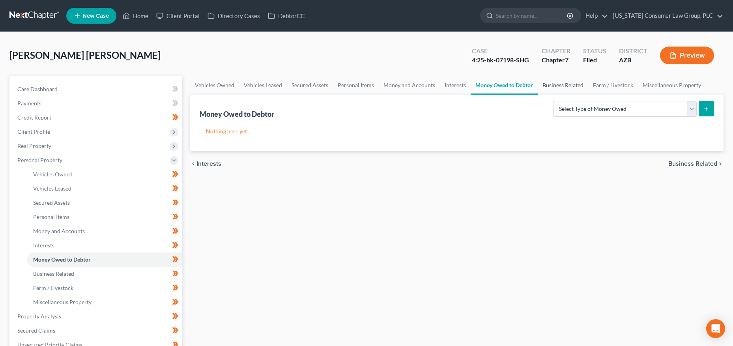
click at [567, 86] on link "Business Related" at bounding box center [563, 85] width 51 height 19
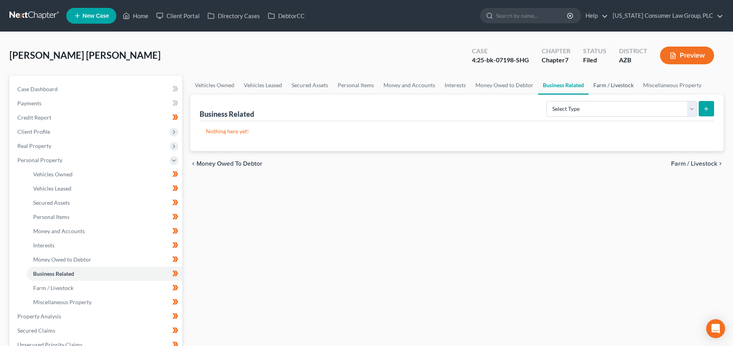
click at [613, 81] on link "Farm / Livestock" at bounding box center [614, 85] width 50 height 19
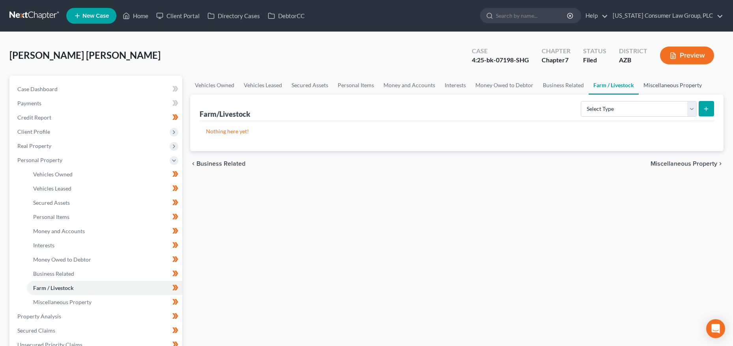
click at [651, 84] on link "Miscellaneous Property" at bounding box center [673, 85] width 68 height 19
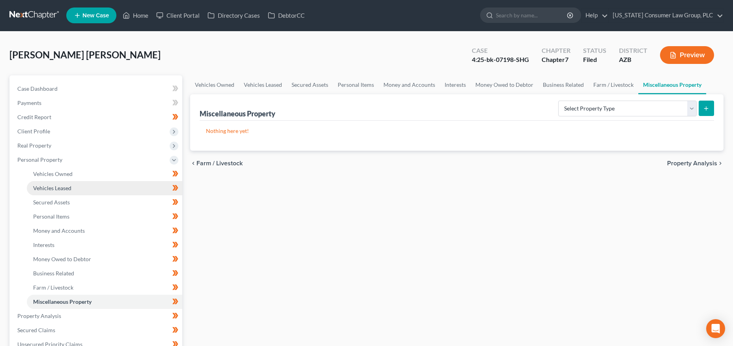
scroll to position [154, 0]
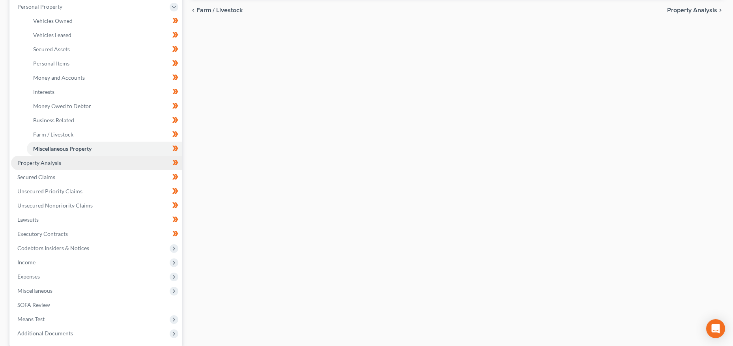
click at [56, 163] on span "Property Analysis" at bounding box center [39, 162] width 44 height 7
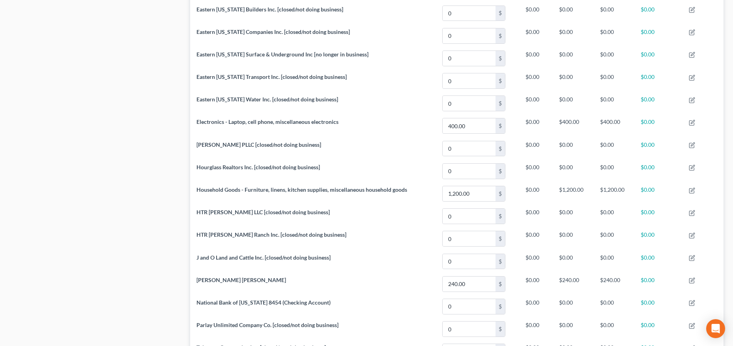
scroll to position [5, 0]
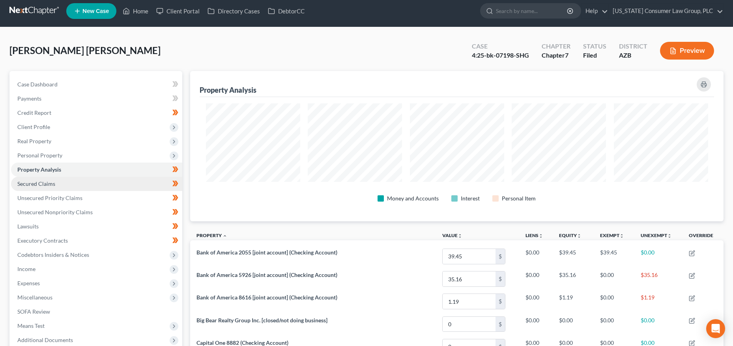
click at [38, 184] on span "Secured Claims" at bounding box center [36, 183] width 38 height 7
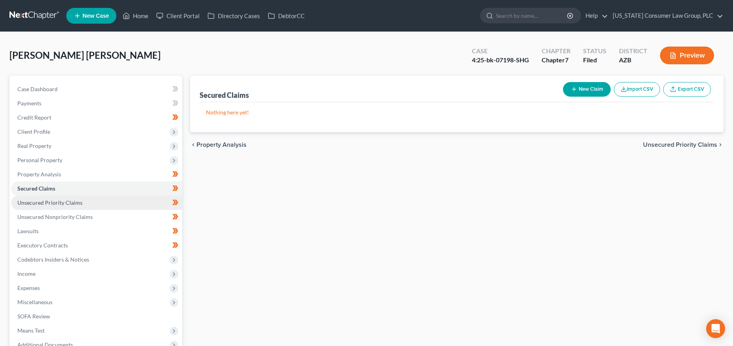
click at [60, 199] on span "Unsecured Priority Claims" at bounding box center [49, 202] width 65 height 7
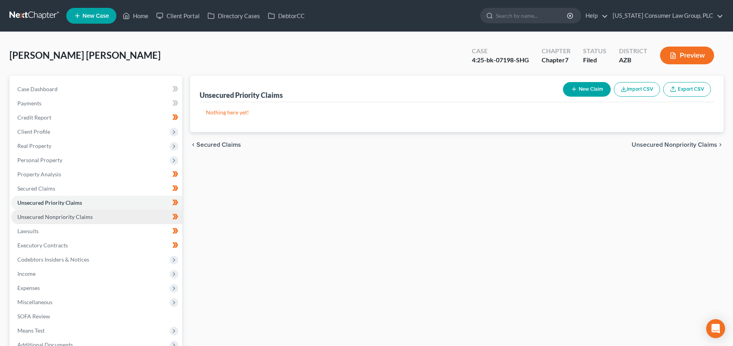
click at [58, 214] on span "Unsecured Nonpriority Claims" at bounding box center [54, 217] width 75 height 7
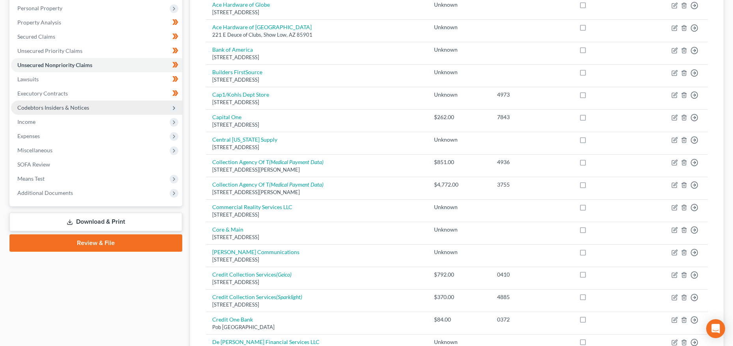
scroll to position [151, 0]
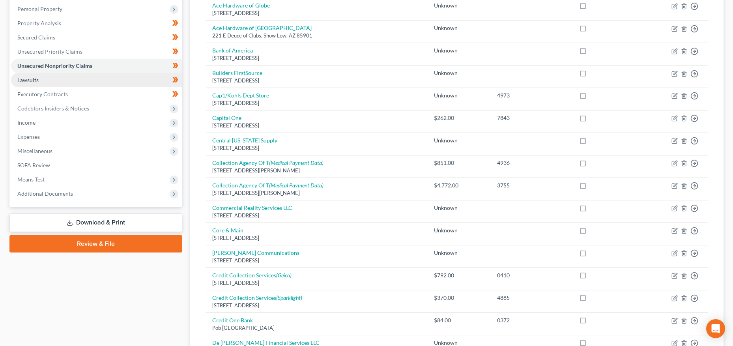
click at [37, 80] on span "Lawsuits" at bounding box center [27, 80] width 21 height 7
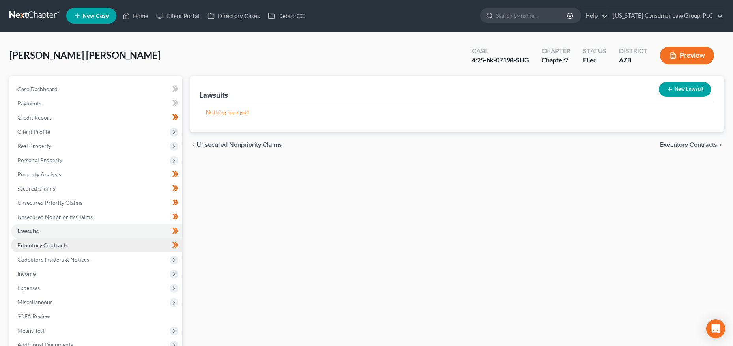
click at [37, 244] on span "Executory Contracts" at bounding box center [42, 245] width 51 height 7
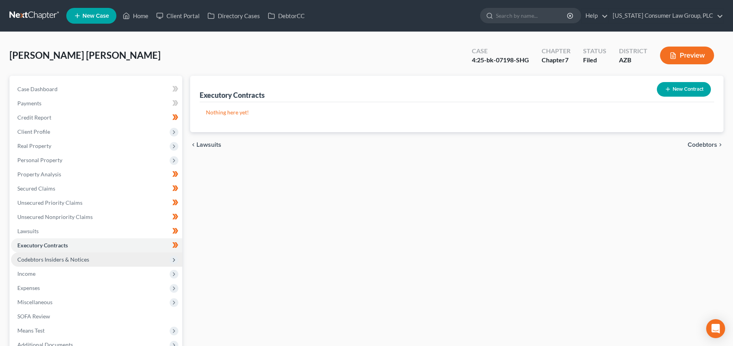
drag, startPoint x: 39, startPoint y: 255, endPoint x: 42, endPoint y: 249, distance: 6.2
click at [39, 255] on span "Codebtors Insiders & Notices" at bounding box center [96, 260] width 171 height 14
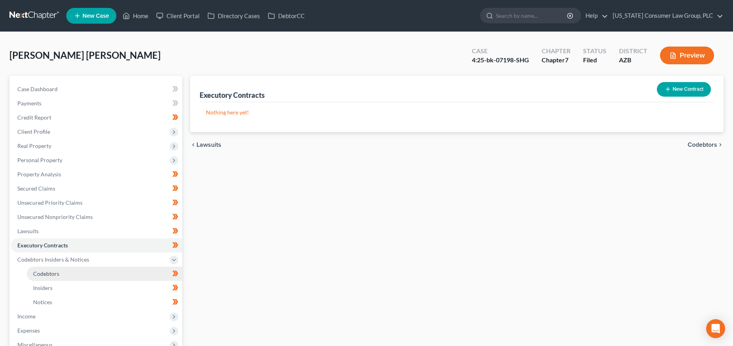
click at [66, 275] on link "Codebtors" at bounding box center [104, 274] width 155 height 14
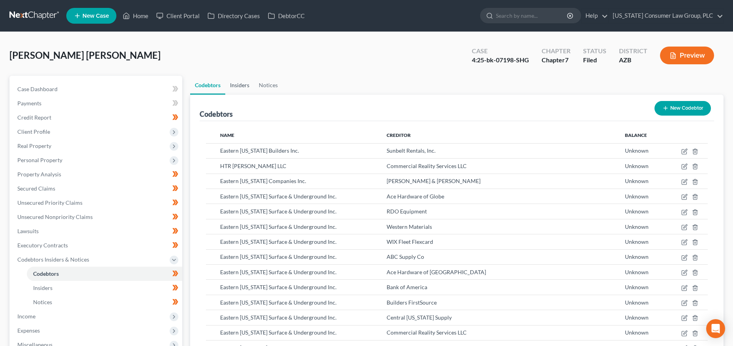
click at [240, 86] on link "Insiders" at bounding box center [239, 85] width 29 height 19
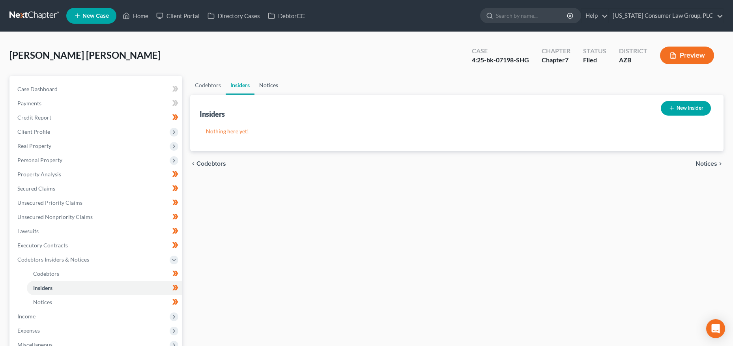
click at [269, 84] on link "Notices" at bounding box center [269, 85] width 28 height 19
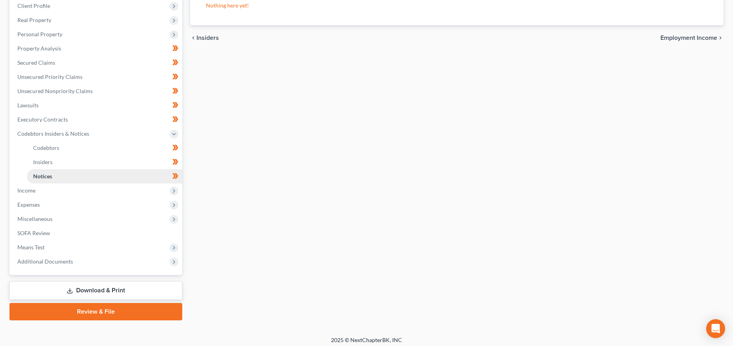
scroll to position [129, 0]
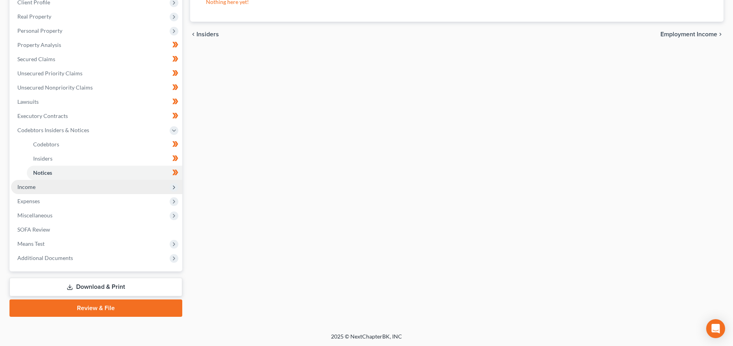
click at [43, 186] on span "Income" at bounding box center [96, 187] width 171 height 14
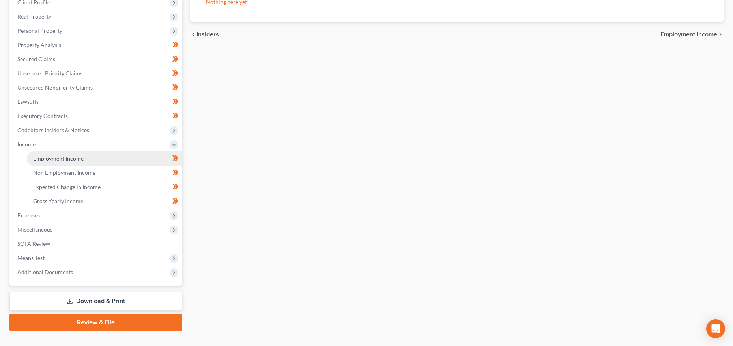
click at [66, 155] on span "Employment Income" at bounding box center [58, 158] width 51 height 7
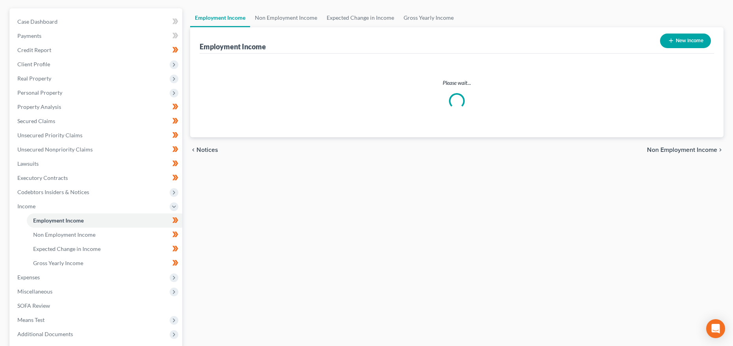
scroll to position [4, 0]
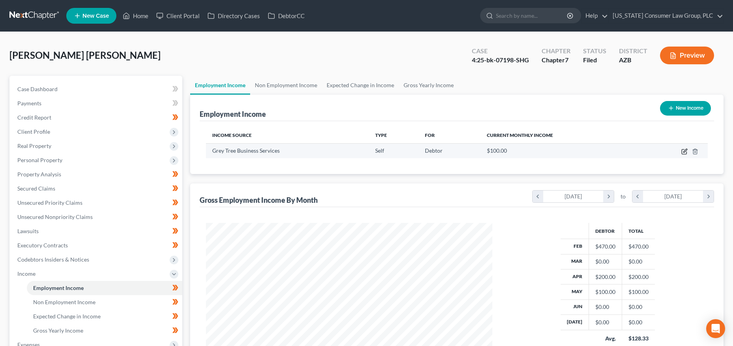
click at [684, 151] on icon "button" at bounding box center [686, 151] width 4 height 4
select select "1"
select select "0"
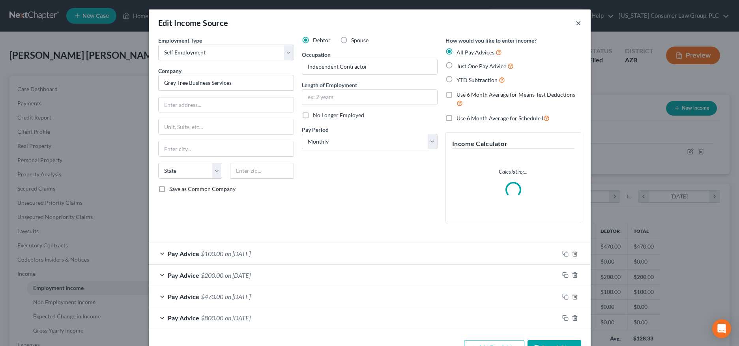
click at [577, 24] on button "×" at bounding box center [579, 22] width 6 height 9
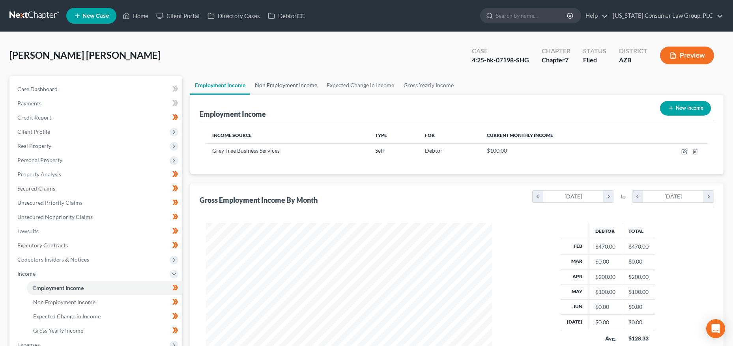
click at [273, 85] on link "Non Employment Income" at bounding box center [286, 85] width 72 height 19
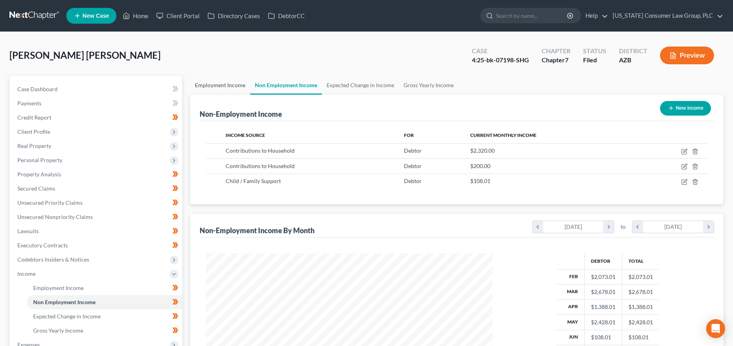
drag, startPoint x: 210, startPoint y: 88, endPoint x: 247, endPoint y: 88, distance: 37.1
click at [211, 88] on link "Employment Income" at bounding box center [220, 85] width 60 height 19
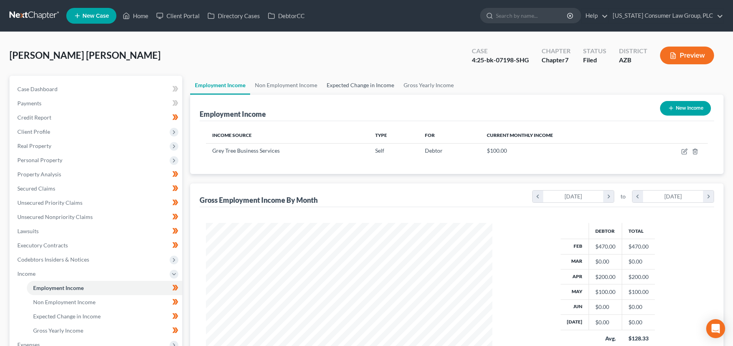
click at [371, 87] on link "Expected Change in Income" at bounding box center [360, 85] width 77 height 19
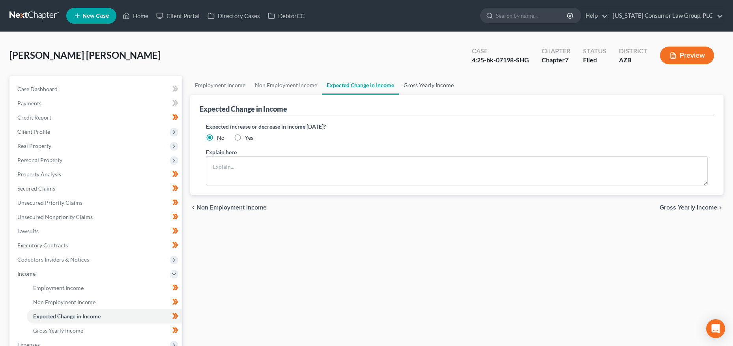
click at [418, 87] on link "Gross Yearly Income" at bounding box center [429, 85] width 60 height 19
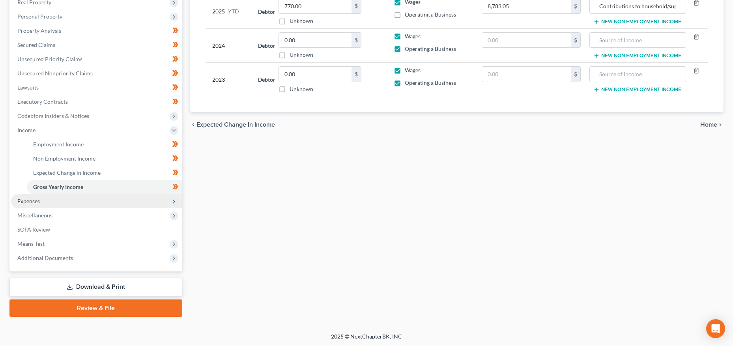
click at [39, 203] on span "Expenses" at bounding box center [28, 201] width 22 height 7
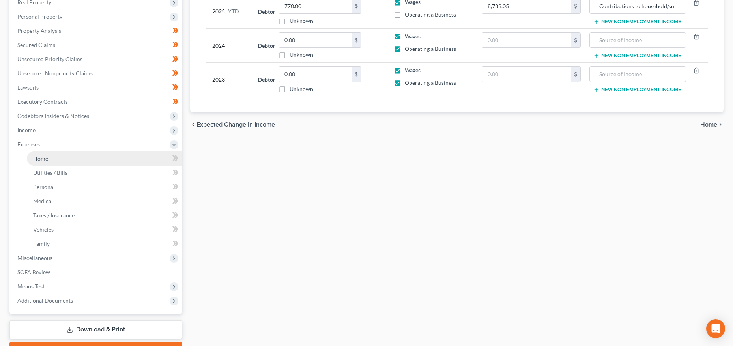
click at [63, 153] on link "Home" at bounding box center [104, 159] width 155 height 14
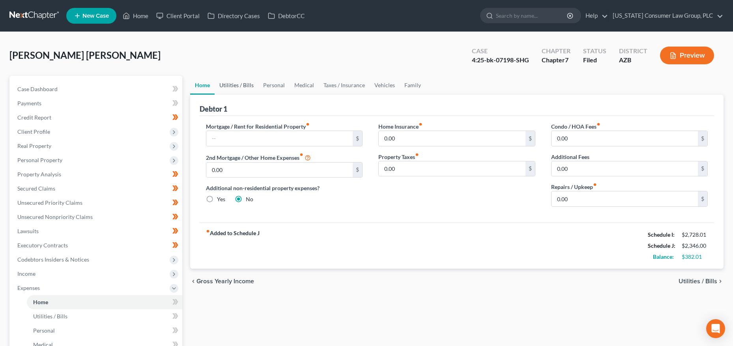
click at [238, 86] on link "Utilities / Bills" at bounding box center [237, 85] width 44 height 19
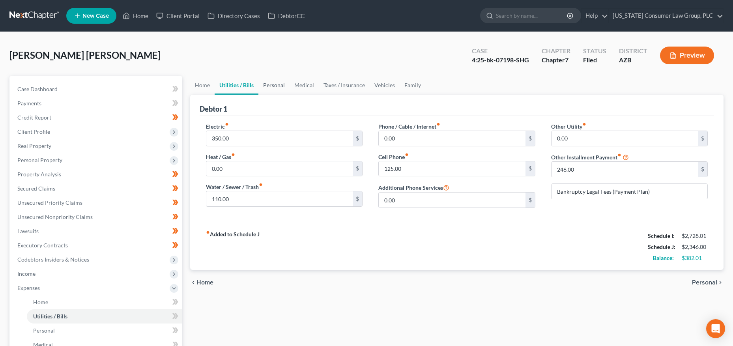
click at [268, 85] on link "Personal" at bounding box center [274, 85] width 31 height 19
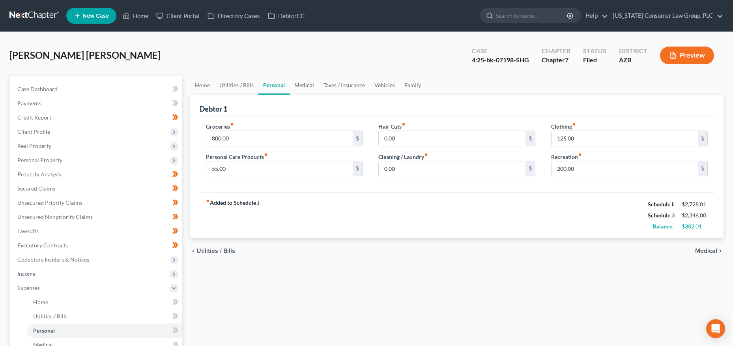
click at [303, 86] on link "Medical" at bounding box center [304, 85] width 29 height 19
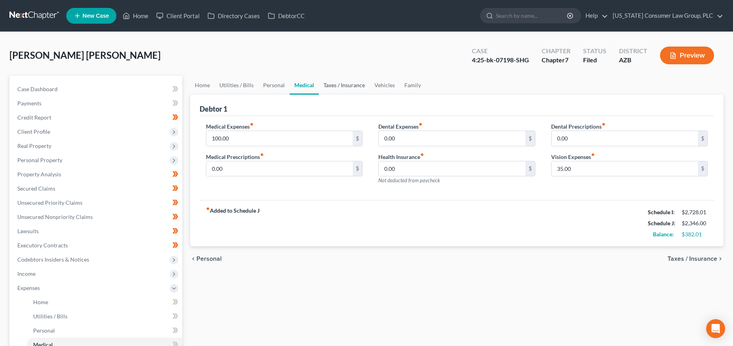
click at [335, 85] on link "Taxes / Insurance" at bounding box center [344, 85] width 51 height 19
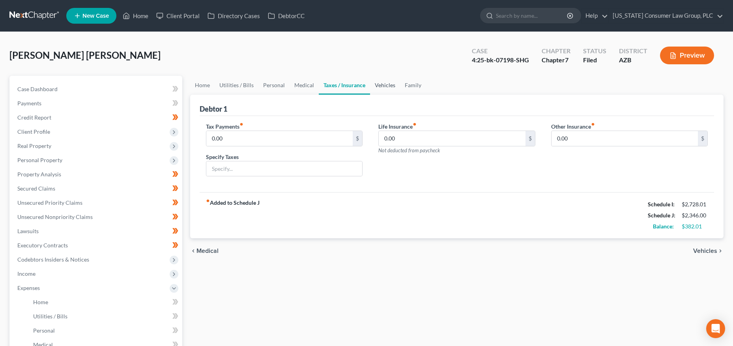
click at [375, 86] on link "Vehicles" at bounding box center [385, 85] width 30 height 19
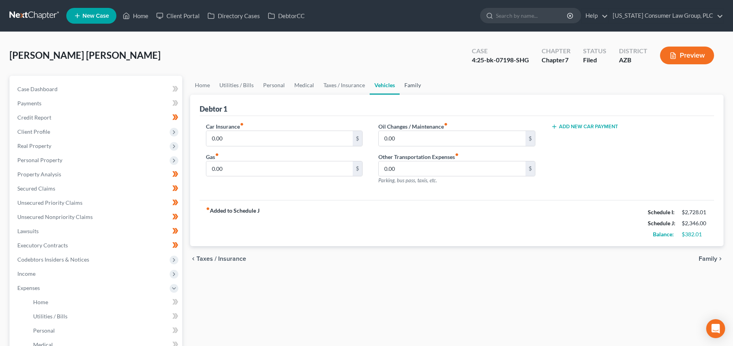
click at [412, 82] on link "Family" at bounding box center [413, 85] width 26 height 19
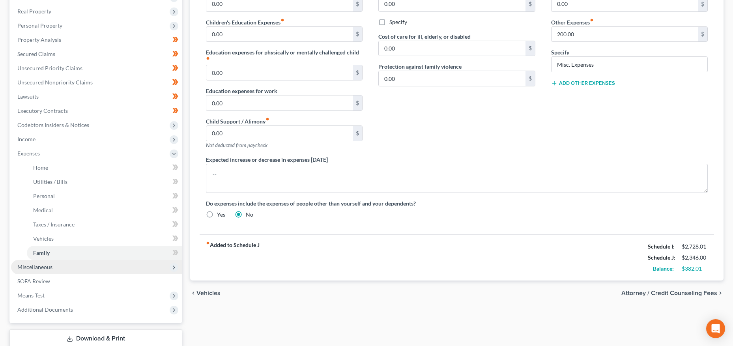
click at [30, 267] on span "Miscellaneous" at bounding box center [34, 267] width 35 height 7
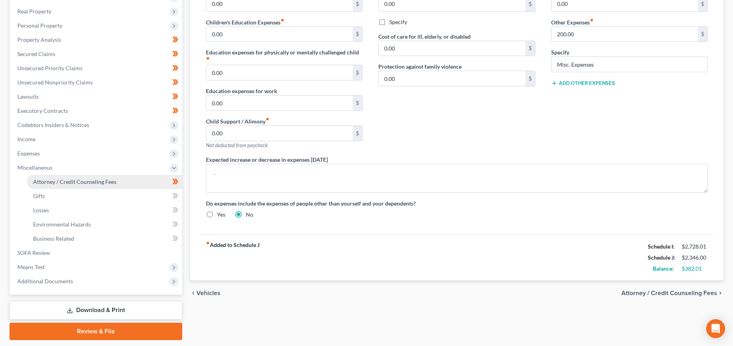
click at [61, 182] on span "Attorney / Credit Counseling Fees" at bounding box center [74, 181] width 83 height 7
select select "14"
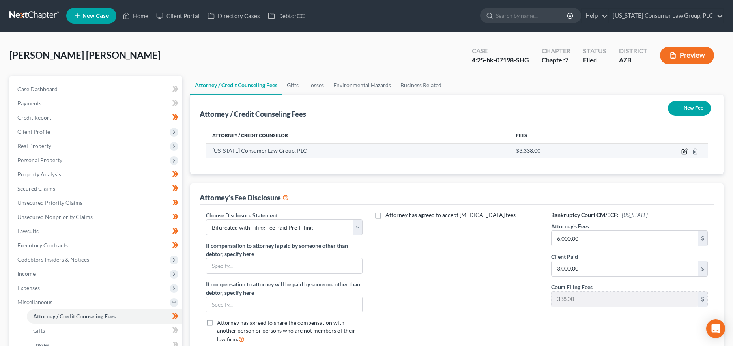
click at [686, 151] on icon "button" at bounding box center [685, 151] width 6 height 6
select select "3"
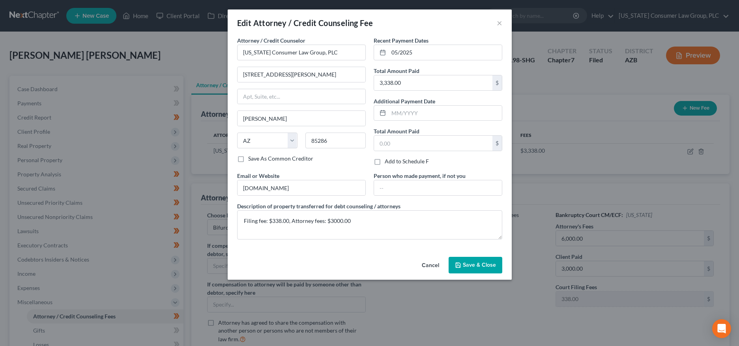
click at [472, 266] on span "Save & Close" at bounding box center [479, 265] width 33 height 7
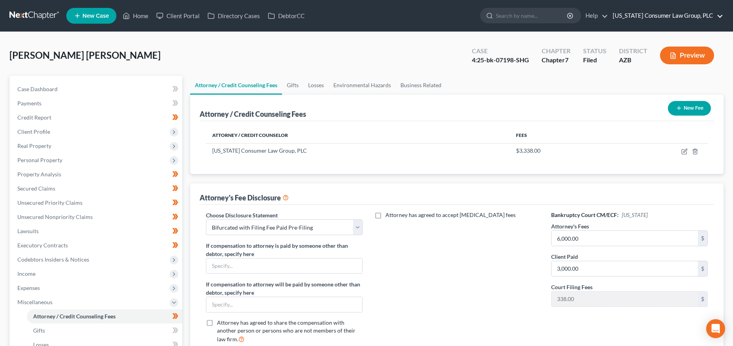
click at [667, 18] on link "[US_STATE] Consumer Law Group, PLC" at bounding box center [666, 16] width 114 height 14
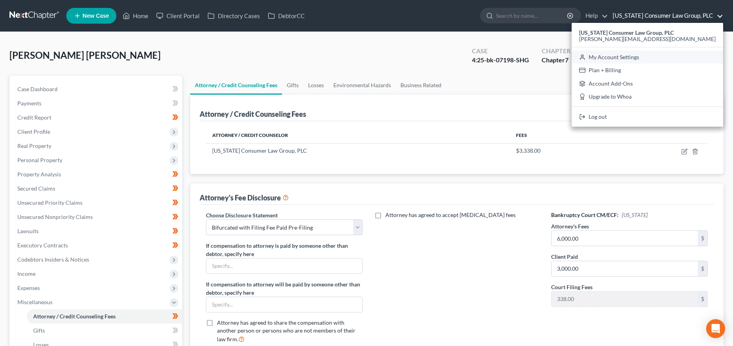
click at [646, 56] on link "My Account Settings" at bounding box center [648, 57] width 152 height 13
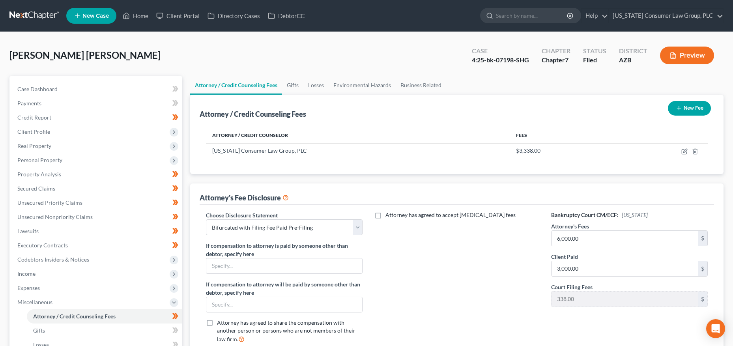
select select "4"
select select "22"
select select "3"
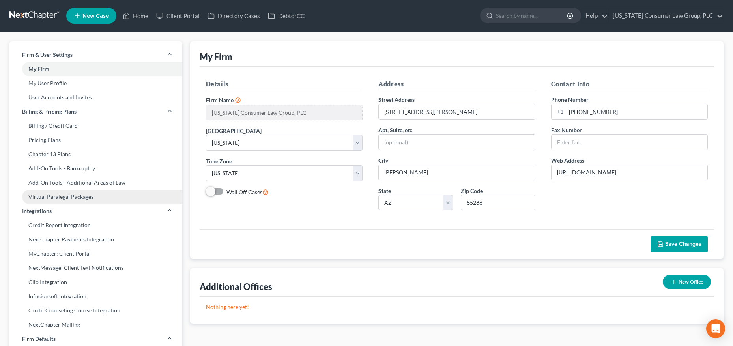
scroll to position [281, 0]
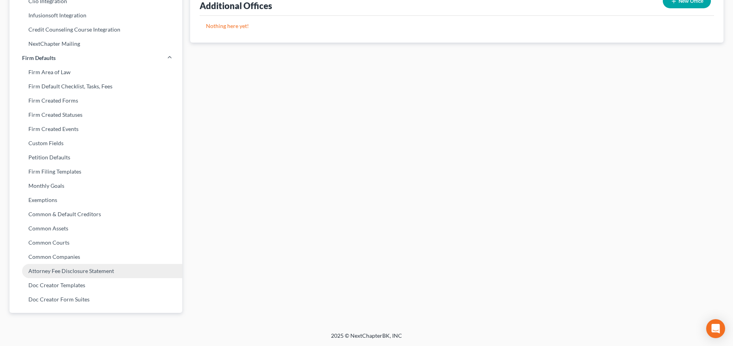
click at [53, 272] on link "Attorney Fee Disclosure Statement" at bounding box center [95, 271] width 173 height 14
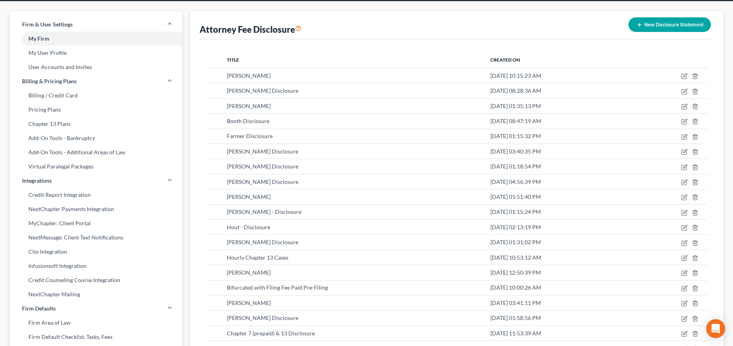
scroll to position [14, 0]
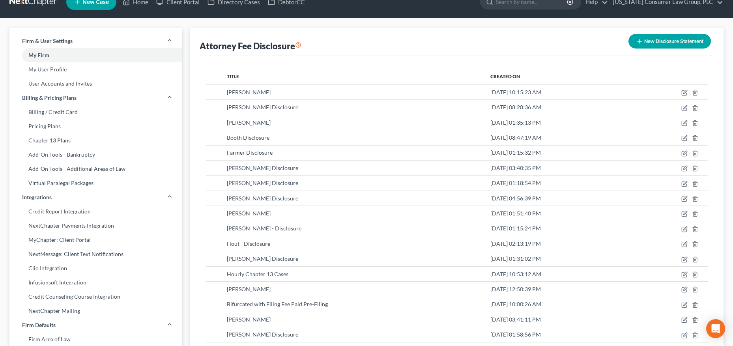
click at [663, 42] on button "New Disclosure Statement" at bounding box center [670, 41] width 82 height 15
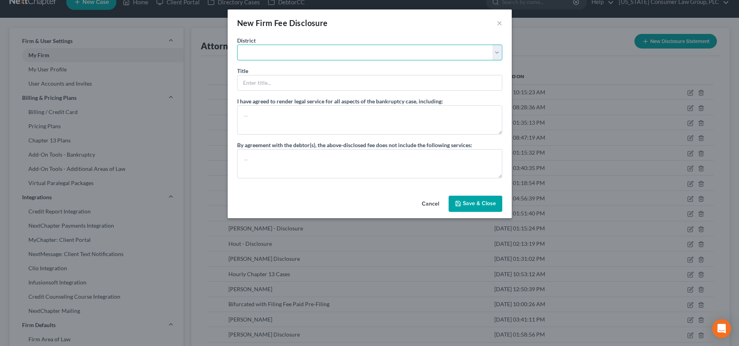
click at [307, 49] on select "Alabama - Middle Alabama - Northern Alabama - Southern Alaska Arizona Arkansas …" at bounding box center [369, 53] width 265 height 16
select select "4"
click at [237, 45] on select "Alabama - Middle Alabama - Northern Alabama - Southern Alaska Arizona Arkansas …" at bounding box center [369, 53] width 265 height 16
click at [284, 85] on input "text" at bounding box center [370, 82] width 264 height 15
type input "Brashear"
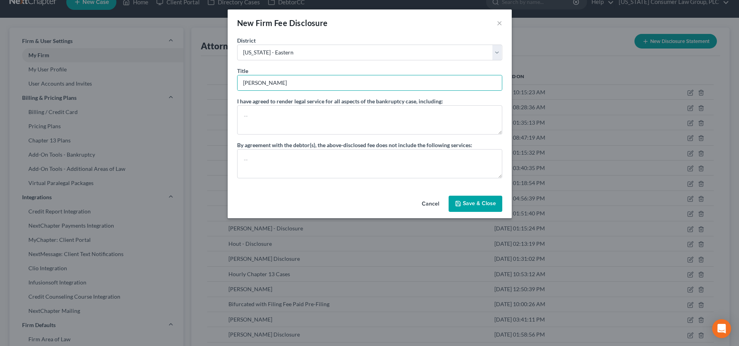
click at [467, 205] on button "Save & Close" at bounding box center [476, 204] width 54 height 17
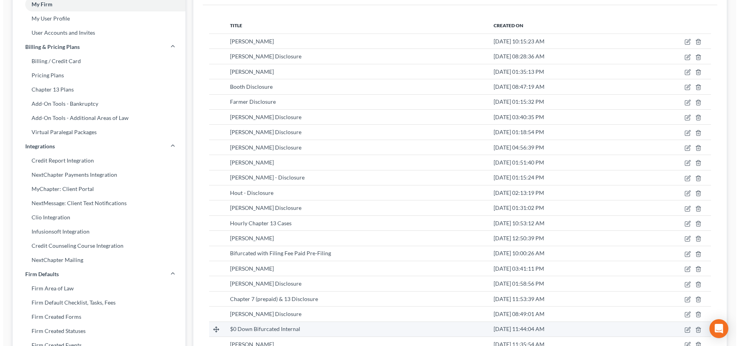
scroll to position [64, 0]
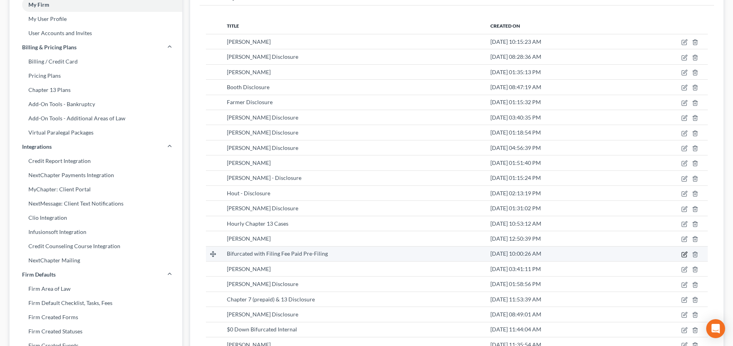
click at [685, 254] on icon "button" at bounding box center [685, 254] width 6 height 6
select select "4"
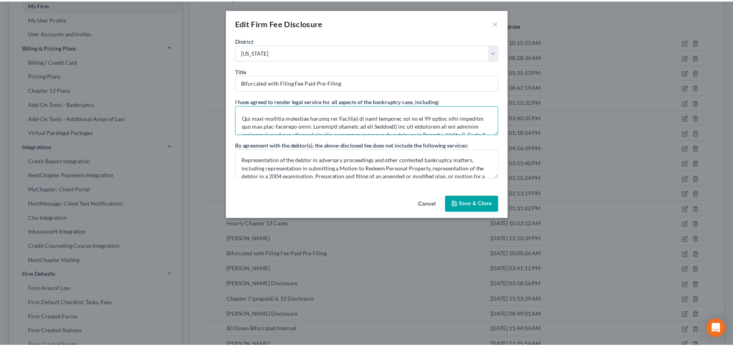
scroll to position [116, 0]
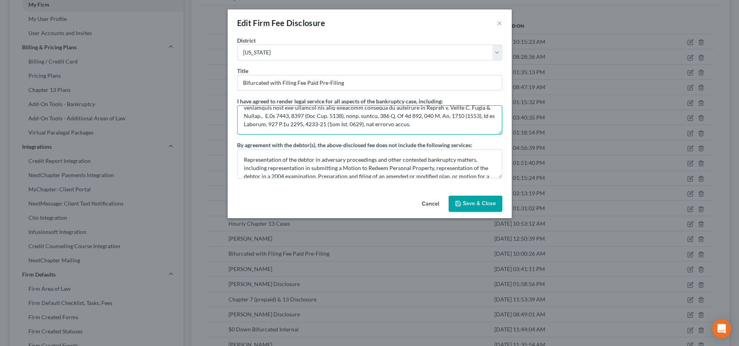
drag, startPoint x: 243, startPoint y: 116, endPoint x: 506, endPoint y: 133, distance: 263.8
click at [506, 133] on div "District Alabama - Middle Alabama - Northern Alabama - Southern Alaska Arizona …" at bounding box center [370, 114] width 284 height 156
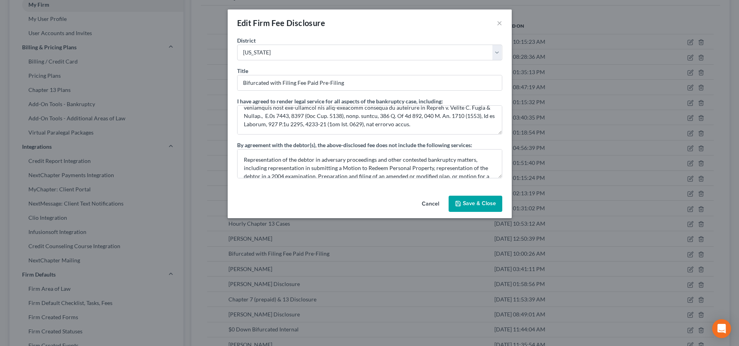
click at [490, 206] on button "Save & Close" at bounding box center [476, 204] width 54 height 17
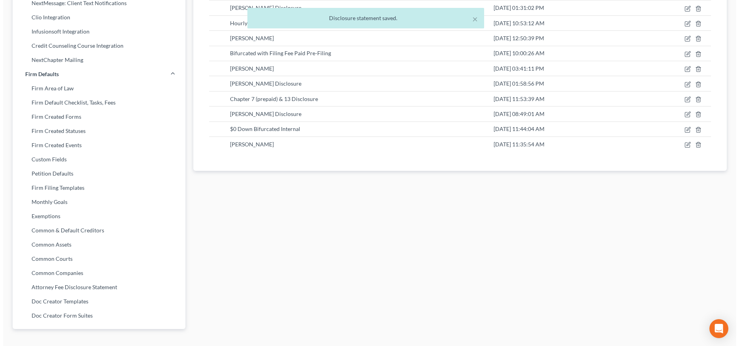
scroll to position [281, 0]
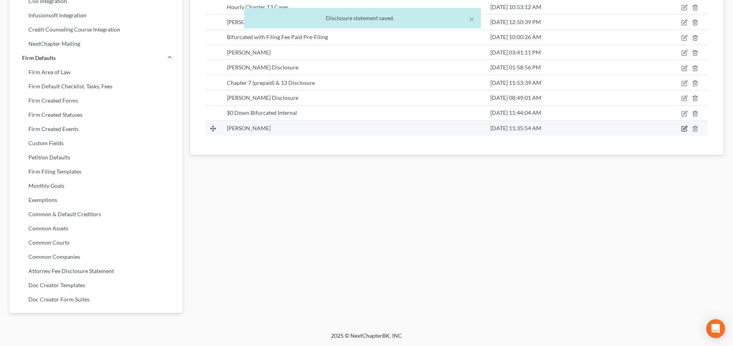
click at [685, 129] on icon "button" at bounding box center [685, 129] width 6 height 6
select select "4"
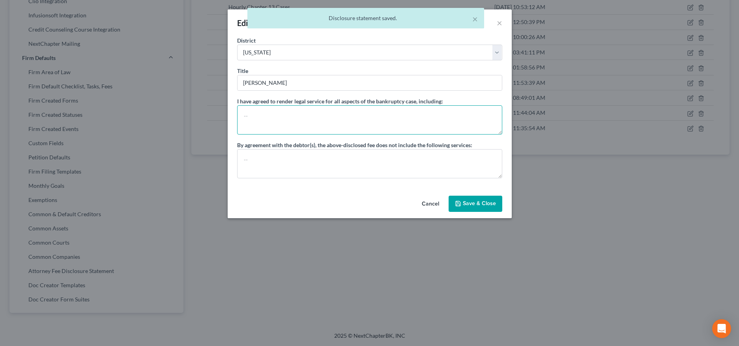
click at [343, 114] on textarea at bounding box center [369, 119] width 265 height 29
paste textarea "Debtor and Attorney have entered into two separate attorney fee agreements. The…"
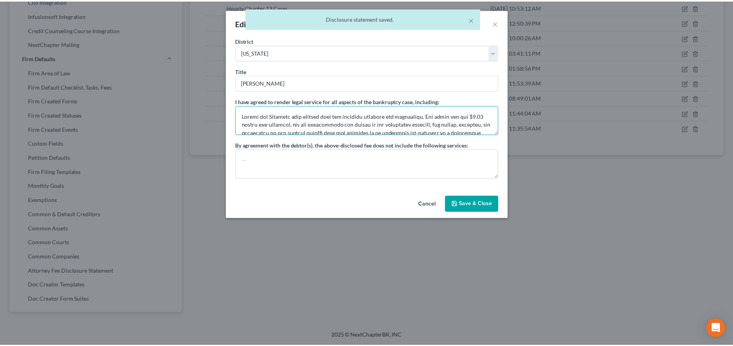
scroll to position [109, 0]
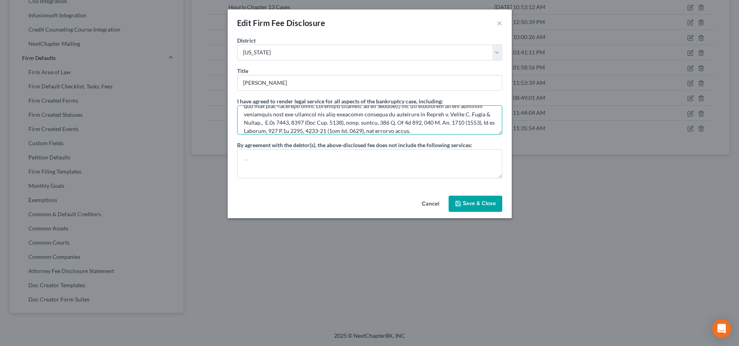
type textarea "Debtor and Attorney have entered into two separate attorney fee agreements. The…"
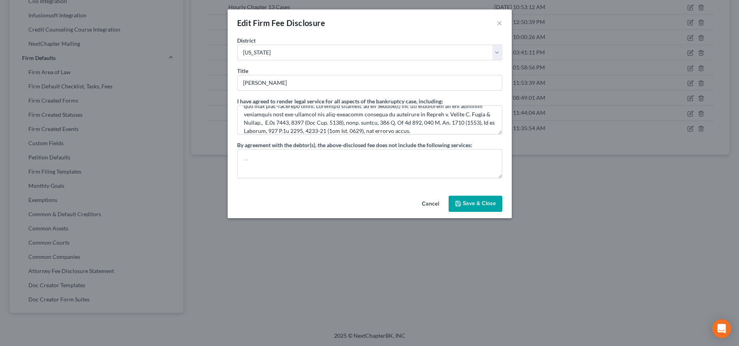
click at [472, 205] on button "Save & Close" at bounding box center [476, 204] width 54 height 17
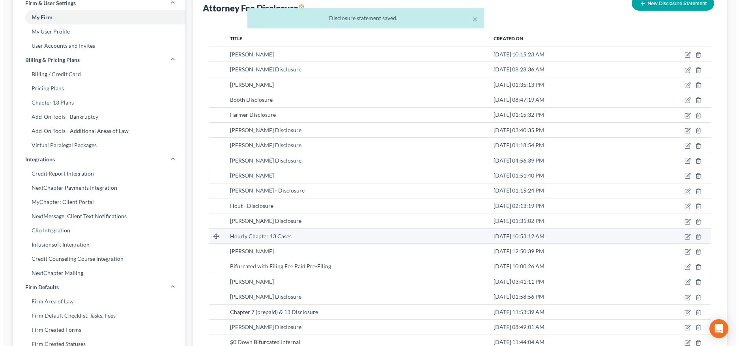
scroll to position [53, 0]
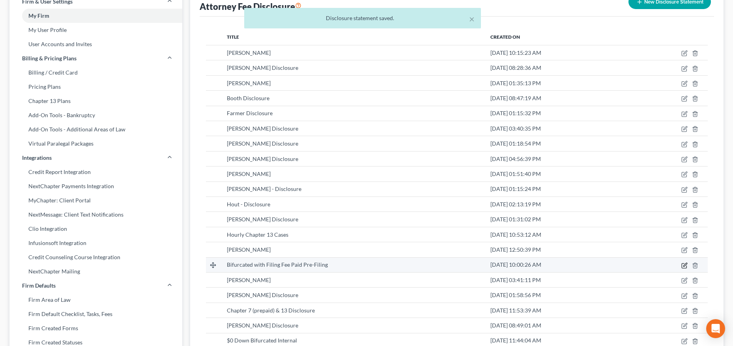
click at [684, 264] on icon "button" at bounding box center [685, 265] width 6 height 6
select select "4"
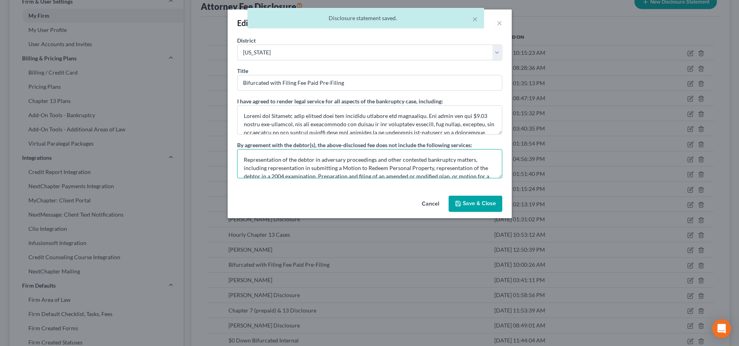
scroll to position [17, 0]
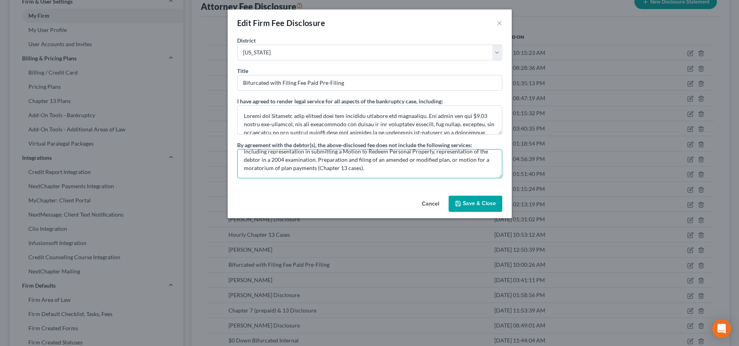
drag, startPoint x: 241, startPoint y: 159, endPoint x: 388, endPoint y: 162, distance: 147.6
click at [482, 184] on div "District Alabama - Middle Alabama - Northern Alabama - Southern Alaska Arizona …" at bounding box center [370, 114] width 284 height 156
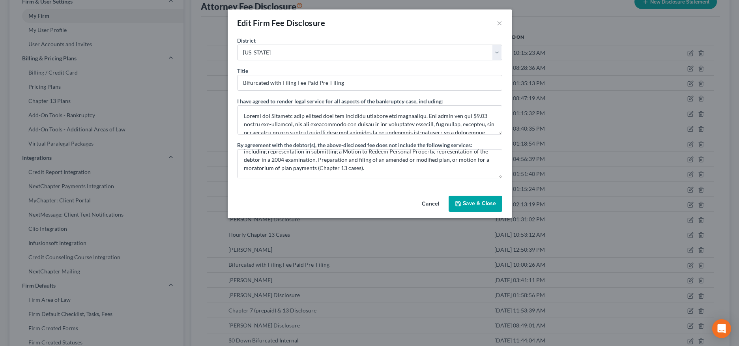
click at [430, 203] on button "Cancel" at bounding box center [431, 205] width 30 height 16
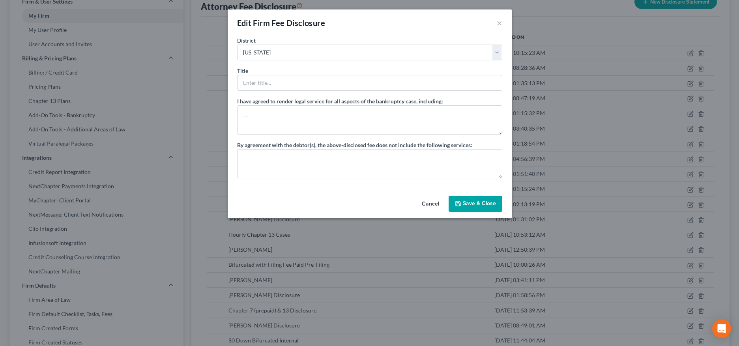
select select "?"
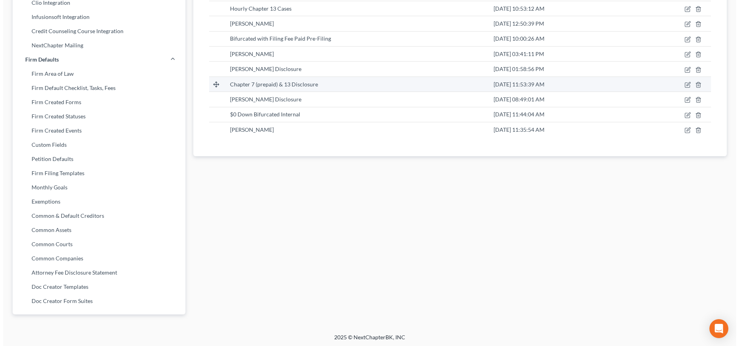
scroll to position [281, 0]
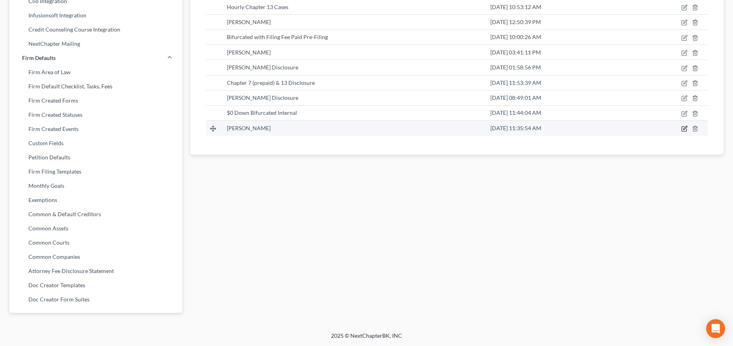
click at [684, 129] on icon "button" at bounding box center [686, 128] width 4 height 4
select select "4"
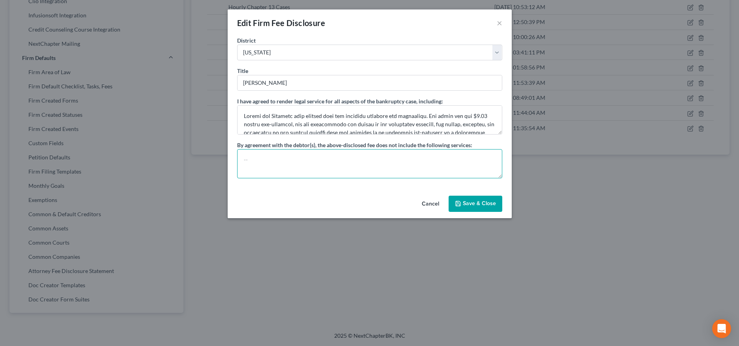
click at [332, 155] on textarea at bounding box center [369, 163] width 265 height 29
paste textarea "Representation of the debtor in adversary proceedings and other contested bankr…"
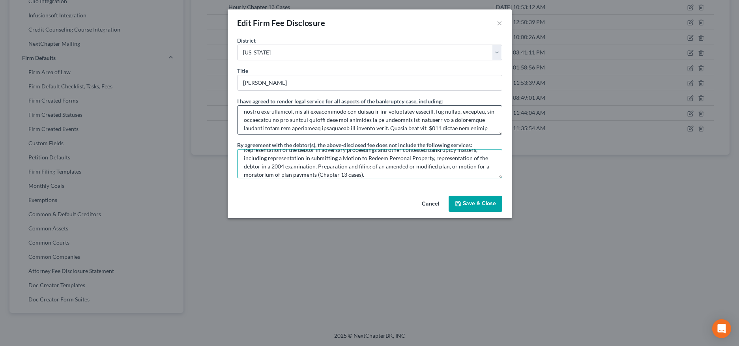
scroll to position [13, 0]
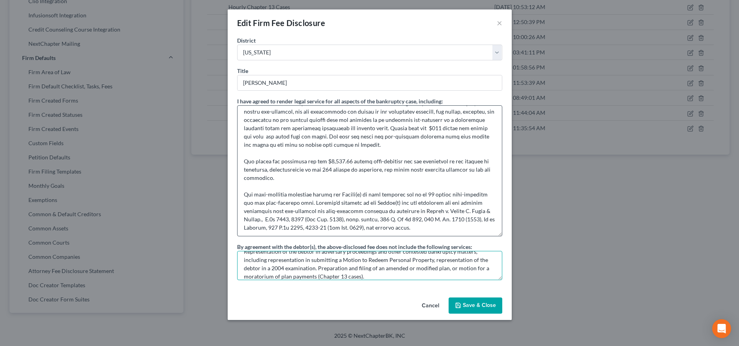
drag, startPoint x: 501, startPoint y: 132, endPoint x: 445, endPoint y: 194, distance: 83.5
click at [500, 233] on textarea at bounding box center [369, 170] width 265 height 131
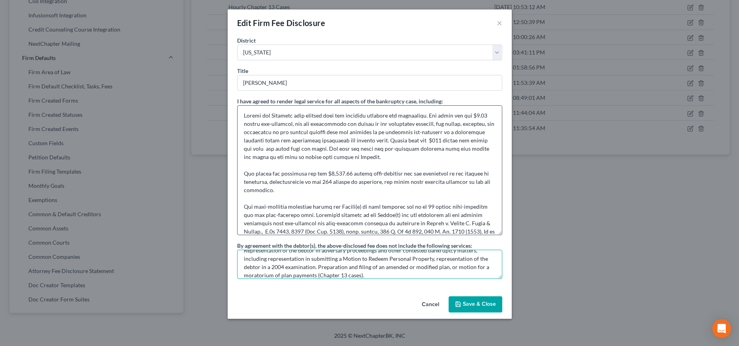
scroll to position [0, 0]
type textarea "Representation of the debtor in adversary proceedings and other contested bankr…"
drag, startPoint x: 477, startPoint y: 116, endPoint x: 486, endPoint y: 116, distance: 9.5
click at [486, 116] on textarea at bounding box center [369, 170] width 265 height 130
drag, startPoint x: 257, startPoint y: 123, endPoint x: 266, endPoint y: 111, distance: 14.4
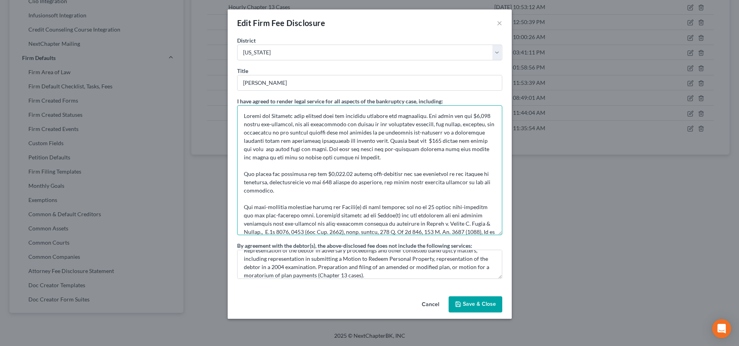
click at [257, 122] on textarea at bounding box center [369, 170] width 265 height 130
drag, startPoint x: 455, startPoint y: 140, endPoint x: 453, endPoint y: 114, distance: 26.9
click at [455, 140] on textarea at bounding box center [369, 170] width 265 height 130
drag, startPoint x: 330, startPoint y: 175, endPoint x: 351, endPoint y: 178, distance: 20.7
click at [351, 178] on textarea at bounding box center [369, 170] width 265 height 130
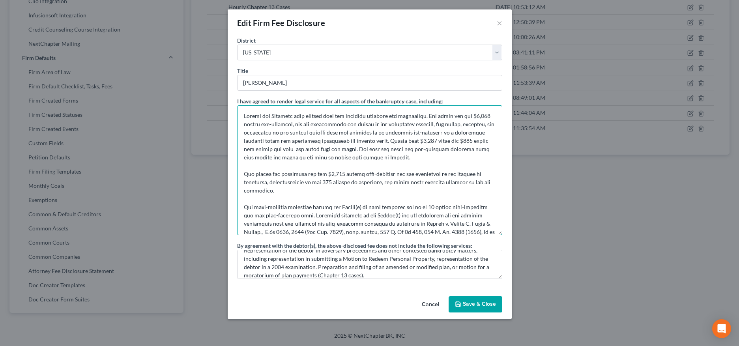
click at [476, 141] on textarea at bounding box center [369, 170] width 265 height 130
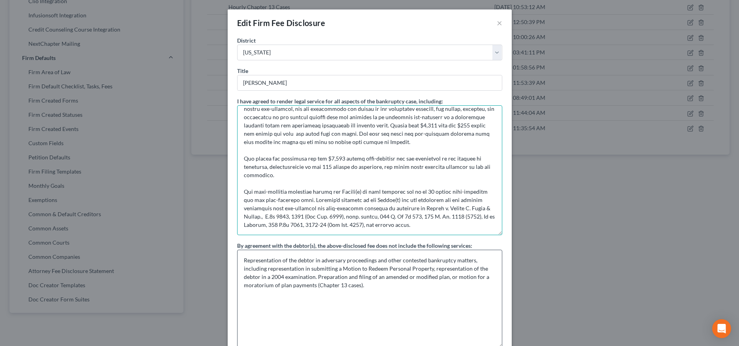
drag, startPoint x: 500, startPoint y: 277, endPoint x: 481, endPoint y: 323, distance: 49.7
click at [506, 345] on div "District Alabama - Middle Alabama - Northern Alabama - Southern Alaska Arizona …" at bounding box center [370, 199] width 284 height 326
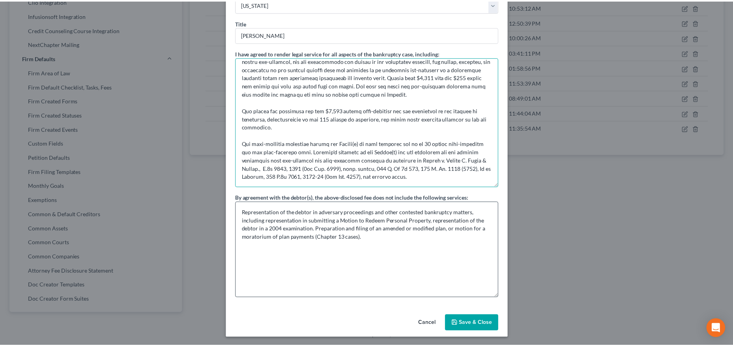
scroll to position [49, 0]
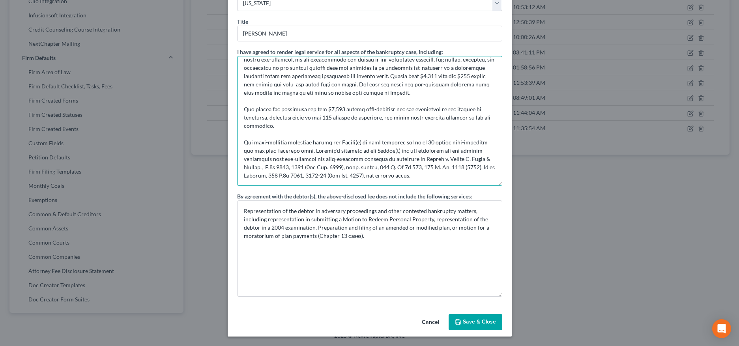
type textarea "Debtor and Attorney have entered into two separate attorney fee agreements. The…"
drag, startPoint x: 479, startPoint y: 325, endPoint x: 470, endPoint y: 321, distance: 9.2
click at [479, 325] on button "Save & Close" at bounding box center [476, 322] width 54 height 17
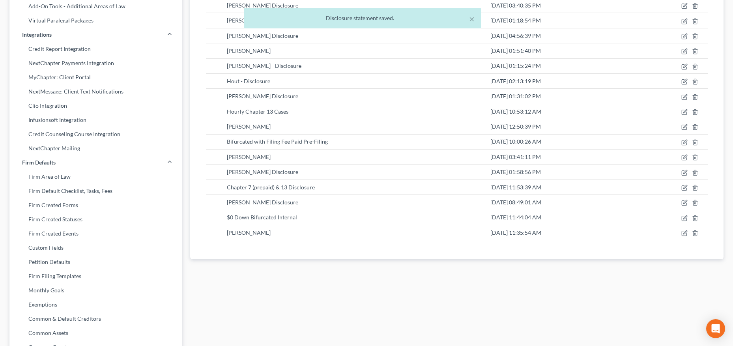
scroll to position [0, 0]
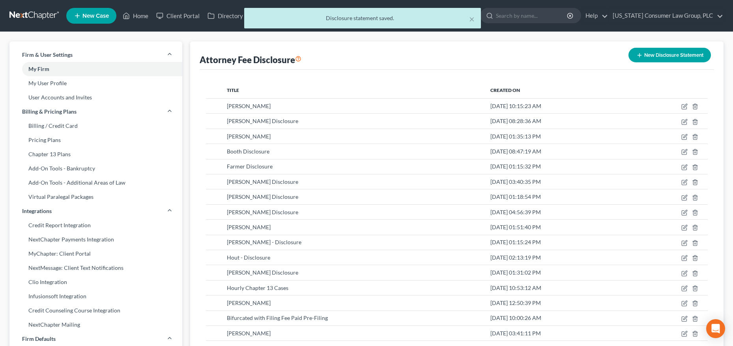
drag, startPoint x: 17, startPoint y: 19, endPoint x: 21, endPoint y: 17, distance: 4.6
click at [18, 19] on div "× Disclosure statement saved." at bounding box center [362, 20] width 733 height 24
click at [21, 17] on div "× Disclosure statement saved." at bounding box center [362, 20] width 733 height 24
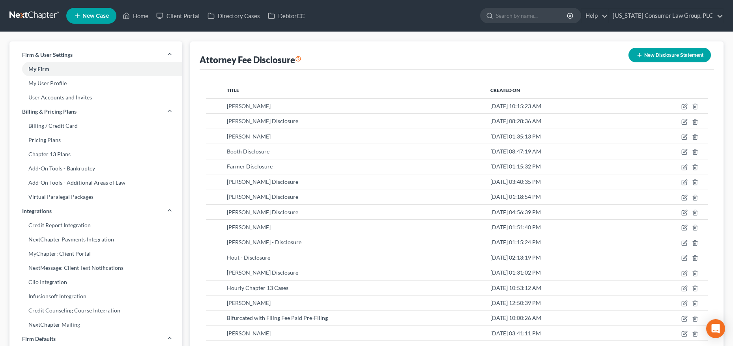
click at [34, 16] on link at bounding box center [34, 16] width 51 height 14
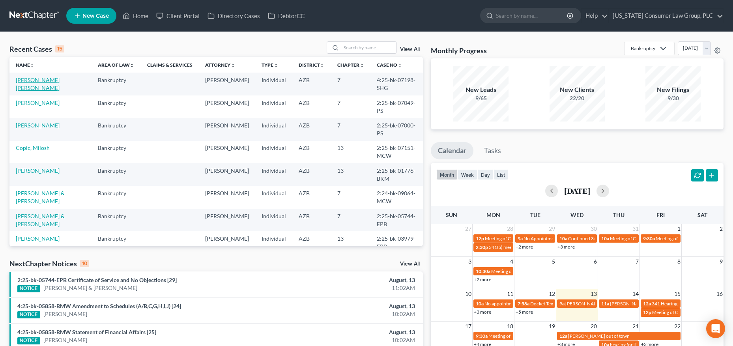
click at [28, 79] on link "[PERSON_NAME] [PERSON_NAME]" at bounding box center [38, 84] width 44 height 15
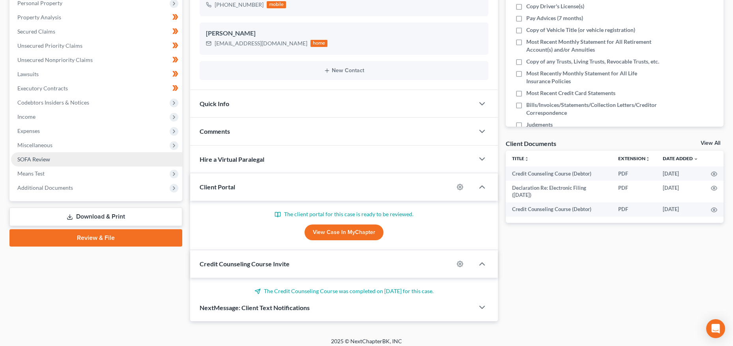
scroll to position [161, 0]
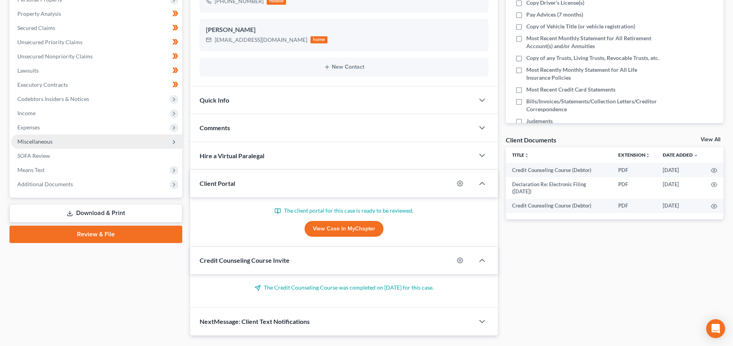
click at [44, 143] on span "Miscellaneous" at bounding box center [34, 141] width 35 height 7
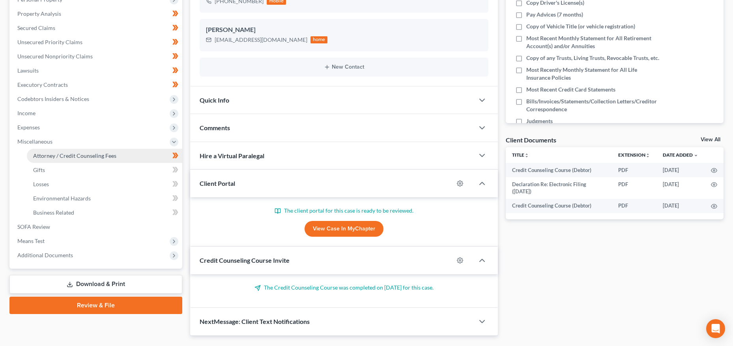
click at [43, 153] on span "Attorney / Credit Counseling Fees" at bounding box center [74, 155] width 83 height 7
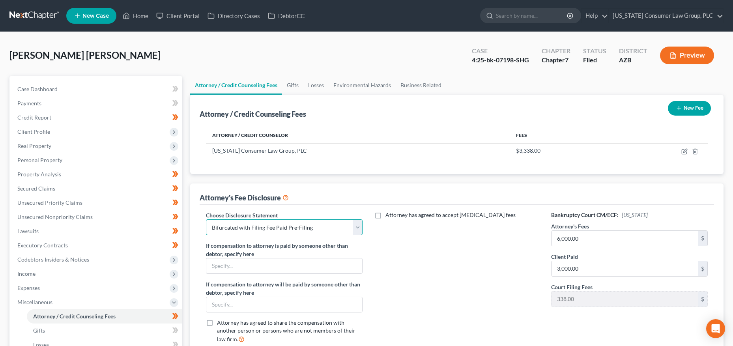
click at [332, 227] on select "Select Brashear Hansen Hurtado Disclosure Mendoza Booth Disclosure Farmer Discl…" at bounding box center [284, 227] width 157 height 16
select select "0"
click at [206, 219] on select "Select Brashear Hansen Hurtado Disclosure Mendoza Booth Disclosure Farmer Discl…" at bounding box center [284, 227] width 157 height 16
click at [682, 57] on button "Preview" at bounding box center [687, 56] width 54 height 18
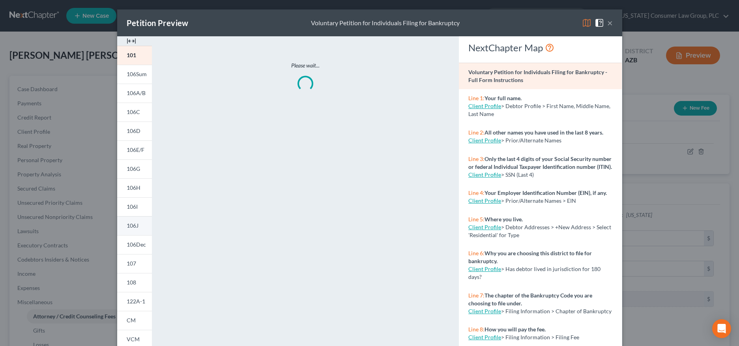
scroll to position [92, 0]
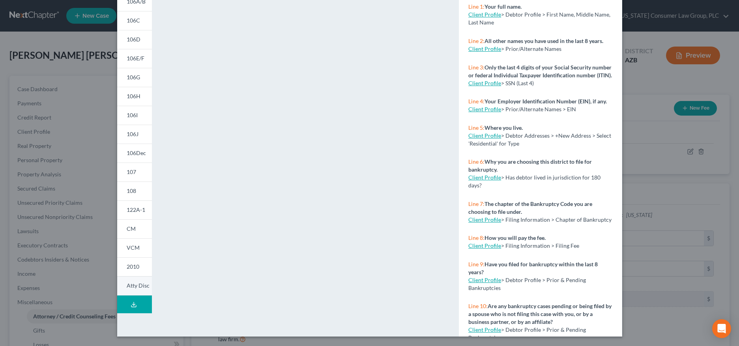
click at [131, 285] on span "Atty Disc" at bounding box center [138, 285] width 23 height 7
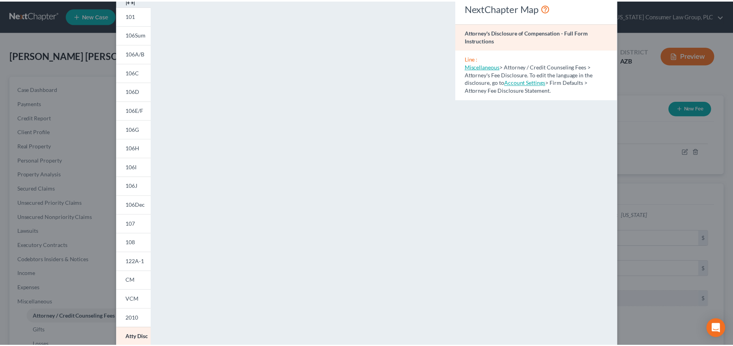
scroll to position [0, 0]
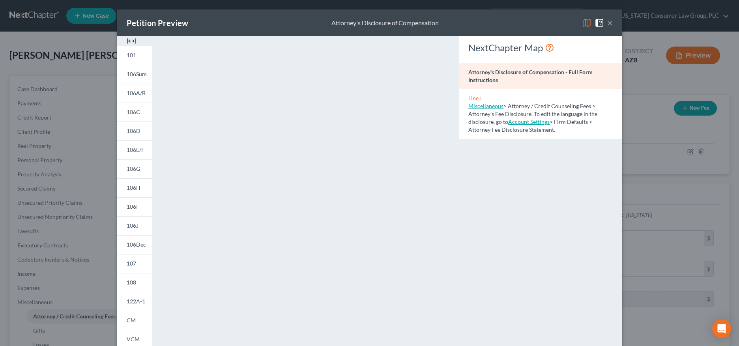
click at [610, 23] on div "Petition Preview Attorney's Disclosure of Compensation ×" at bounding box center [369, 22] width 505 height 27
click at [607, 23] on button "×" at bounding box center [610, 22] width 6 height 9
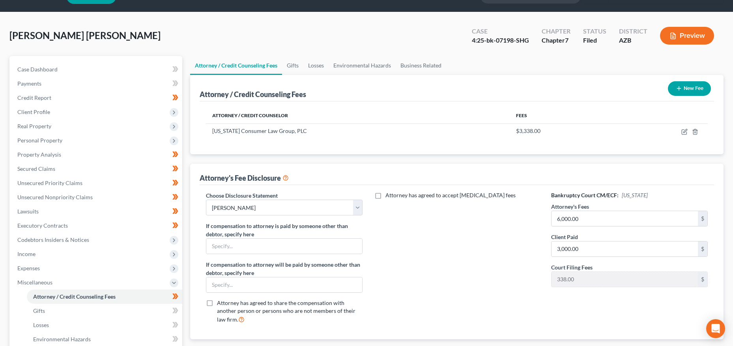
scroll to position [22, 0]
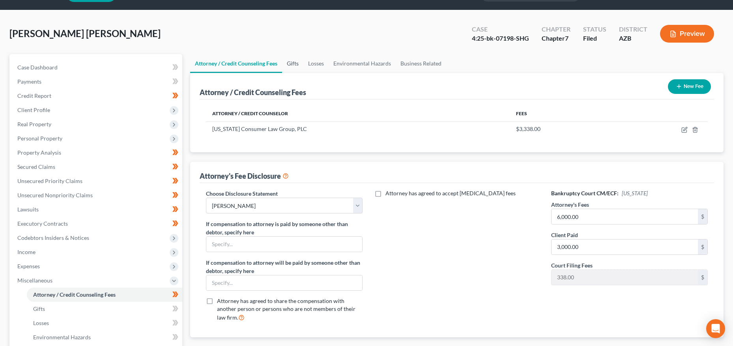
click at [291, 65] on link "Gifts" at bounding box center [292, 63] width 21 height 19
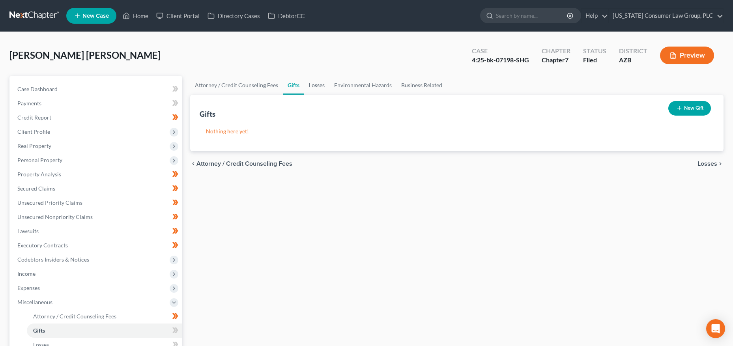
click at [317, 85] on link "Losses" at bounding box center [316, 85] width 25 height 19
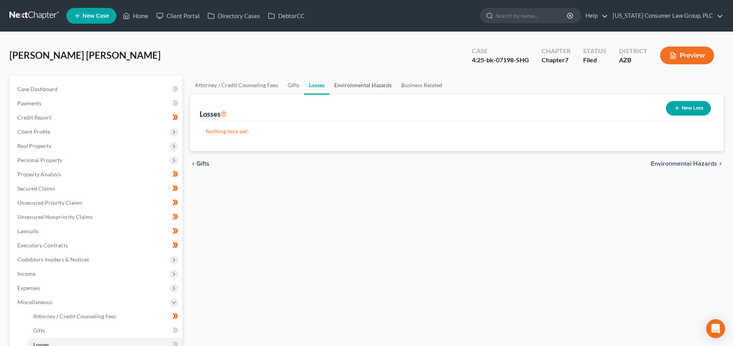
click at [371, 86] on link "Environmental Hazards" at bounding box center [363, 85] width 67 height 19
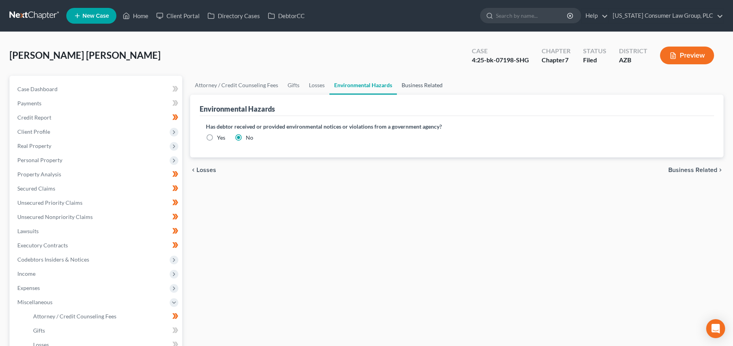
click at [430, 86] on link "Business Related" at bounding box center [422, 85] width 51 height 19
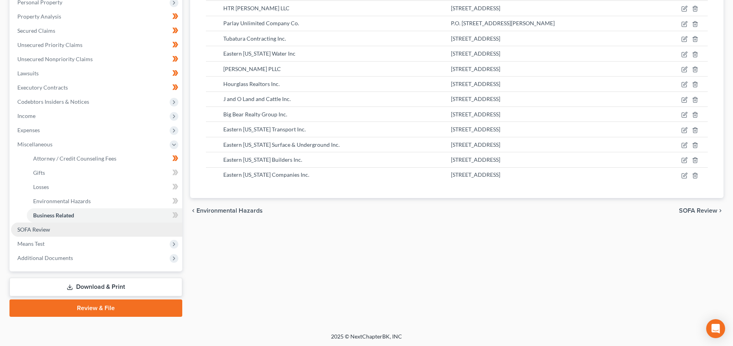
click at [38, 229] on span "SOFA Review" at bounding box center [33, 229] width 33 height 7
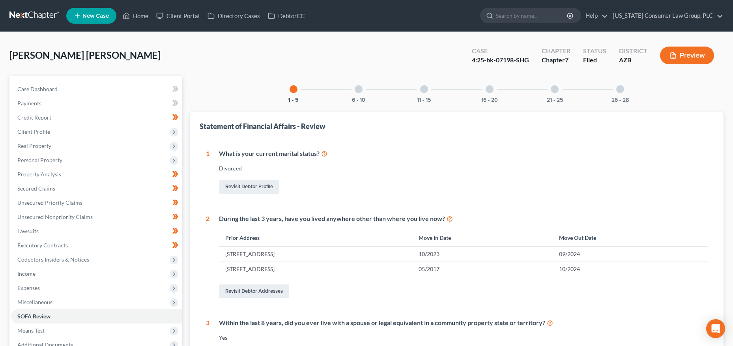
click at [348, 91] on div "6 - 10" at bounding box center [358, 89] width 27 height 27
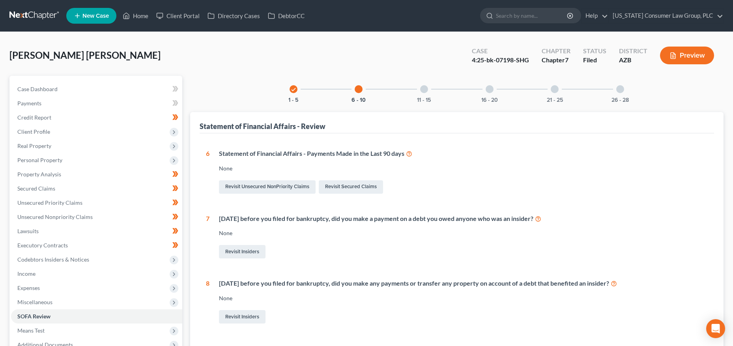
click at [426, 92] on div "11 - 15" at bounding box center [424, 89] width 27 height 27
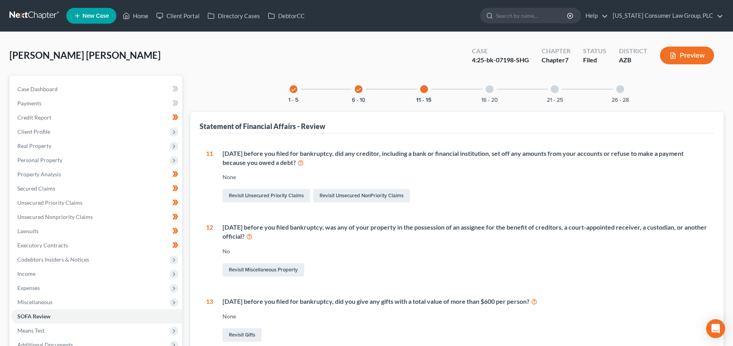
click at [501, 89] on div "16 - 20" at bounding box center [489, 89] width 27 height 27
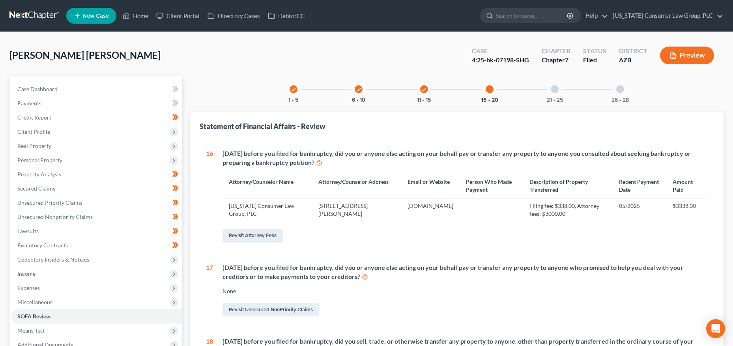
click at [559, 92] on div "21 - 25" at bounding box center [554, 89] width 27 height 27
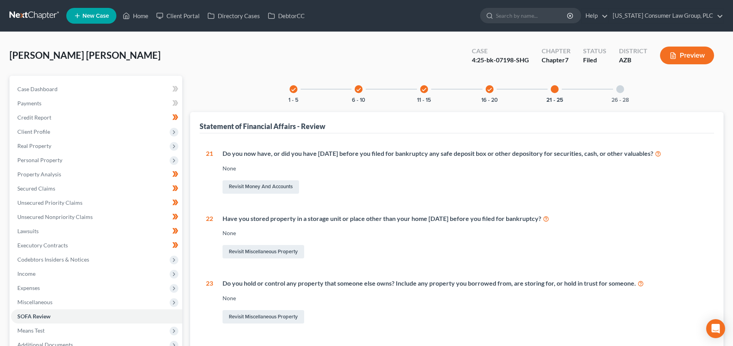
click at [611, 93] on div "26 - 28" at bounding box center [620, 89] width 27 height 27
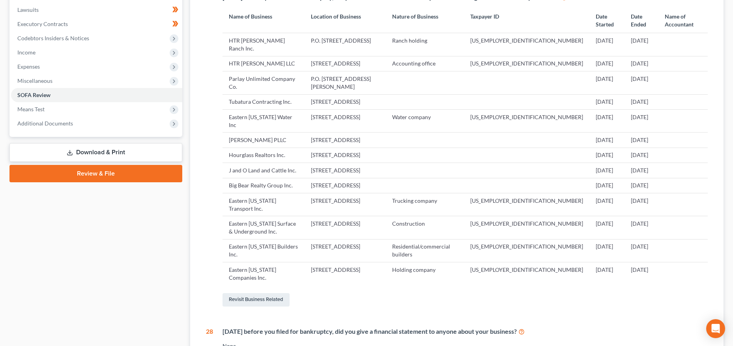
scroll to position [213, 0]
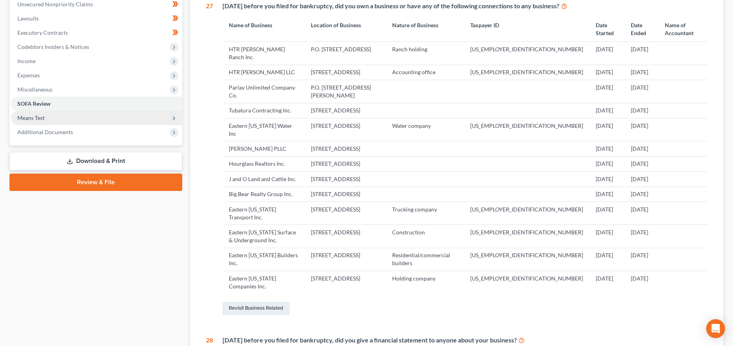
click at [51, 116] on span "Means Test" at bounding box center [96, 118] width 171 height 14
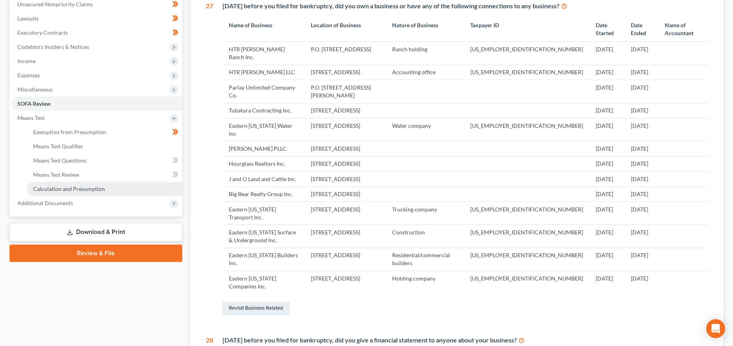
click at [64, 192] on link "Calculation and Presumption" at bounding box center [104, 189] width 155 height 14
